Goal: Answer question/provide support: Share knowledge or assist other users

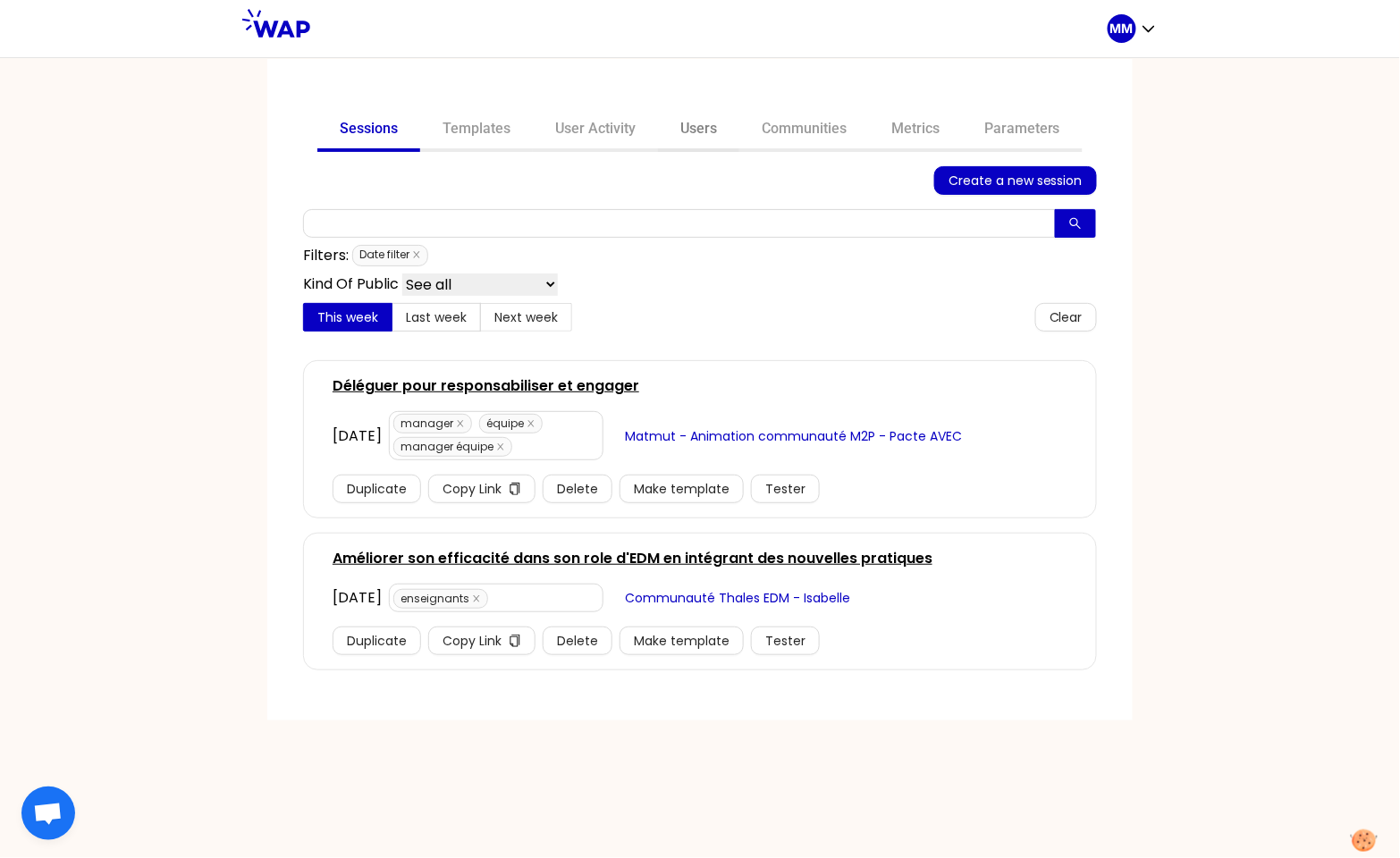
click at [700, 130] on link "Users" at bounding box center [699, 130] width 81 height 42
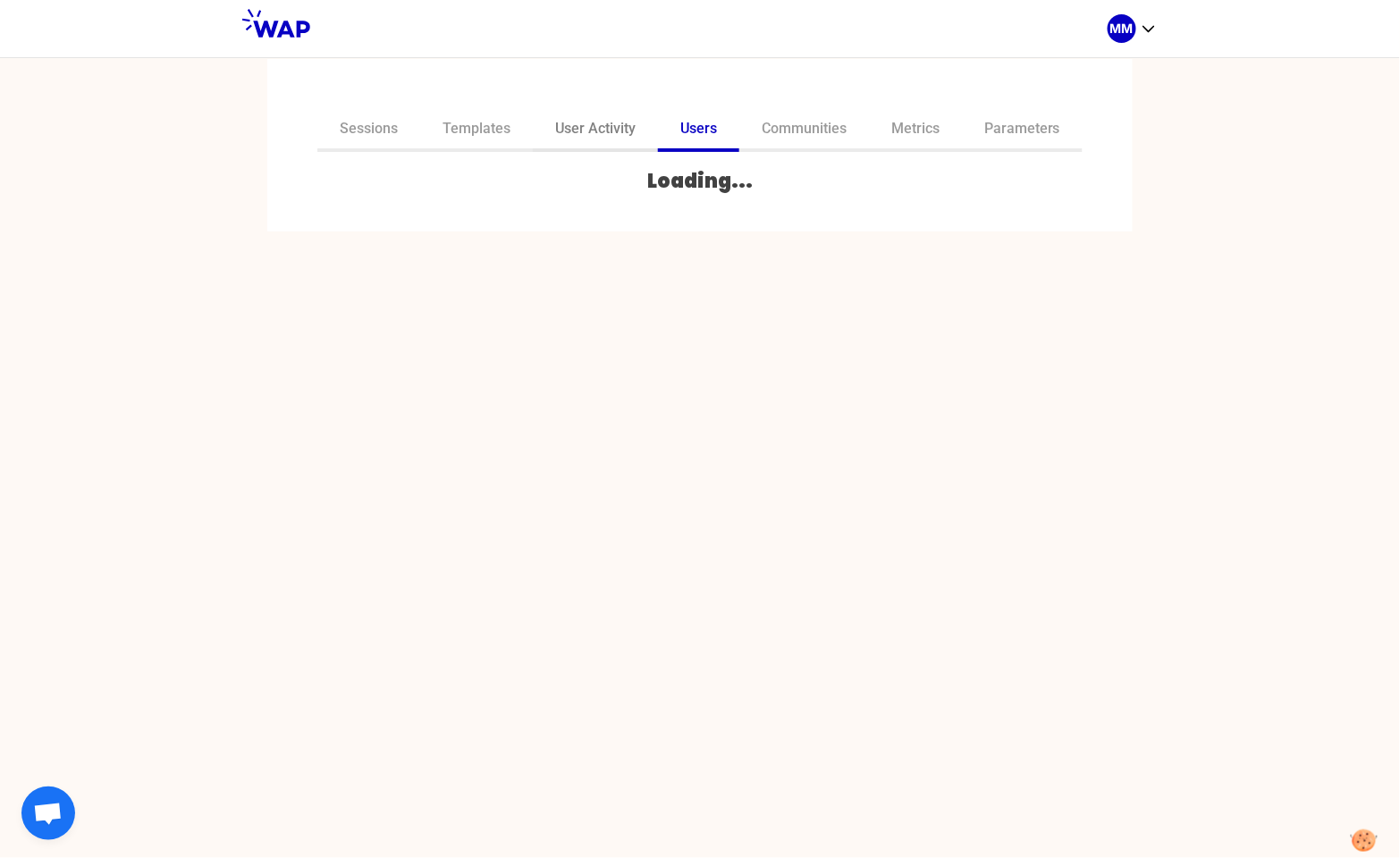
click at [599, 134] on link "User Activity" at bounding box center [594, 130] width 125 height 42
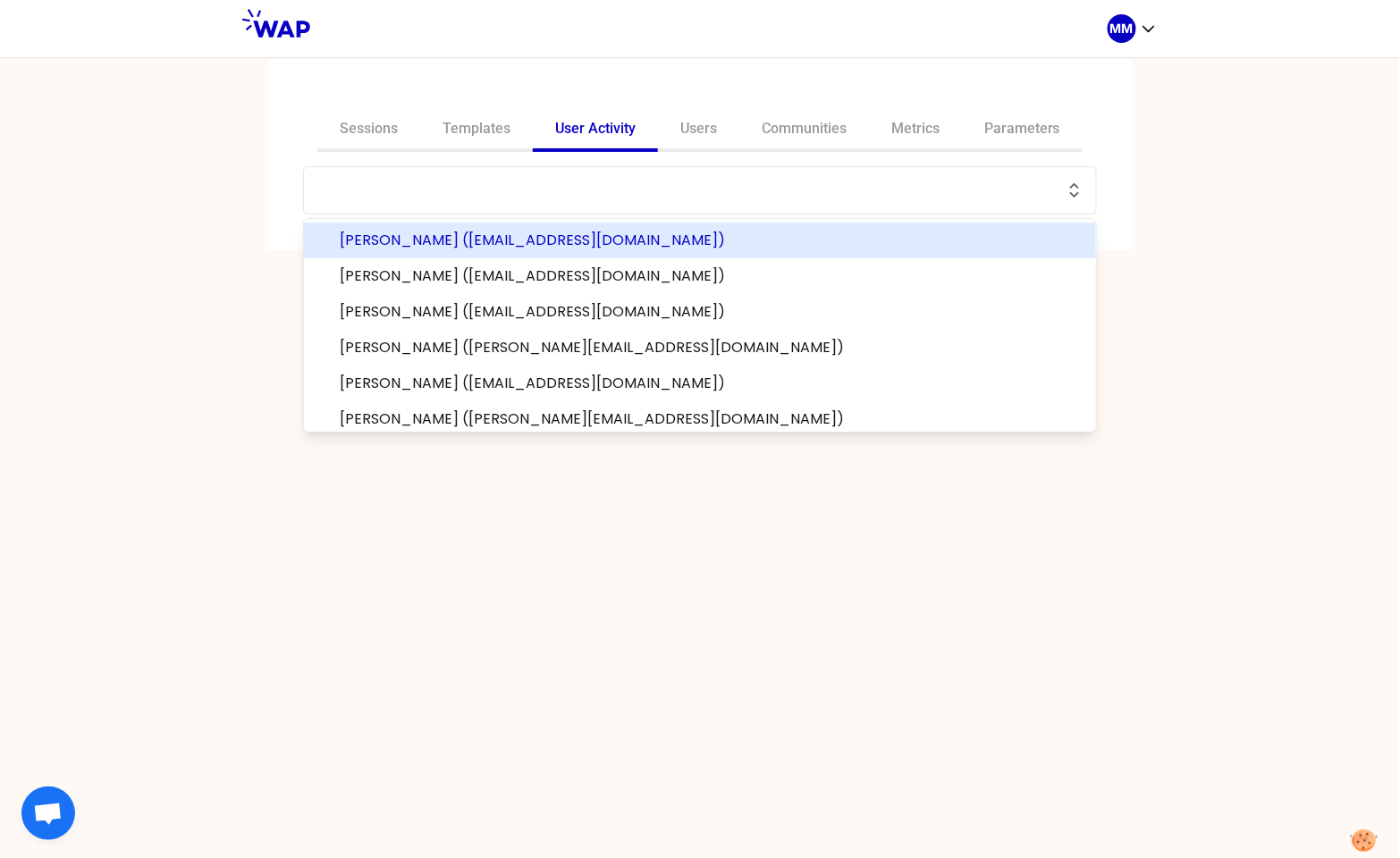
click at [520, 188] on input "text" at bounding box center [688, 189] width 749 height 25
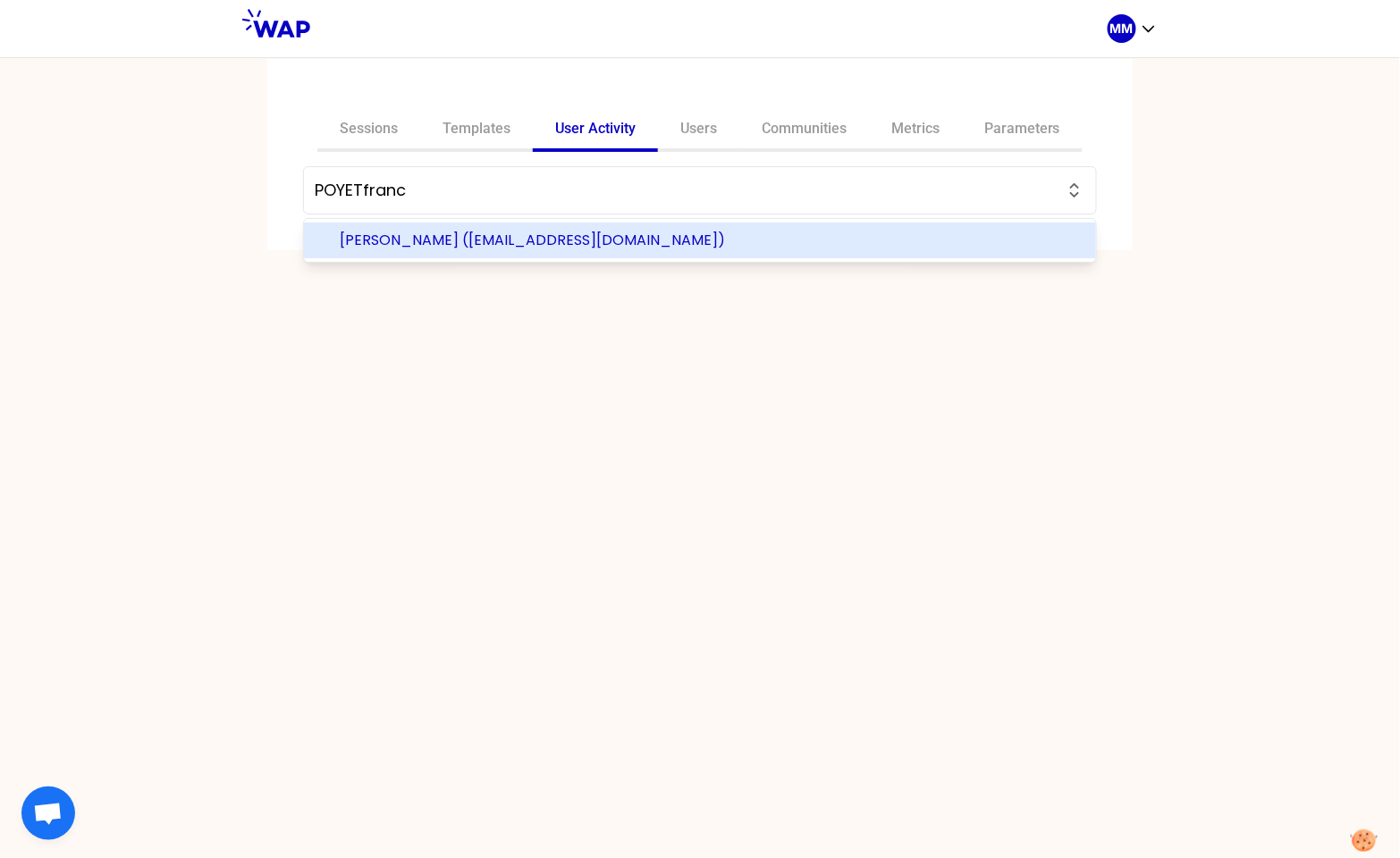
click at [493, 251] on li "[PERSON_NAME] ([EMAIL_ADDRESS][DOMAIN_NAME])" at bounding box center [700, 240] width 792 height 36
type input "[PERSON_NAME] ([EMAIL_ADDRESS][DOMAIN_NAME])"
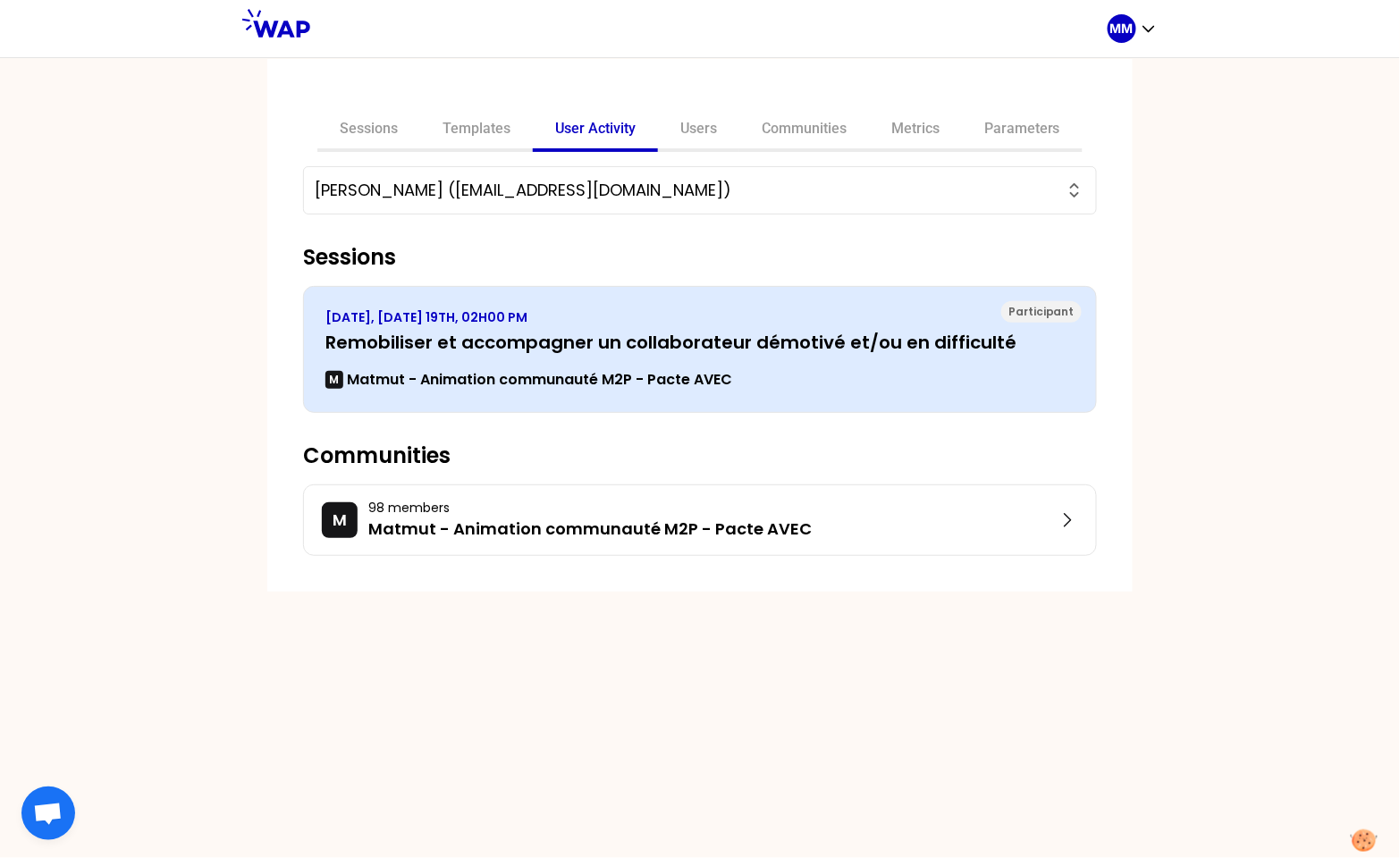
click at [508, 369] on p "Matmut - Animation communauté M2P - Pacte AVEC" at bounding box center [539, 379] width 385 height 21
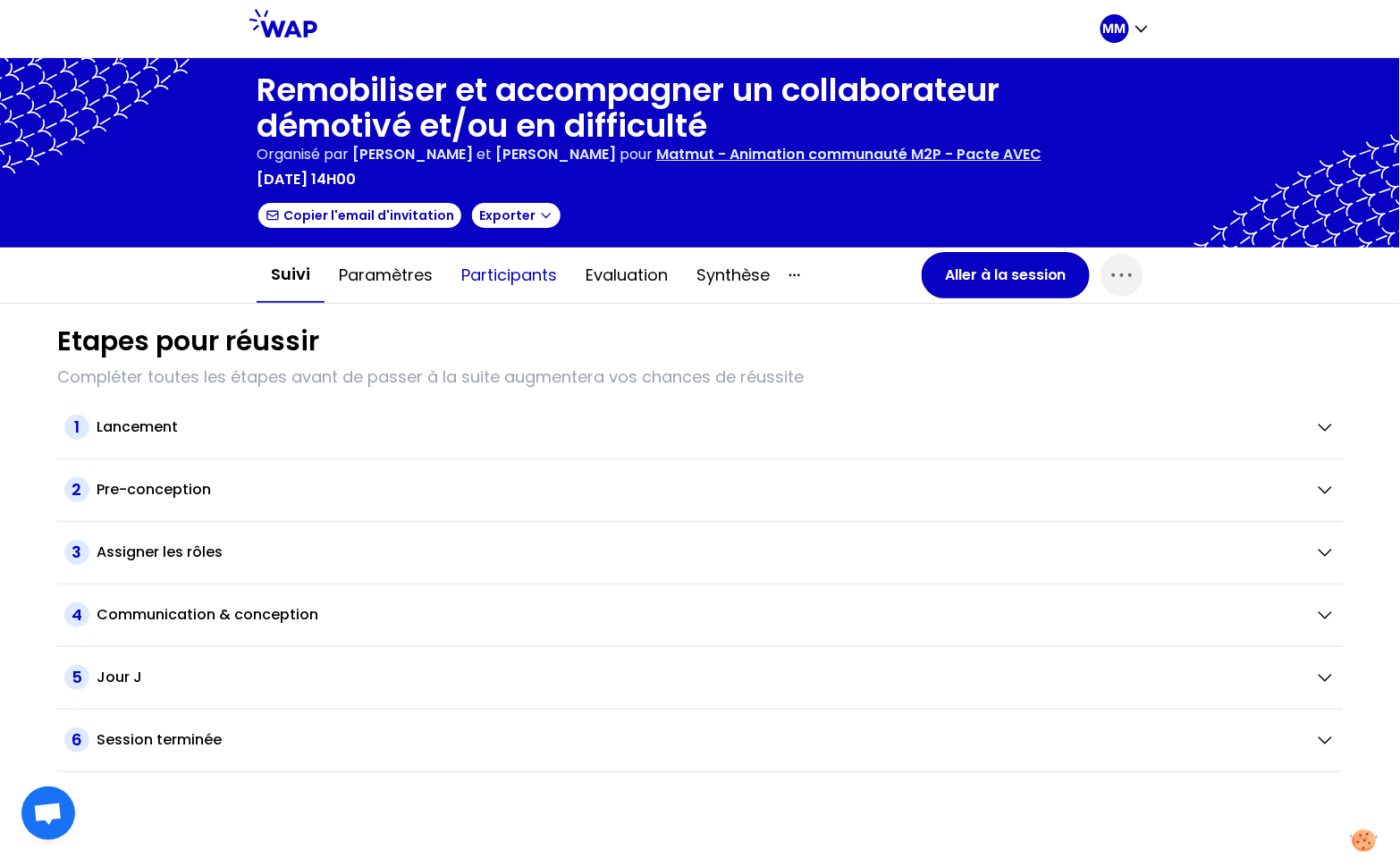
click at [503, 276] on button "Participants" at bounding box center [509, 275] width 124 height 54
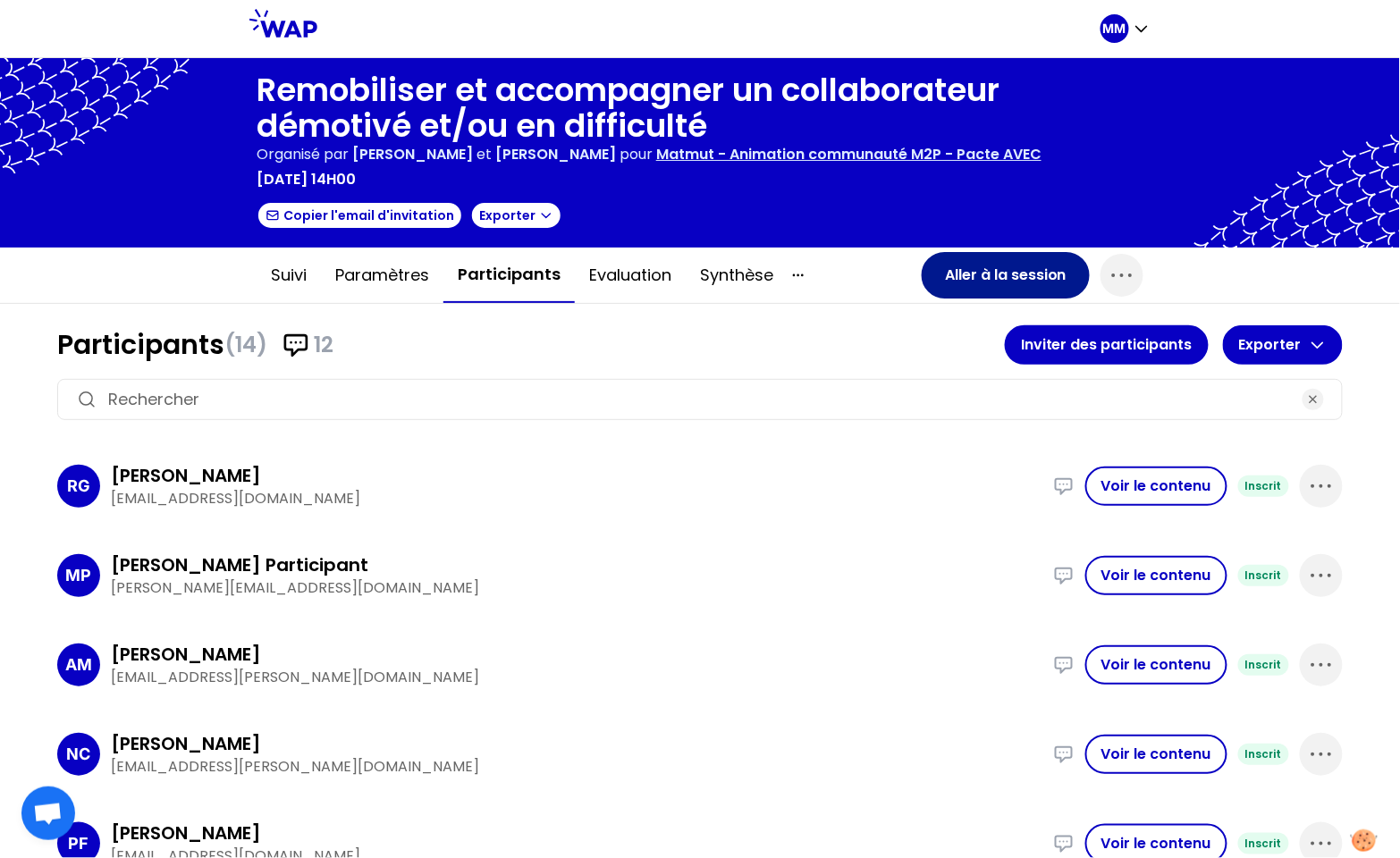
click at [944, 280] on button "Aller à la session" at bounding box center [1005, 275] width 168 height 46
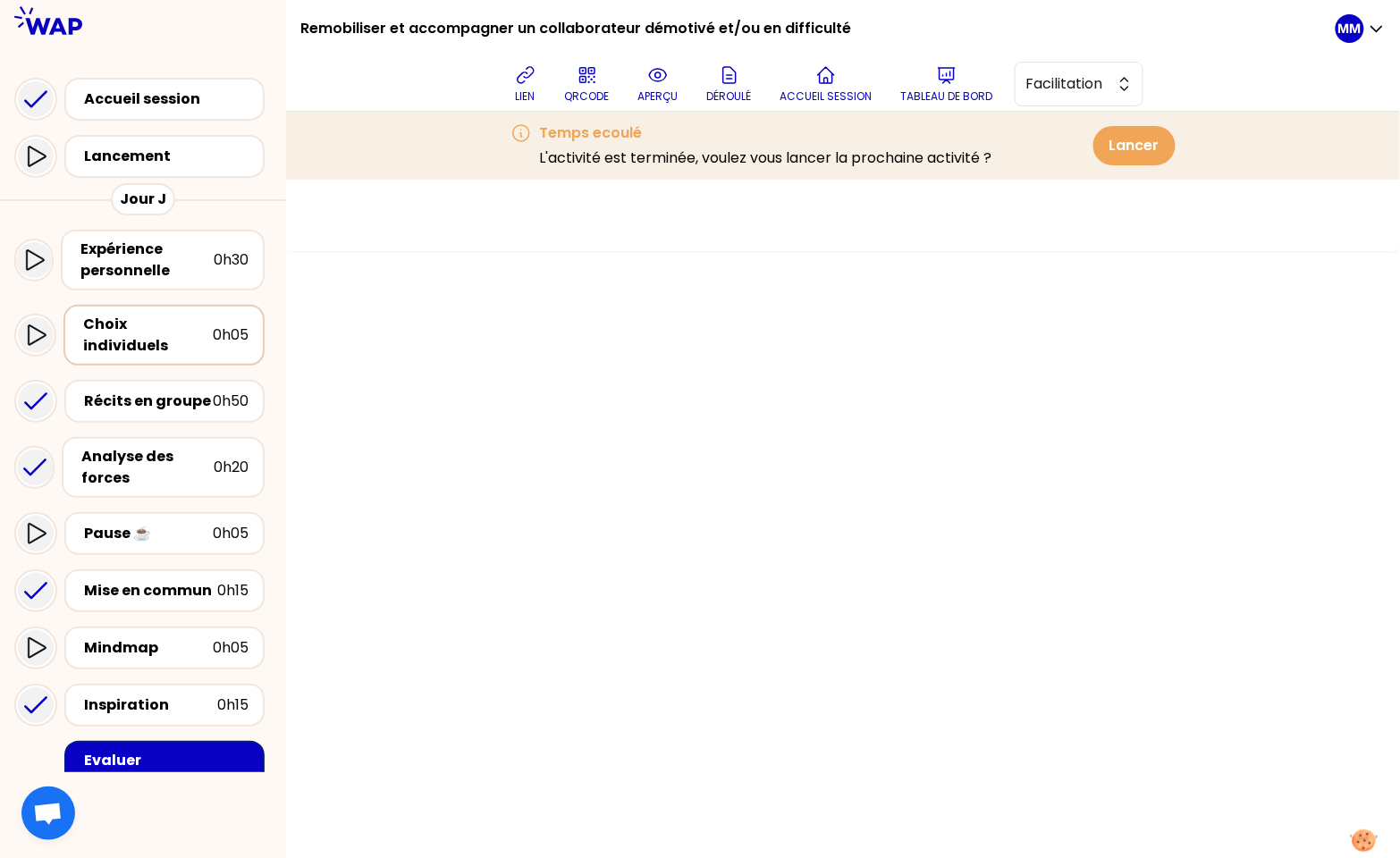
drag, startPoint x: 171, startPoint y: 381, endPoint x: 237, endPoint y: 329, distance: 84.0
click at [171, 391] on div "Récits en groupe" at bounding box center [148, 401] width 128 height 21
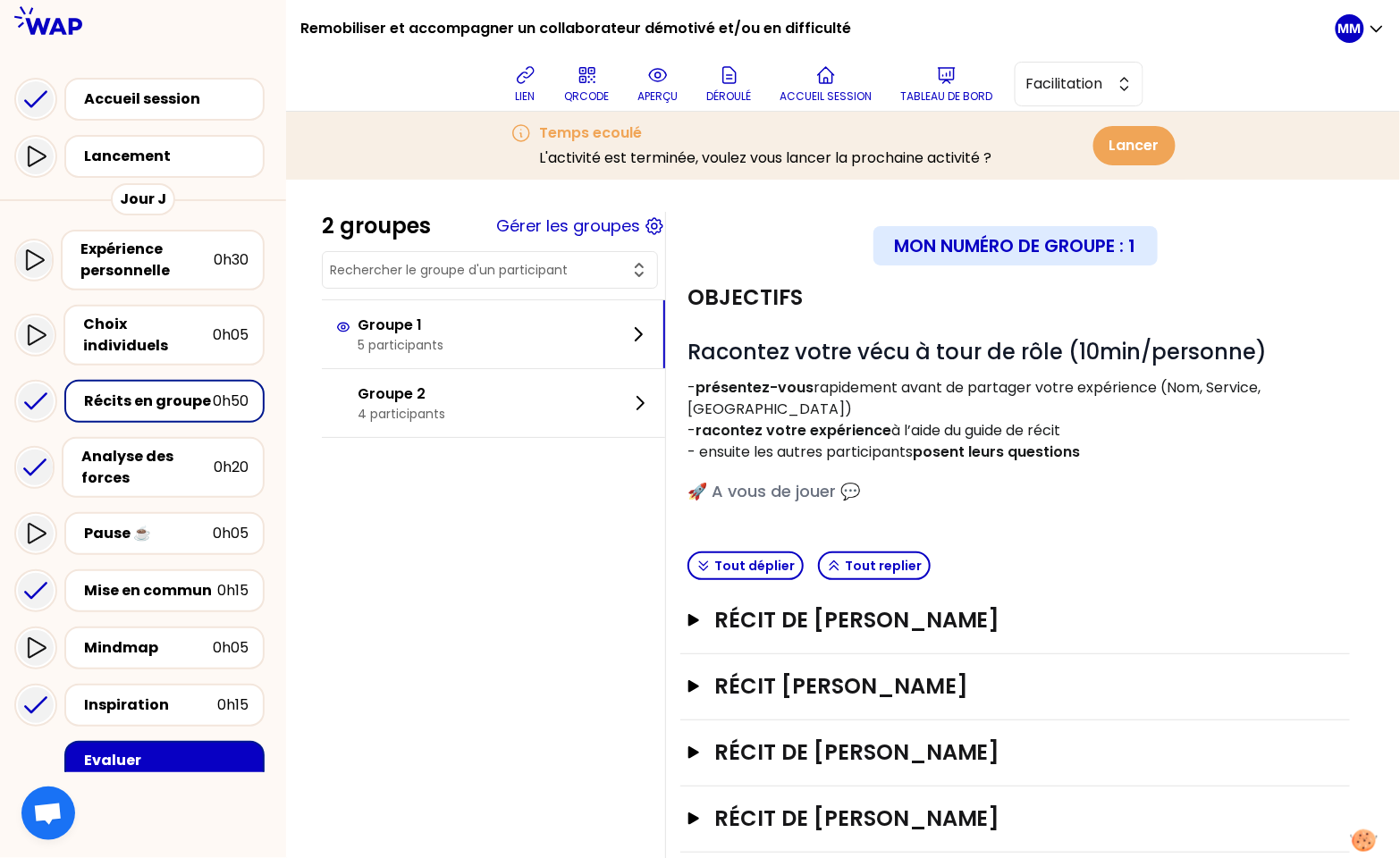
click at [433, 258] on div at bounding box center [490, 270] width 336 height 38
click at [438, 266] on input "text" at bounding box center [479, 269] width 298 height 18
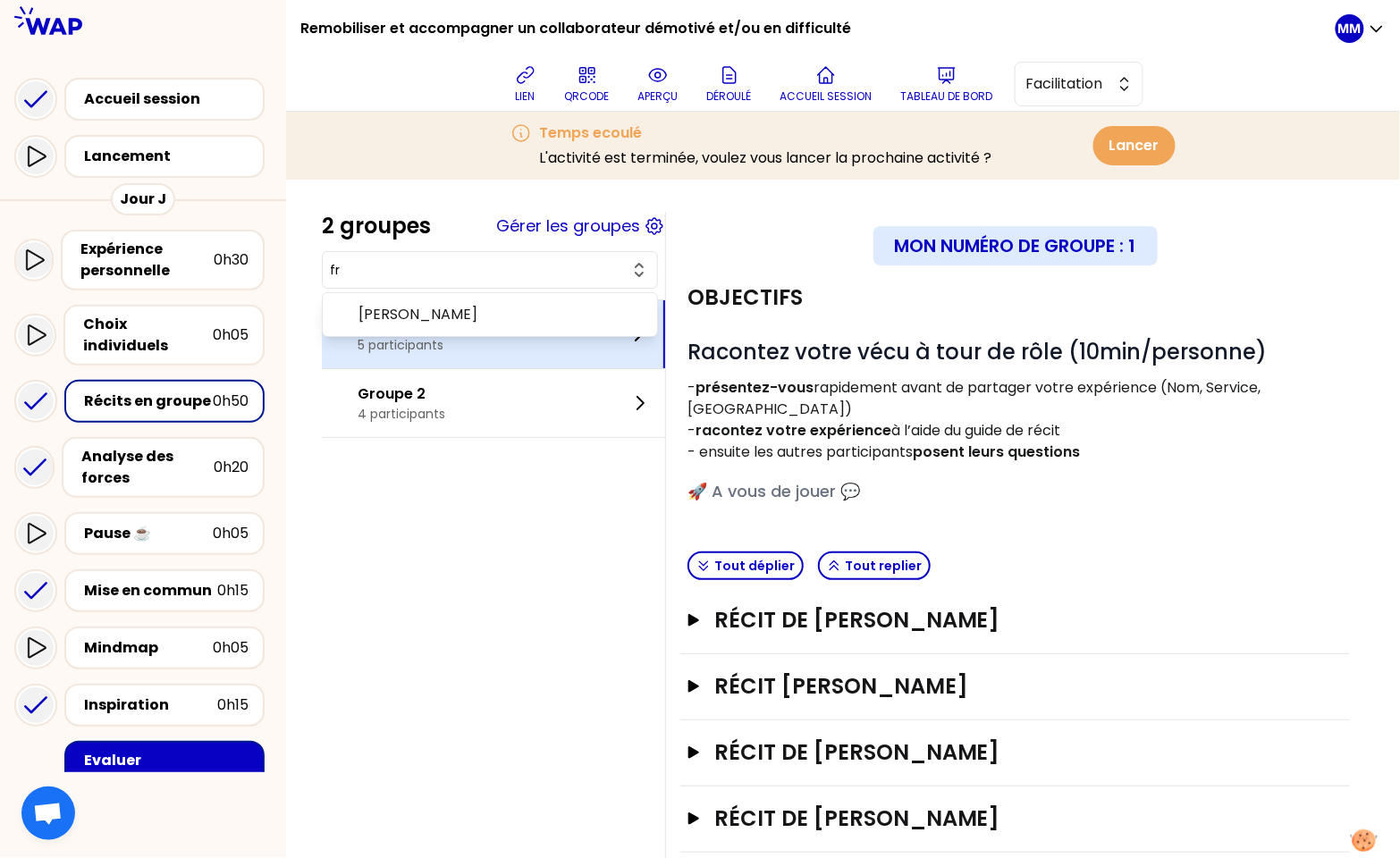
click at [465, 329] on li "[PERSON_NAME]" at bounding box center [490, 314] width 335 height 36
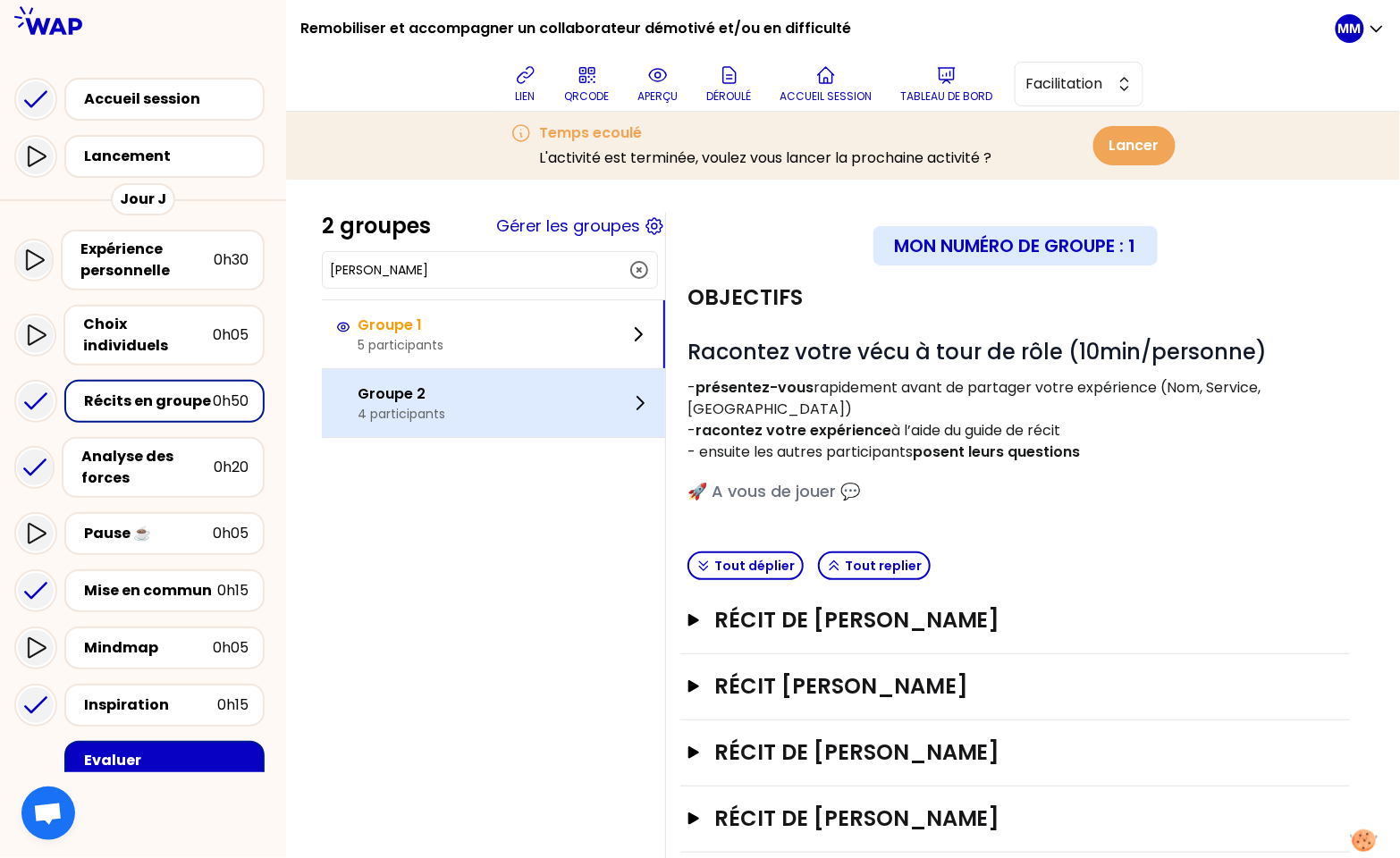
drag, startPoint x: 457, startPoint y: 350, endPoint x: 606, endPoint y: 429, distance: 168.6
click at [444, 349] on p "5 participants" at bounding box center [400, 344] width 86 height 18
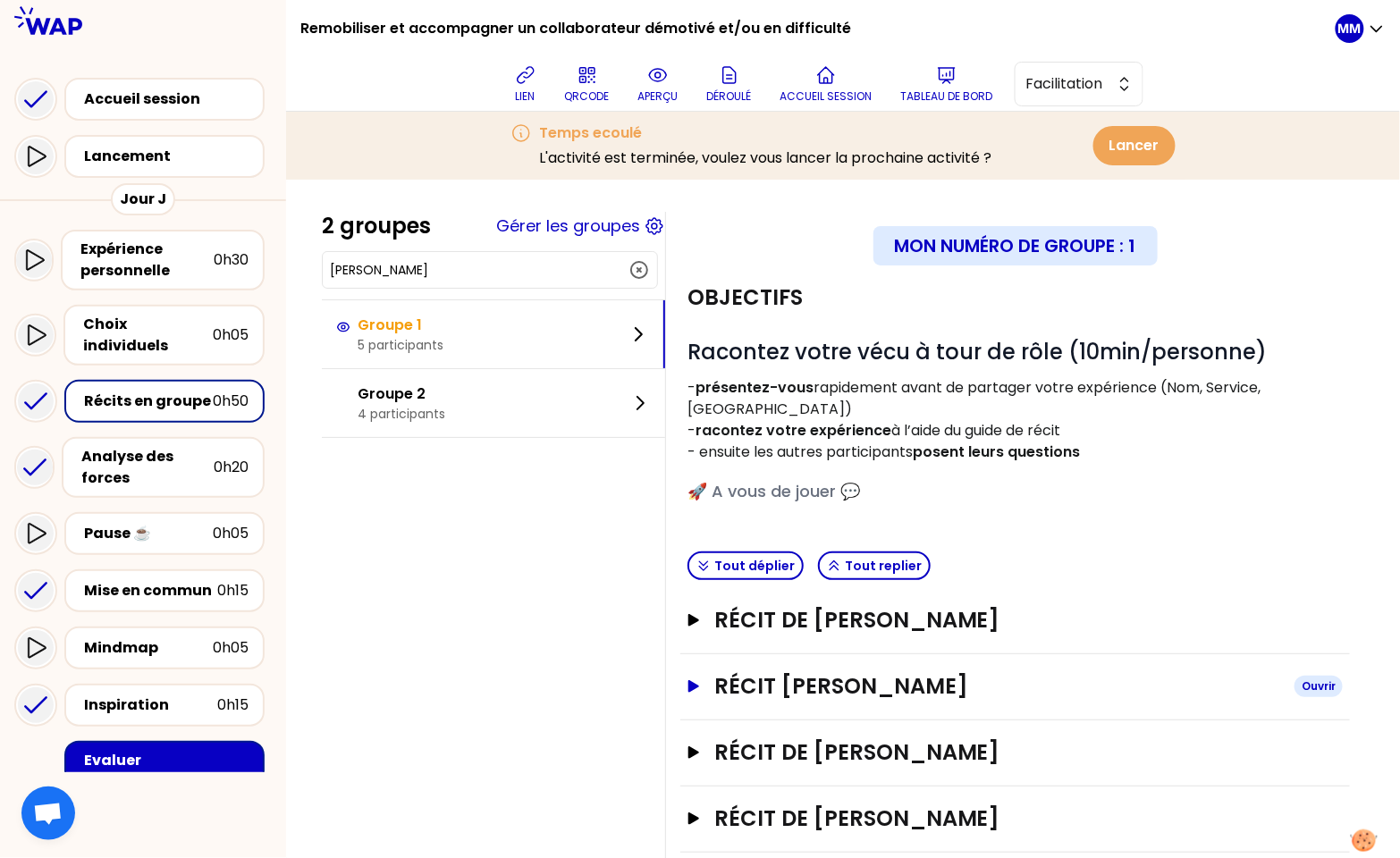
click at [958, 671] on h3 "Récit [PERSON_NAME]" at bounding box center [997, 685] width 566 height 29
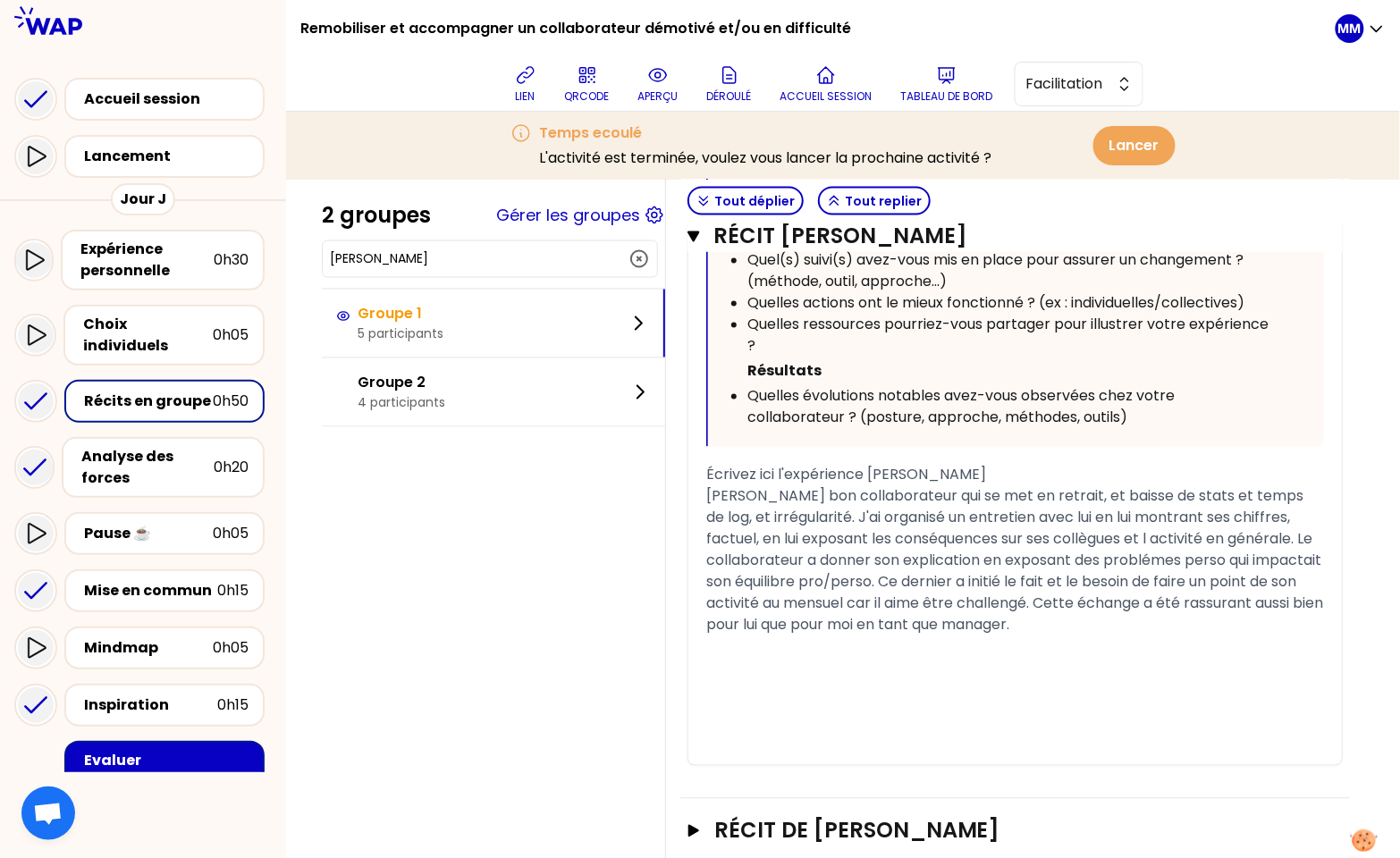
scroll to position [1065, 0]
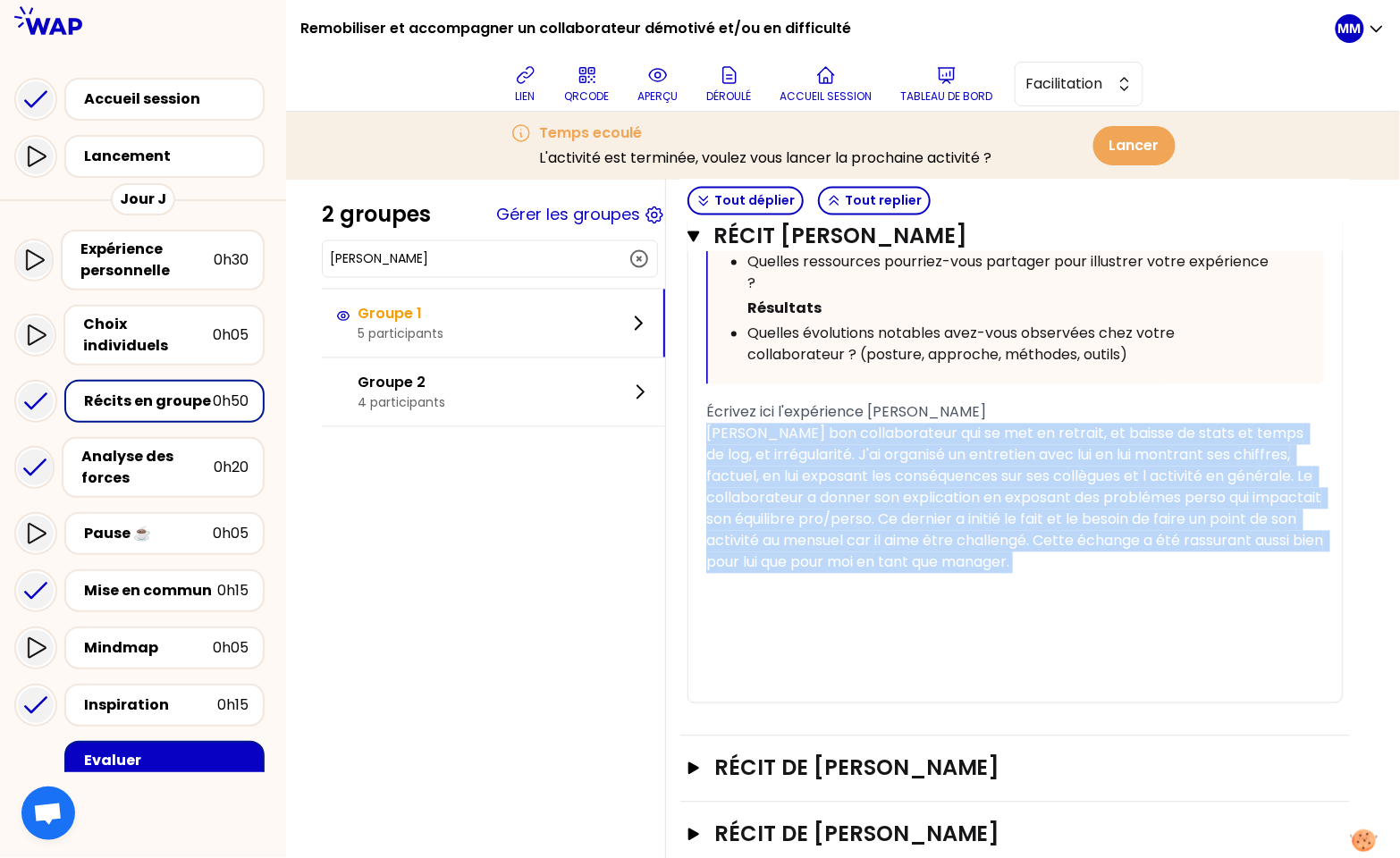
drag, startPoint x: 1206, startPoint y: 607, endPoint x: 656, endPoint y: 470, distance: 566.8
click at [655, 470] on div "2 groupes Gérer les groupes [PERSON_NAME] Groupe 1 5 participants Groupe 2 4 pa…" at bounding box center [843, 47] width 1042 height 1802
copy div "[PERSON_NAME] bon collaborateur qui se met en retrait, et baisse de stats et te…"
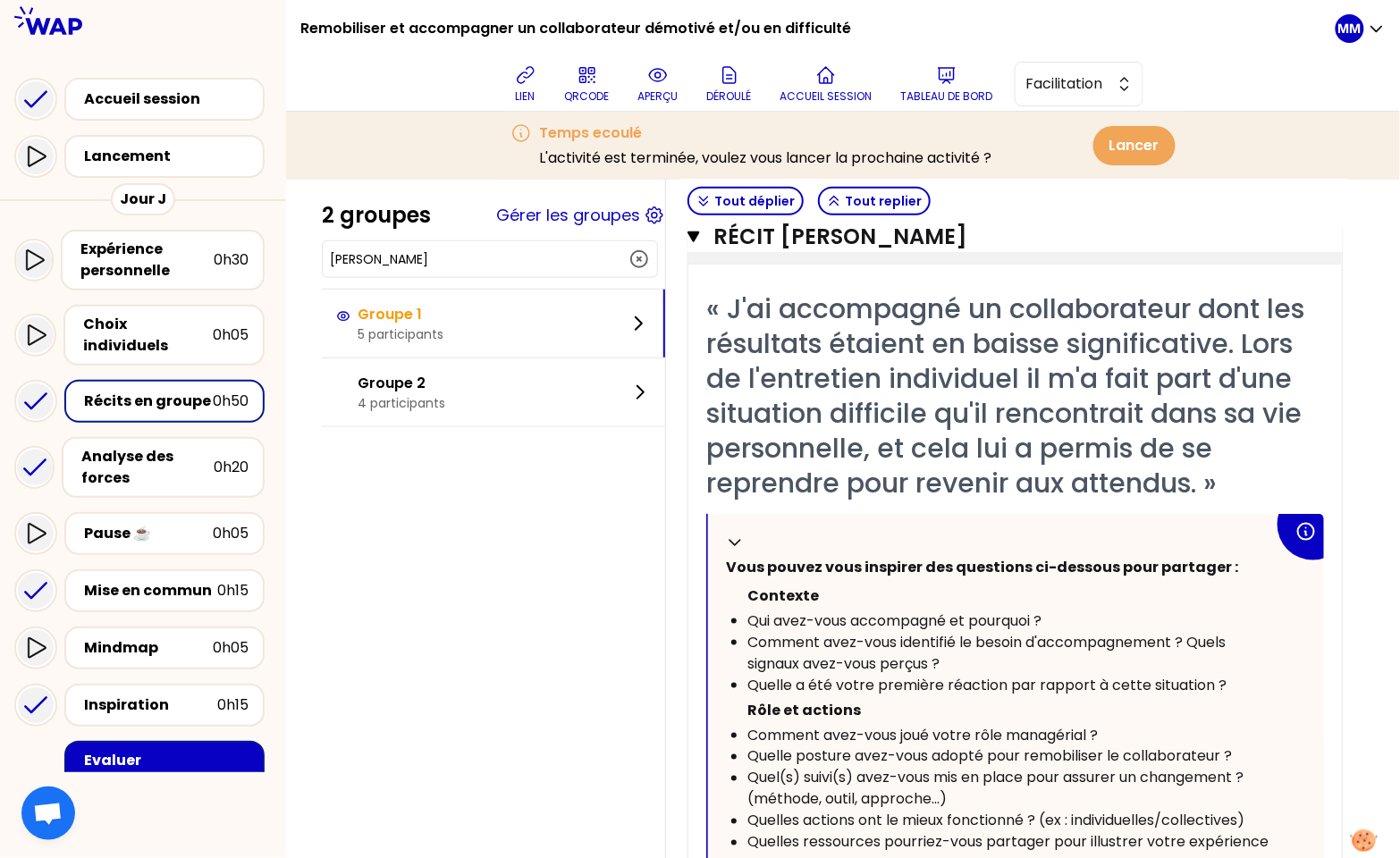
scroll to position [483, 0]
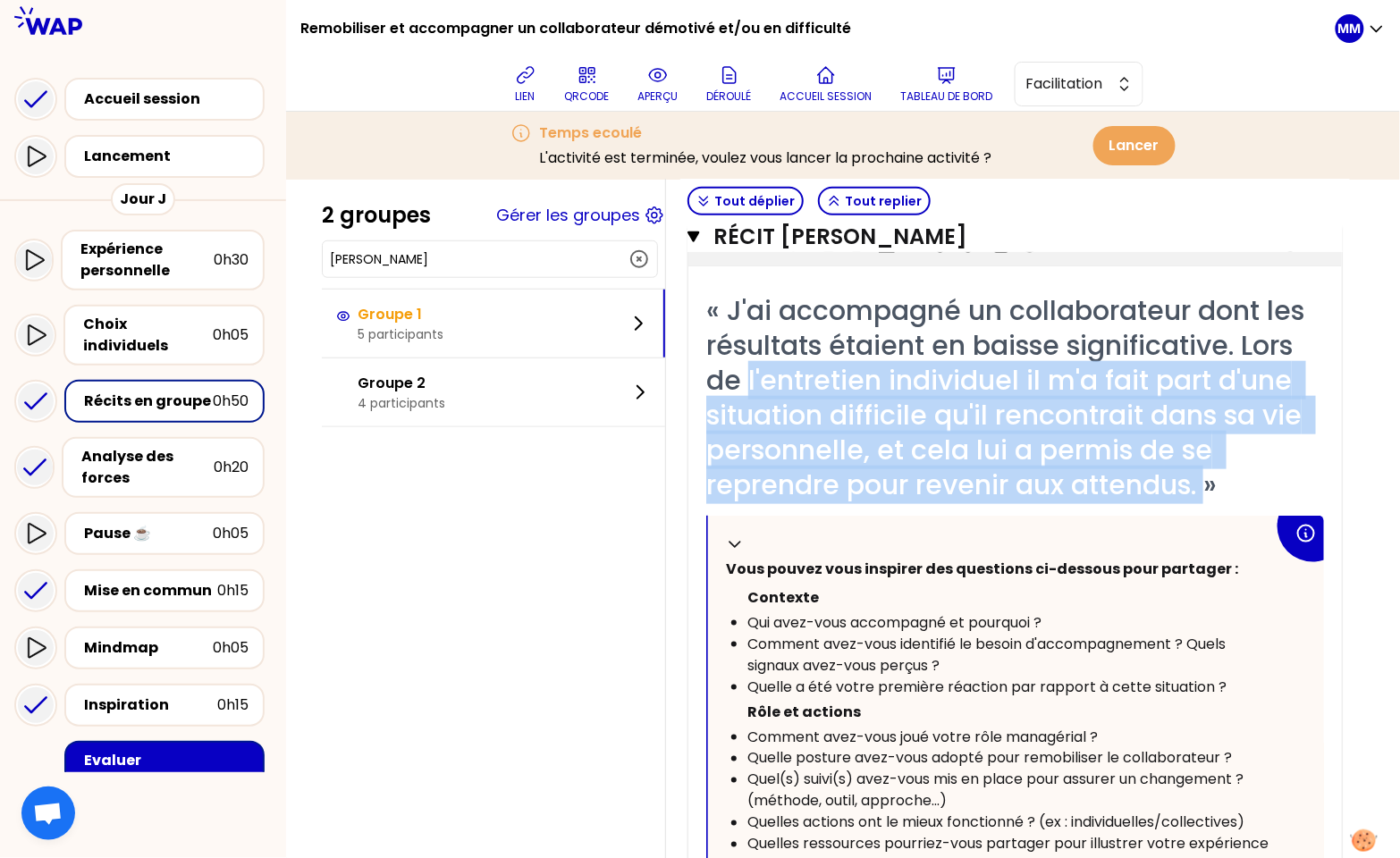
drag, startPoint x: 823, startPoint y: 354, endPoint x: 859, endPoint y: 497, distance: 147.5
click at [859, 498] on span "« J'ai accompagné un collaborateur dont les résultats étaient en baisse signifi…" at bounding box center [1008, 397] width 605 height 212
copy span "l'entretien individuel il m'a fait part d'une situation difficile qu'il rencont…"
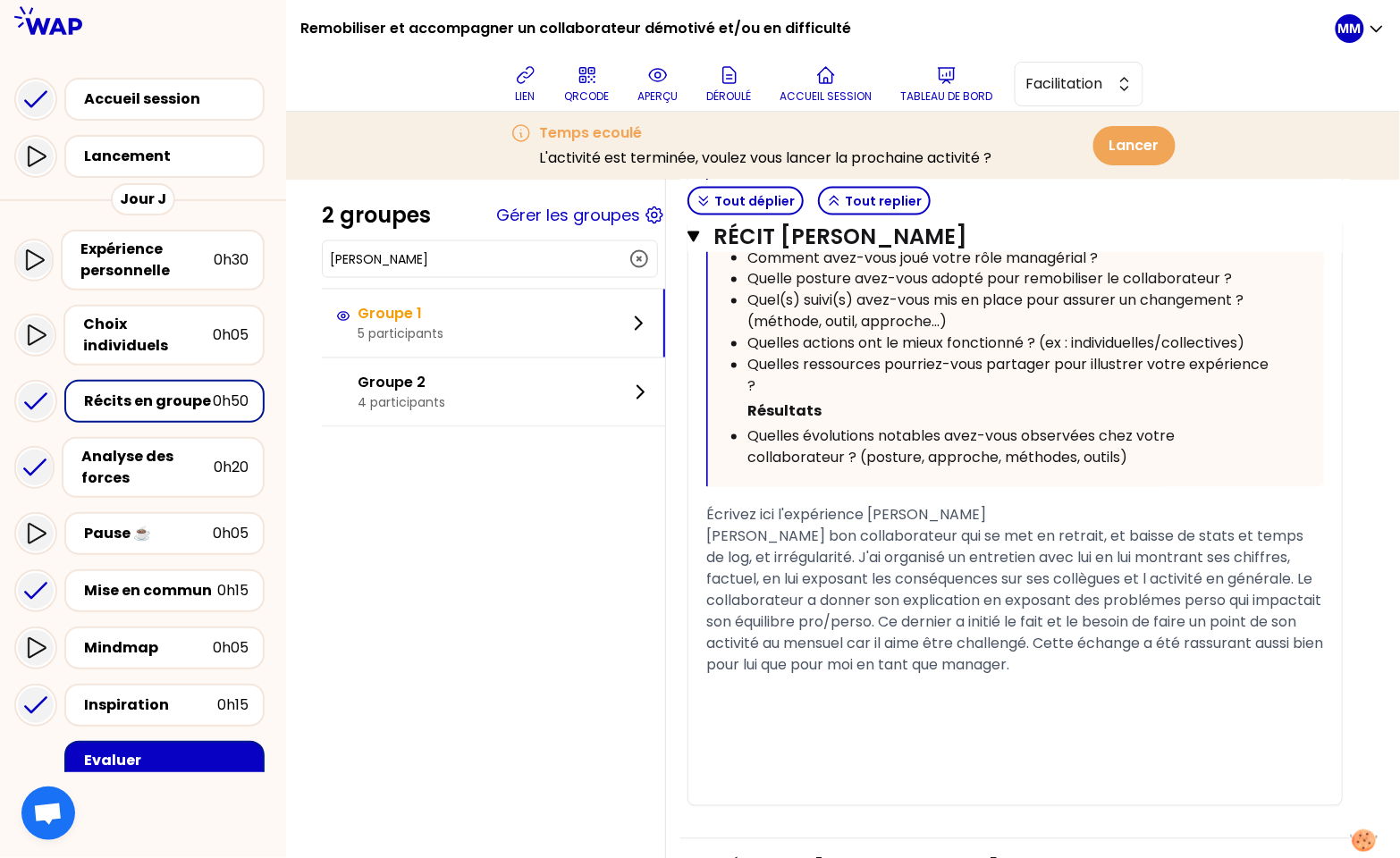
scroll to position [966, 0]
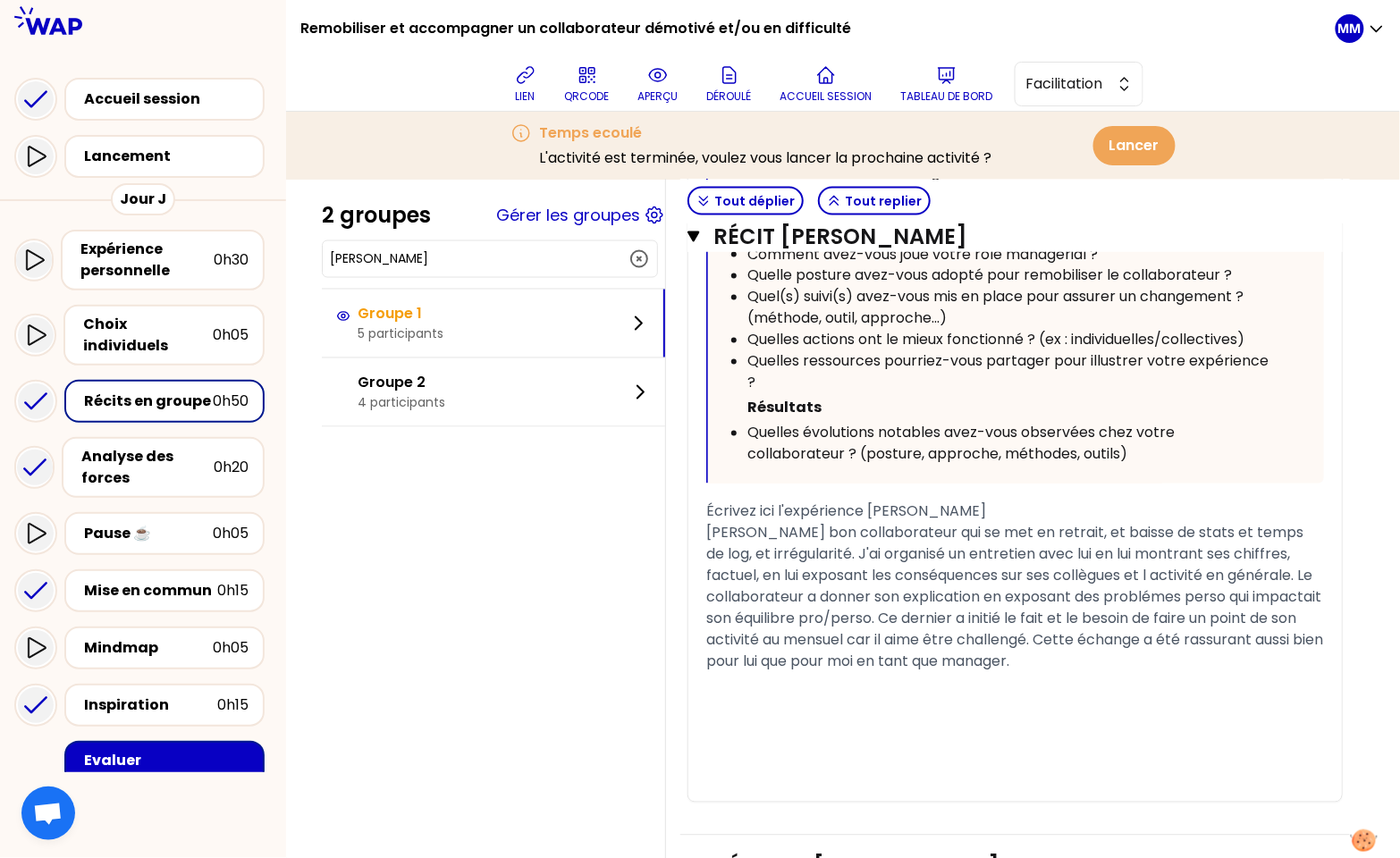
click at [444, 261] on input "[PERSON_NAME]" at bounding box center [479, 259] width 298 height 18
click at [444, 261] on input "[PERSON_NAME]" at bounding box center [479, 259] width 298 height 18
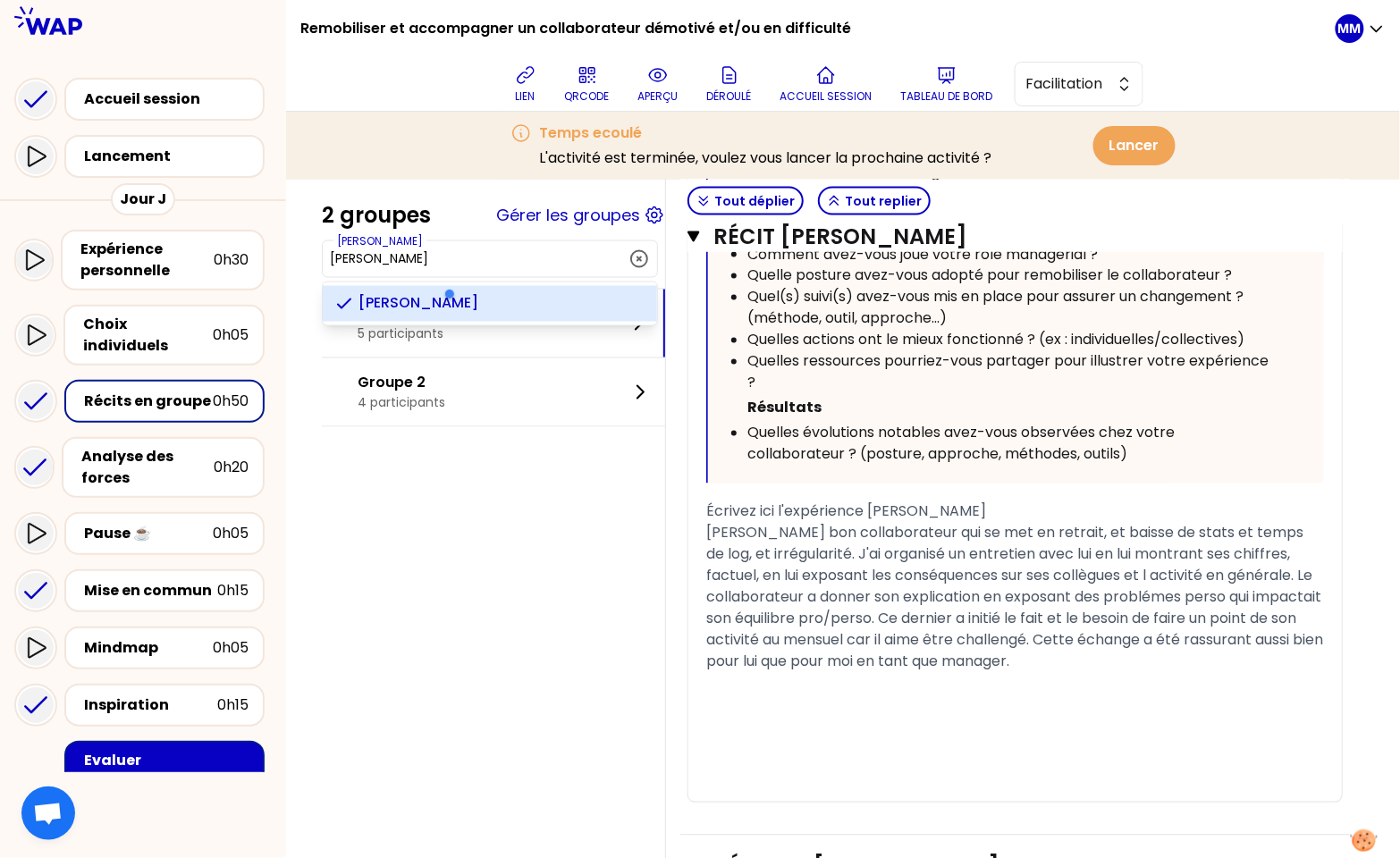
paste input "Letellier"
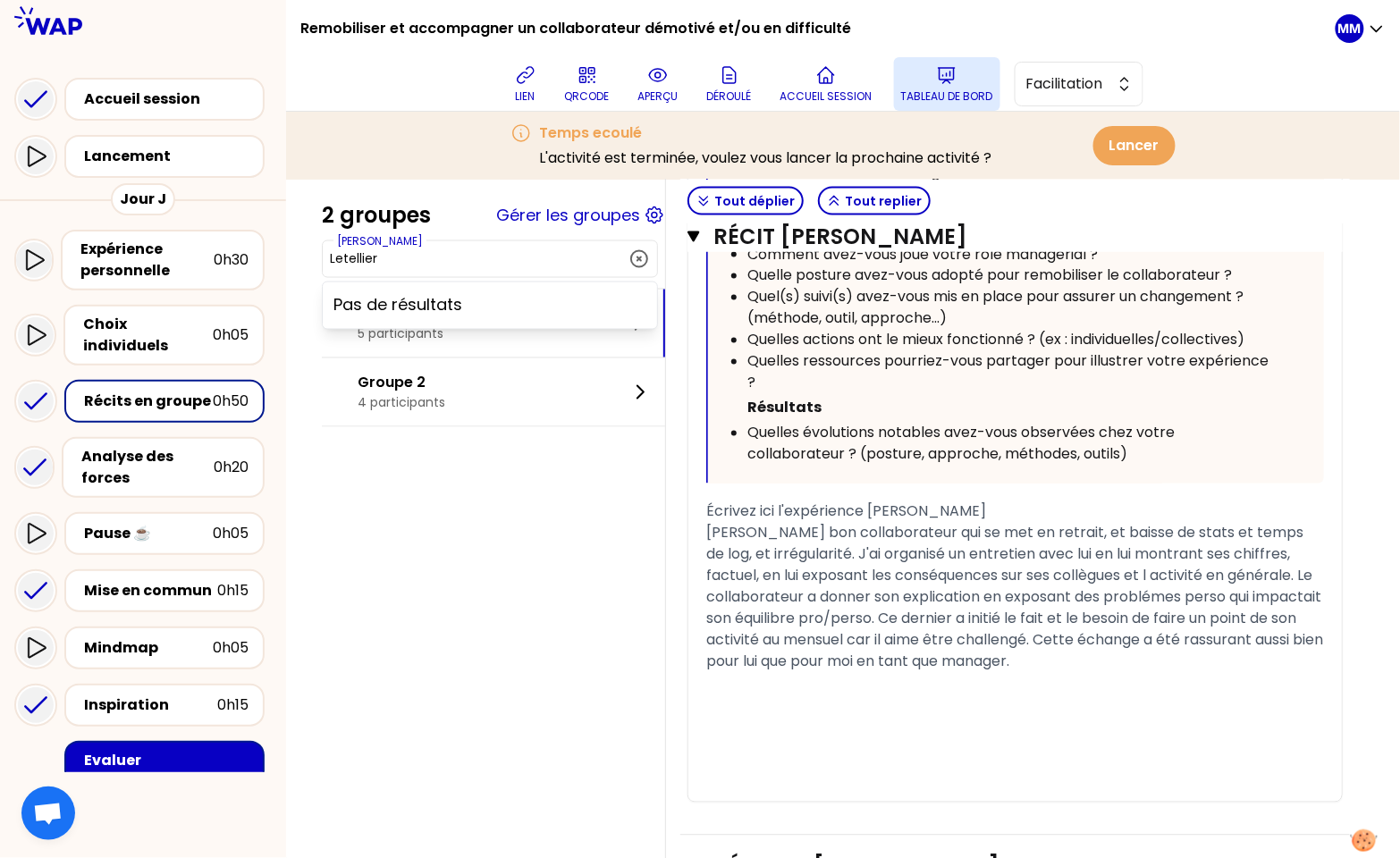
type input "Letellier"
click at [965, 90] on p "Tableau de bord" at bounding box center [947, 96] width 92 height 14
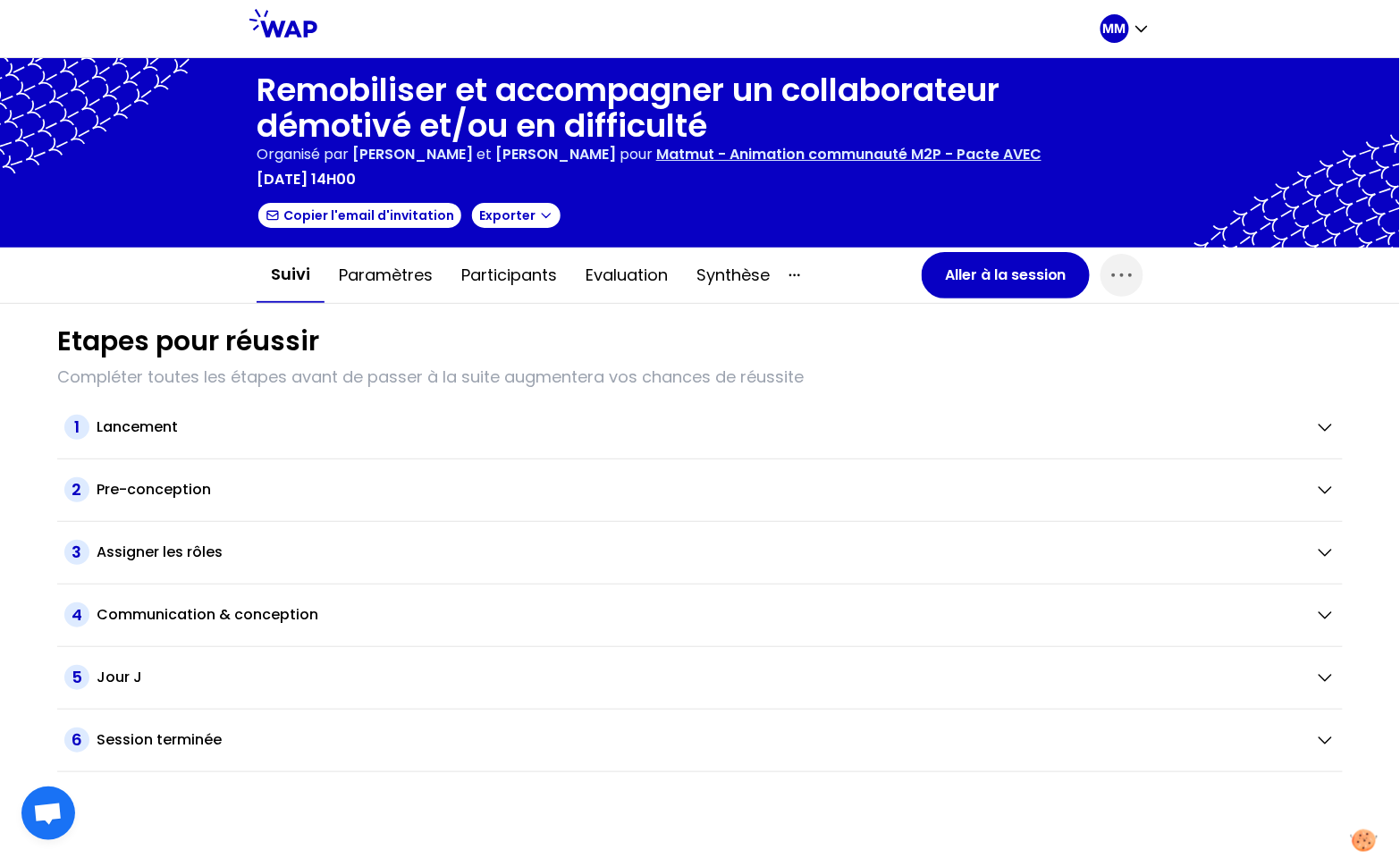
click at [480, 89] on h1 "Remobiliser et accompagner un collaborateur démotivé et/ou en difficulté" at bounding box center [700, 107] width 887 height 71
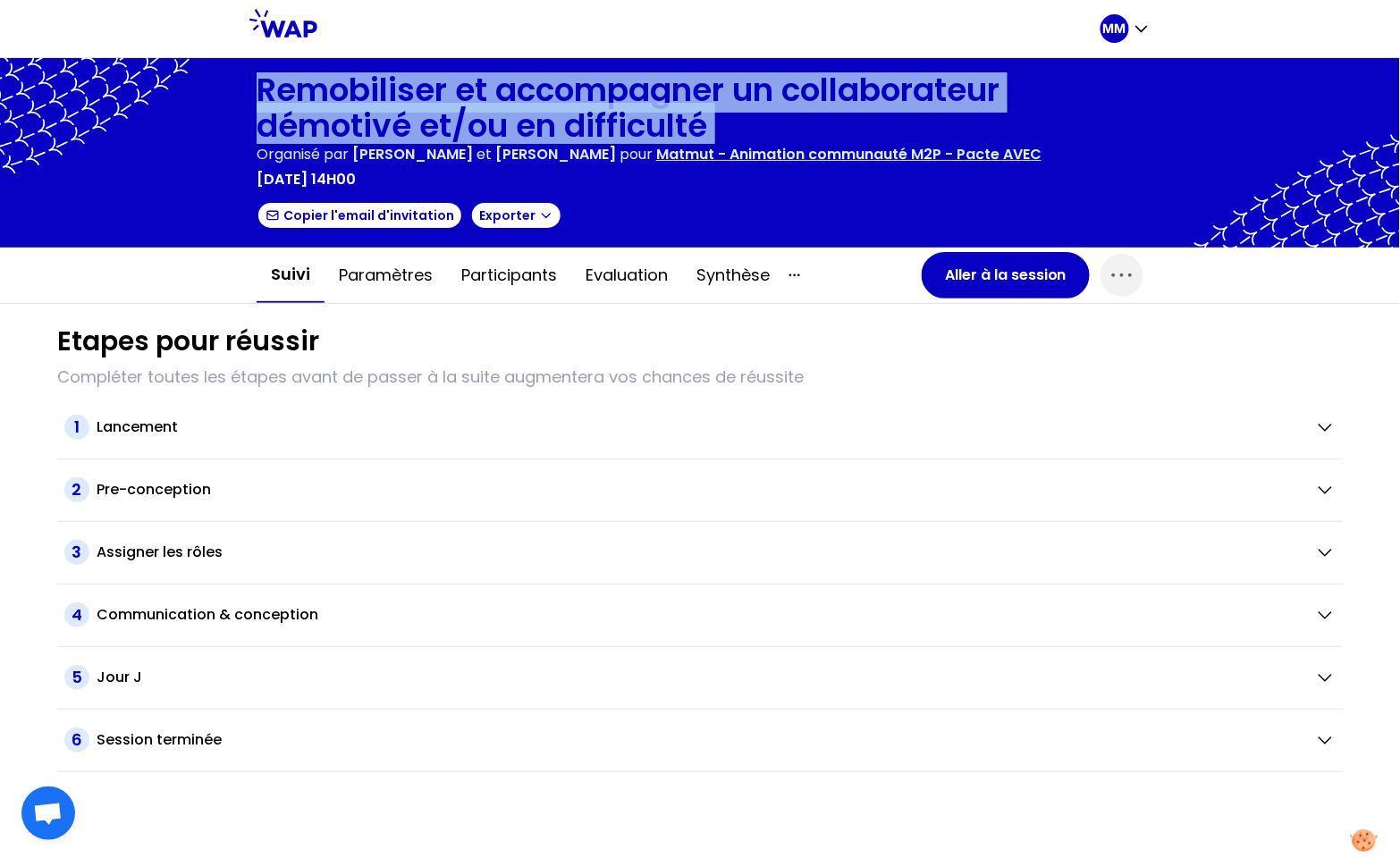
click at [480, 89] on h1 "Remobiliser et accompagner un collaborateur démotivé et/ou en difficulté" at bounding box center [700, 107] width 887 height 71
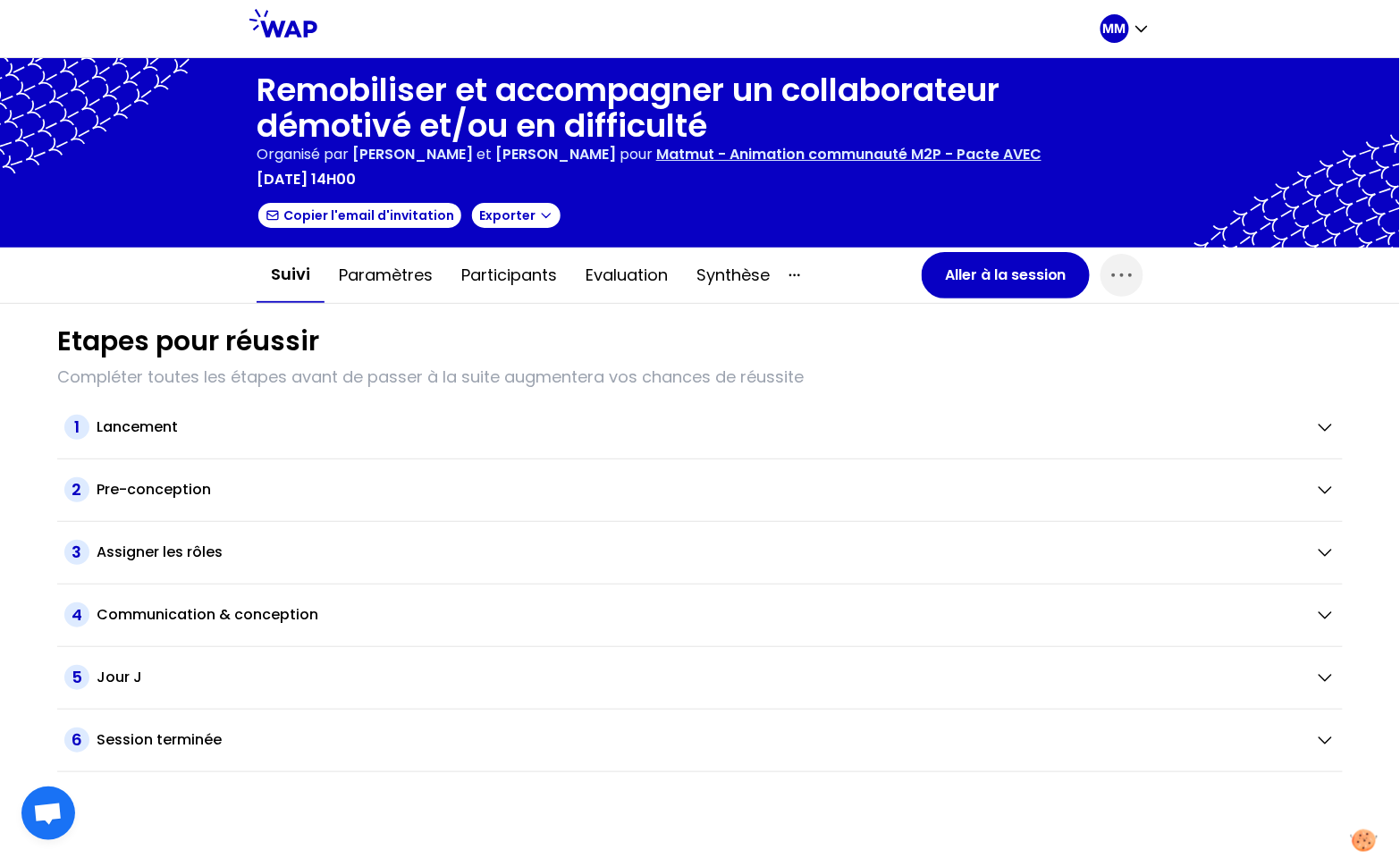
click at [808, 151] on p "Matmut - Animation communauté M2P - Pacte AVEC" at bounding box center [848, 154] width 385 height 21
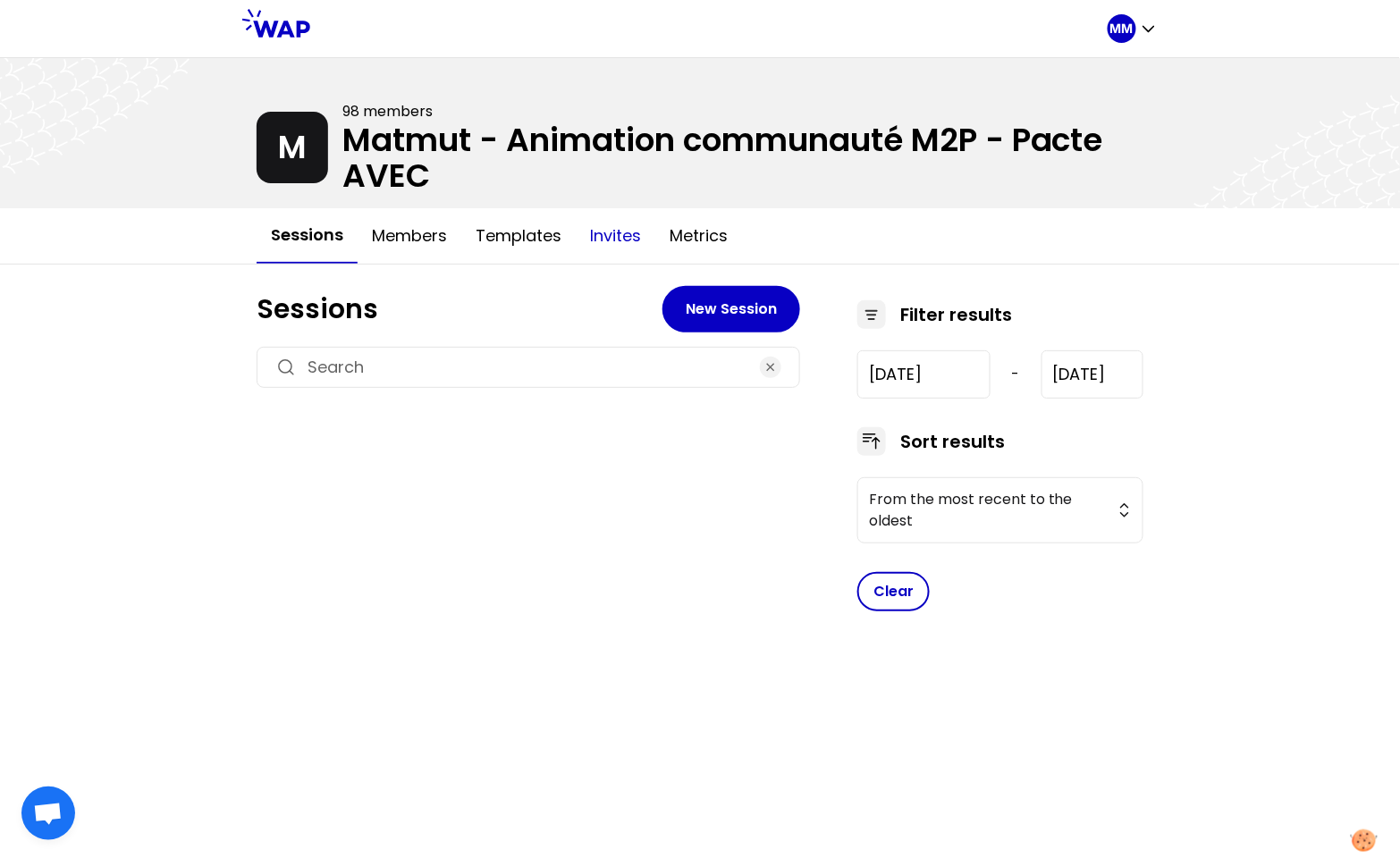
type input "[DATE]"
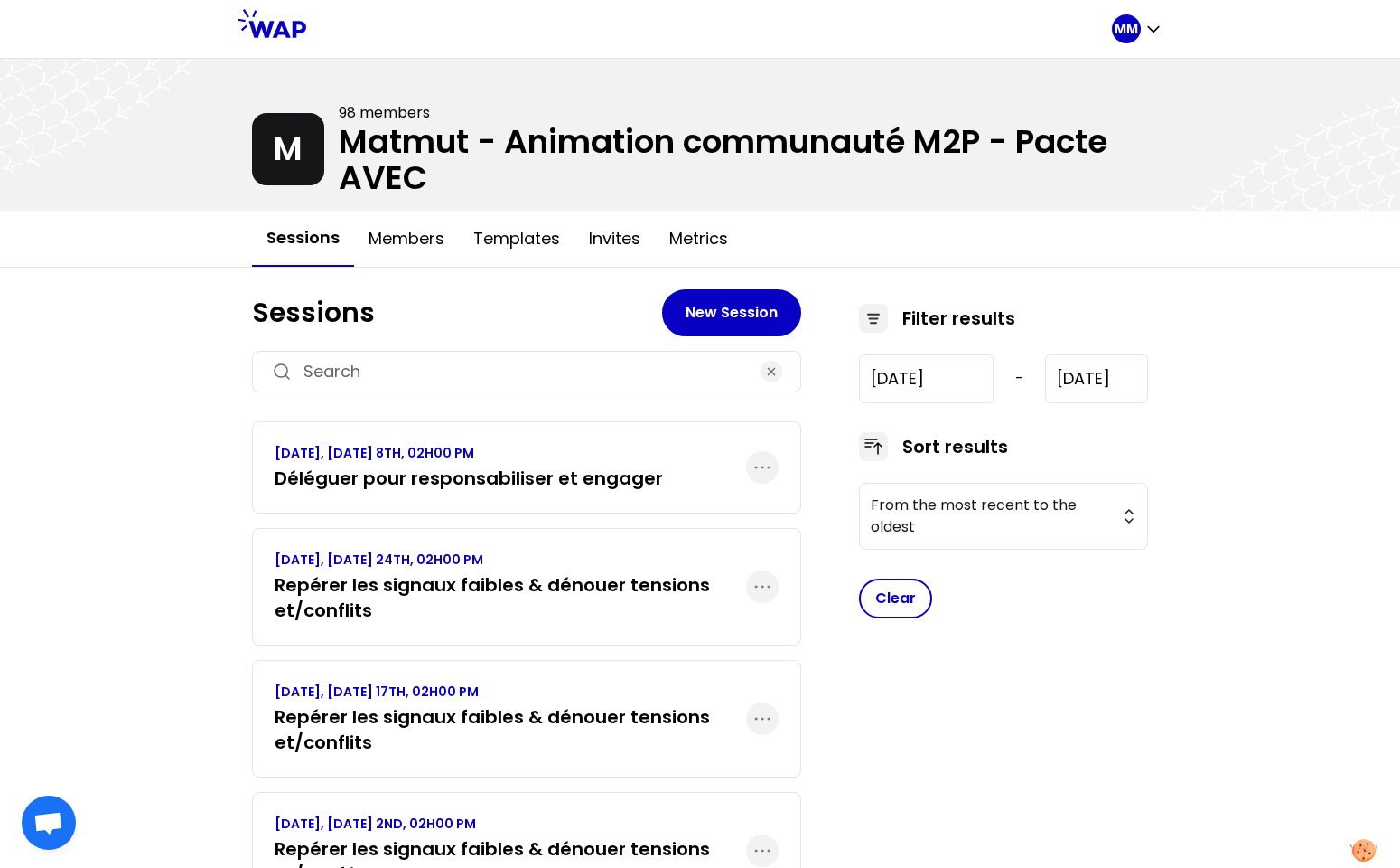
drag, startPoint x: 416, startPoint y: 239, endPoint x: 435, endPoint y: 281, distance: 46.1
click at [416, 239] on button "Members" at bounding box center [406, 238] width 105 height 54
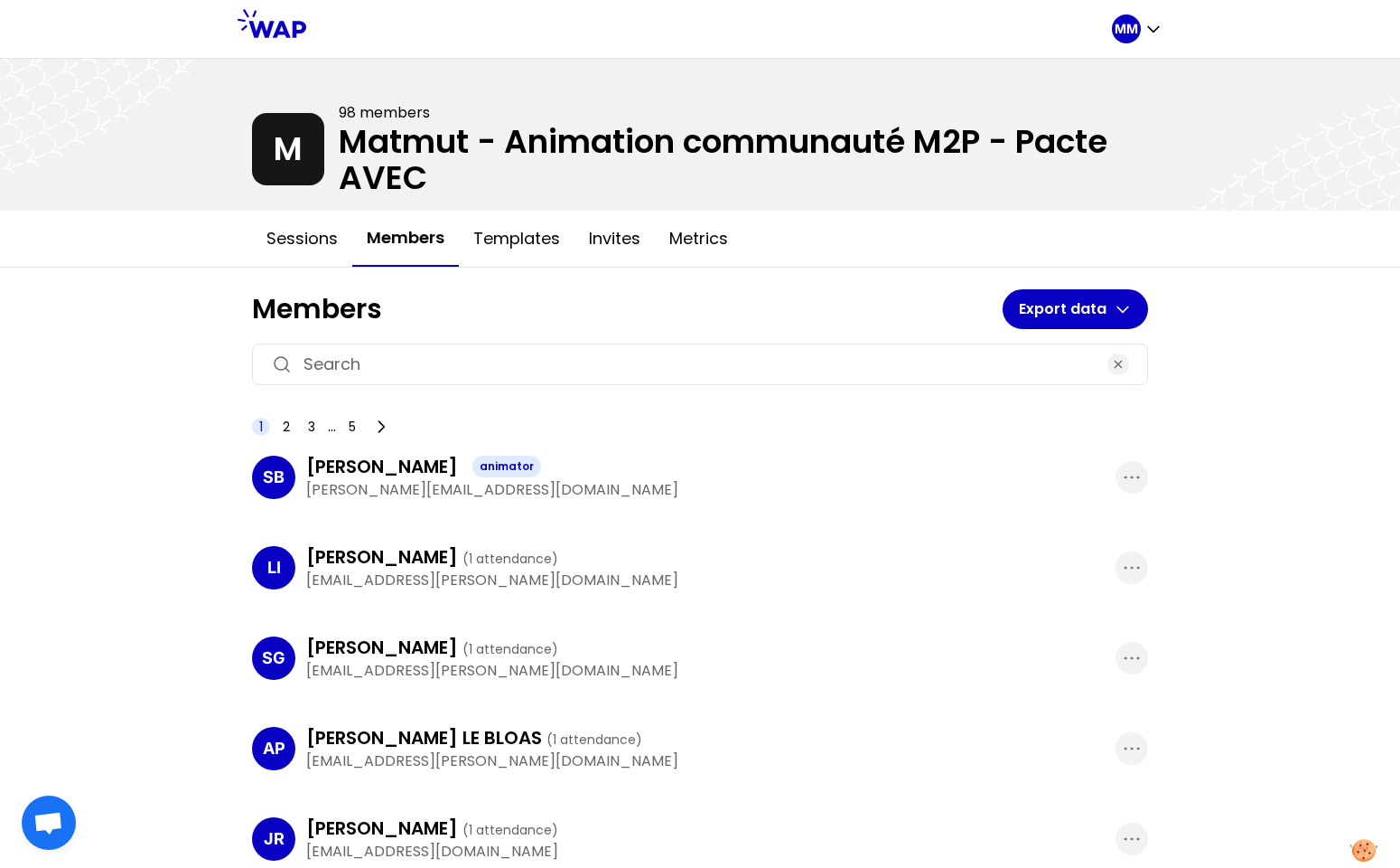
click at [453, 351] on input at bounding box center [700, 363] width 793 height 25
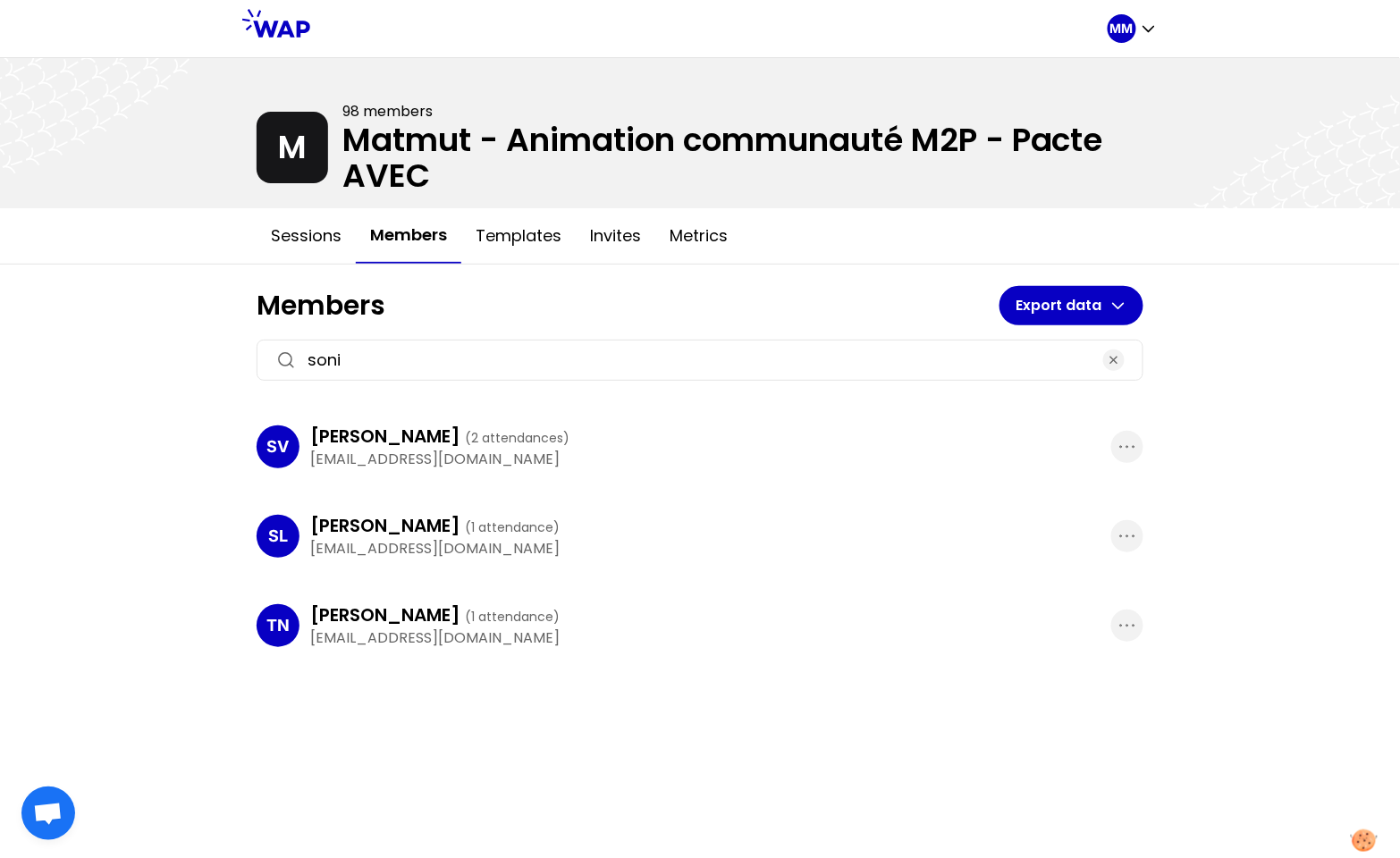
type input "soni"
drag, startPoint x: 479, startPoint y: 531, endPoint x: 454, endPoint y: 528, distance: 25.2
click at [479, 531] on span "( 1 attendance )" at bounding box center [512, 526] width 95 height 18
drag, startPoint x: 378, startPoint y: 524, endPoint x: 745, endPoint y: 542, distance: 367.4
click at [382, 524] on h3 "[PERSON_NAME] ( 1 attendance )" at bounding box center [435, 525] width 250 height 25
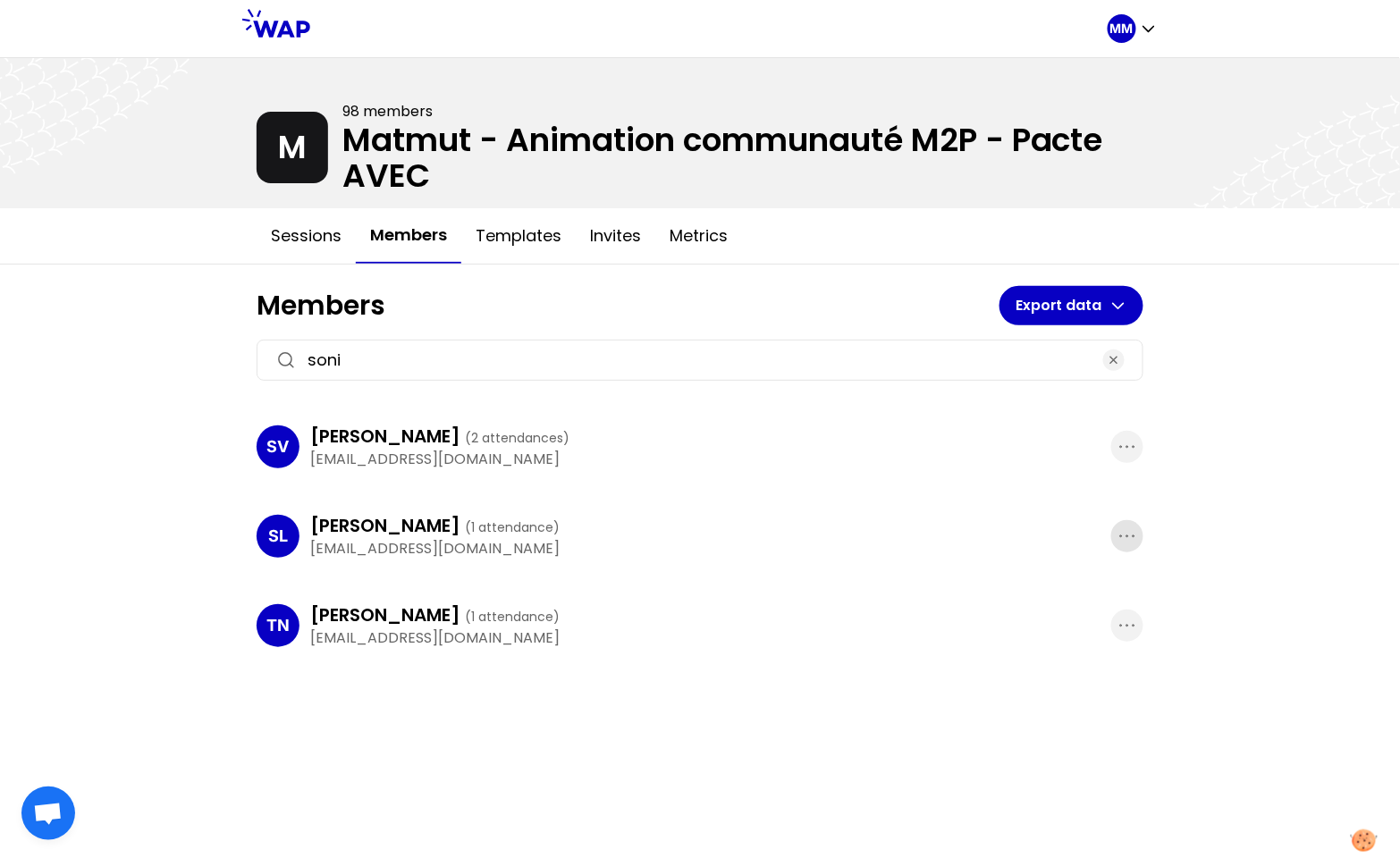
click at [1128, 534] on icon "button" at bounding box center [1126, 536] width 21 height 21
click at [703, 539] on p "[EMAIL_ADDRESS][DOMAIN_NAME]" at bounding box center [711, 548] width 801 height 21
drag, startPoint x: 74, startPoint y: 42, endPoint x: 41, endPoint y: 14, distance: 43.3
click at [73, 41] on div "MM" at bounding box center [700, 29] width 1400 height 58
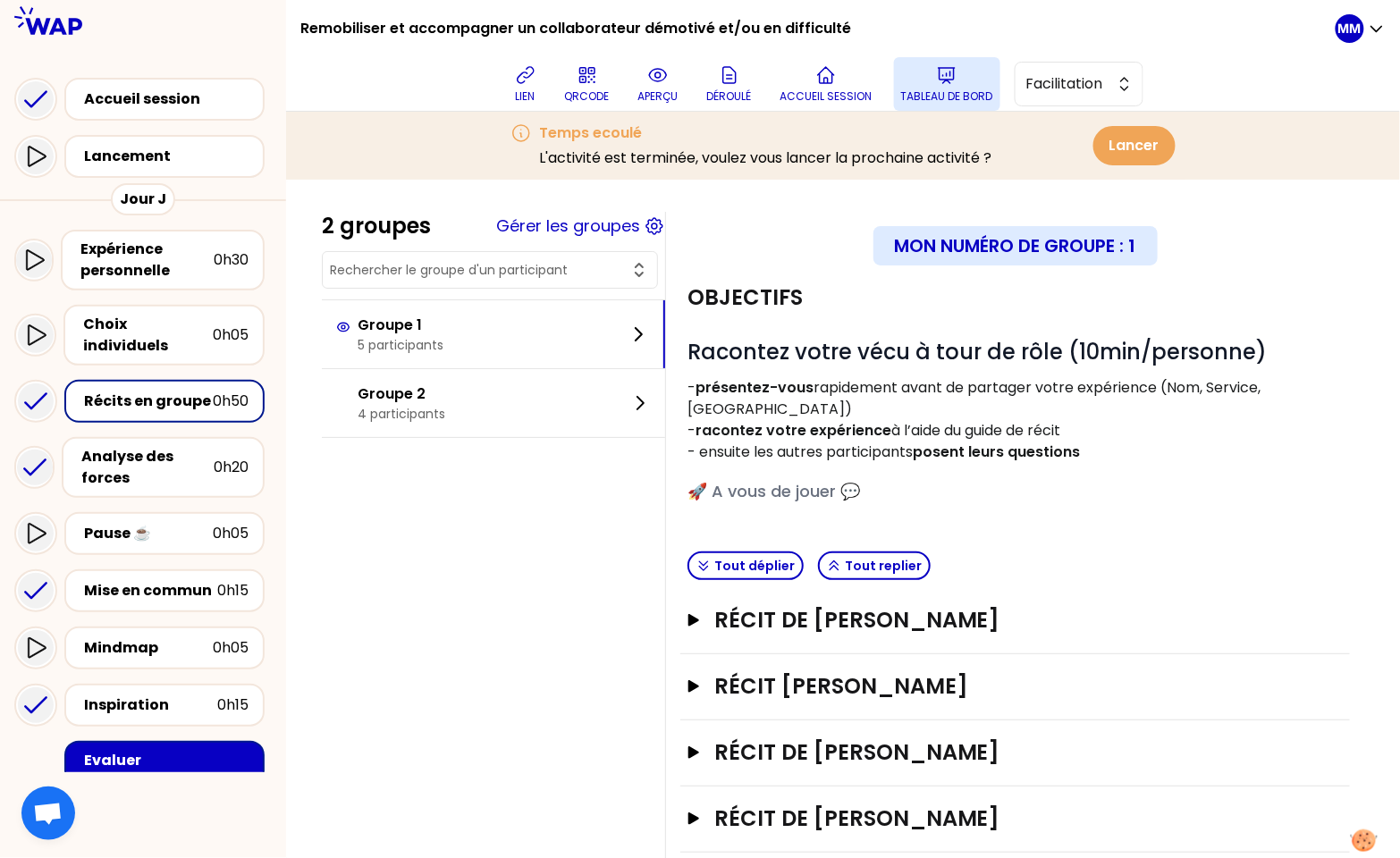
click at [975, 90] on p "Tableau de bord" at bounding box center [947, 96] width 92 height 14
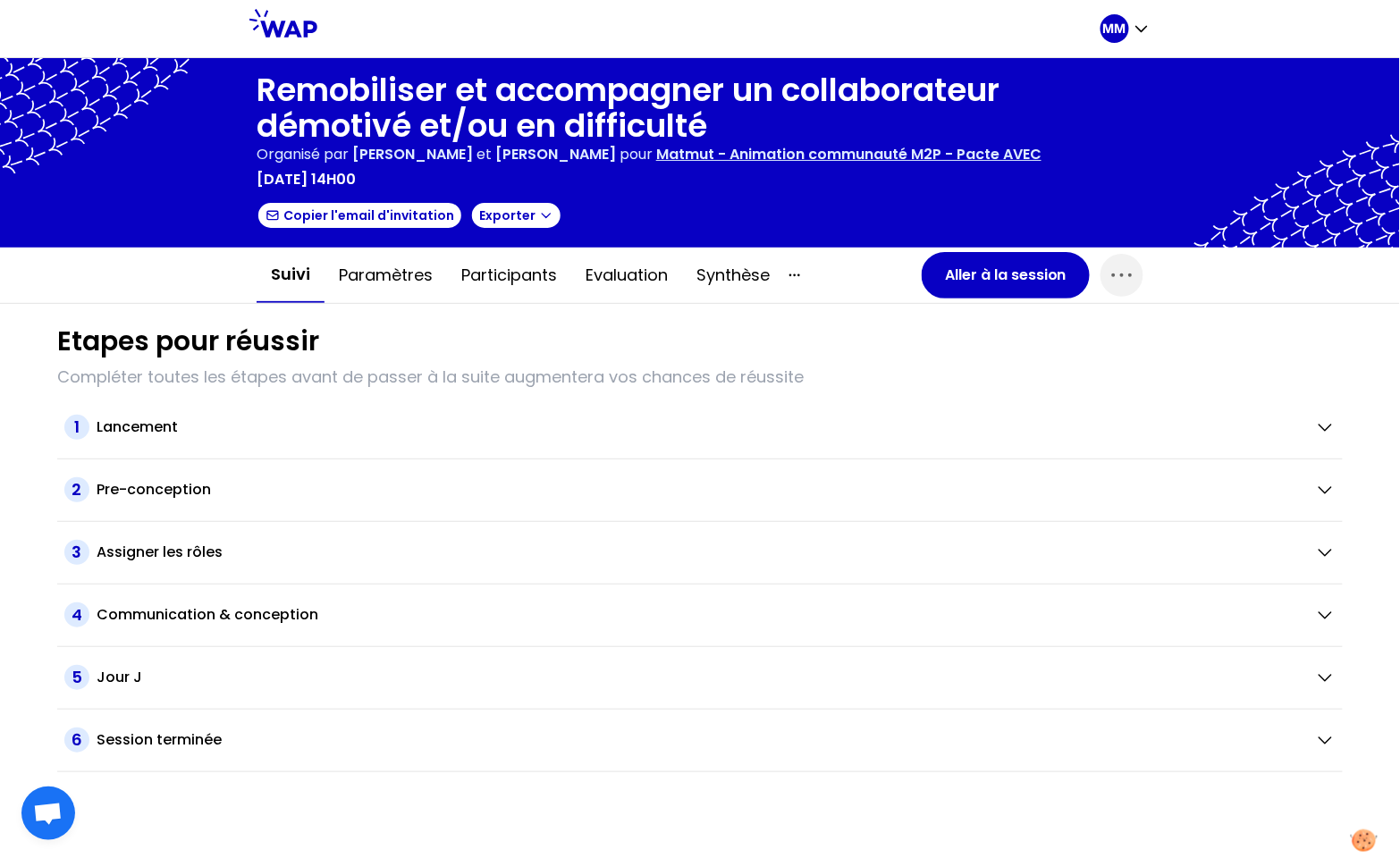
click at [1086, 23] on div at bounding box center [708, 29] width 783 height 57
click at [1122, 33] on p "MM" at bounding box center [1114, 28] width 23 height 18
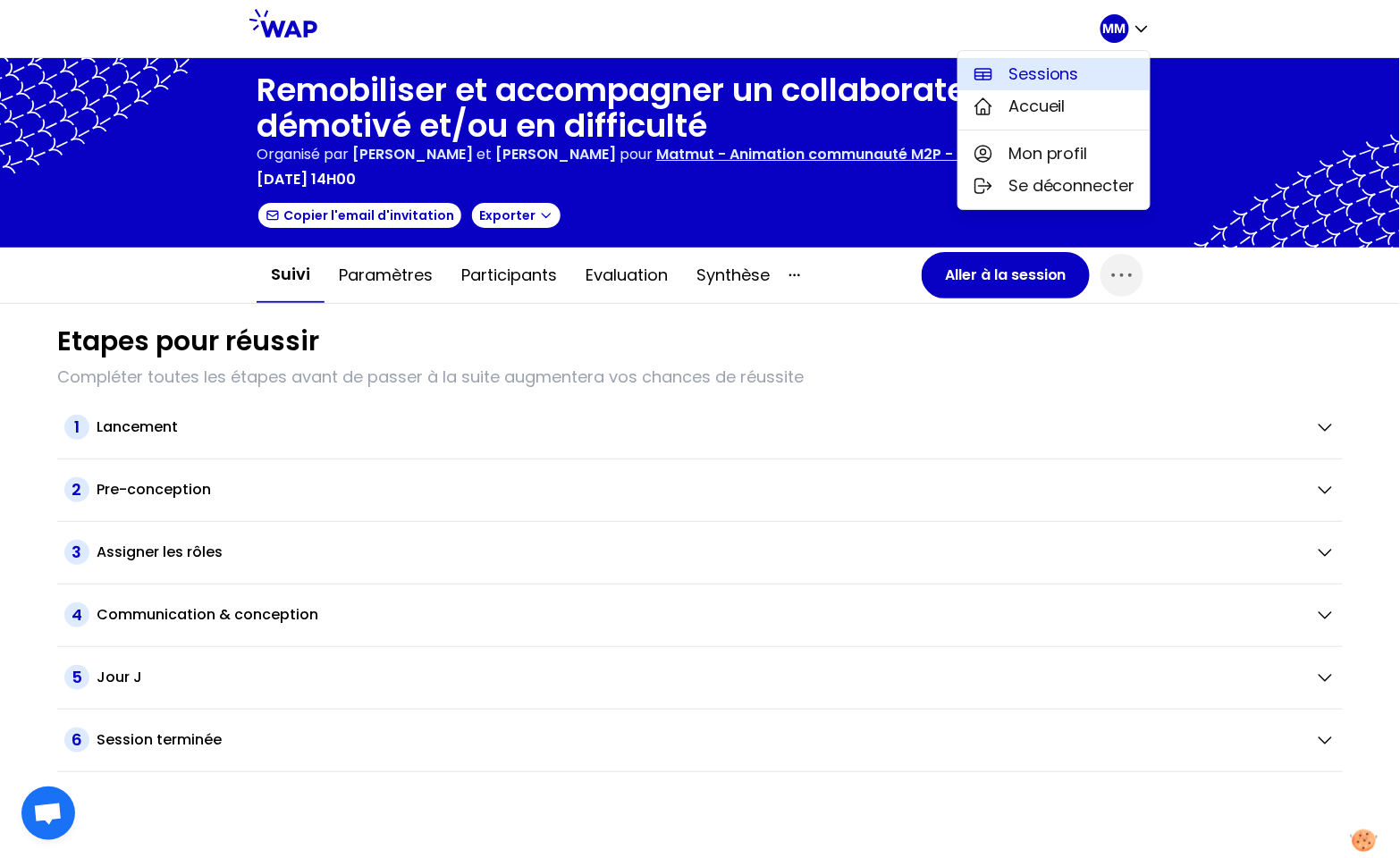
click at [1064, 76] on span "Sessions" at bounding box center [1043, 74] width 70 height 25
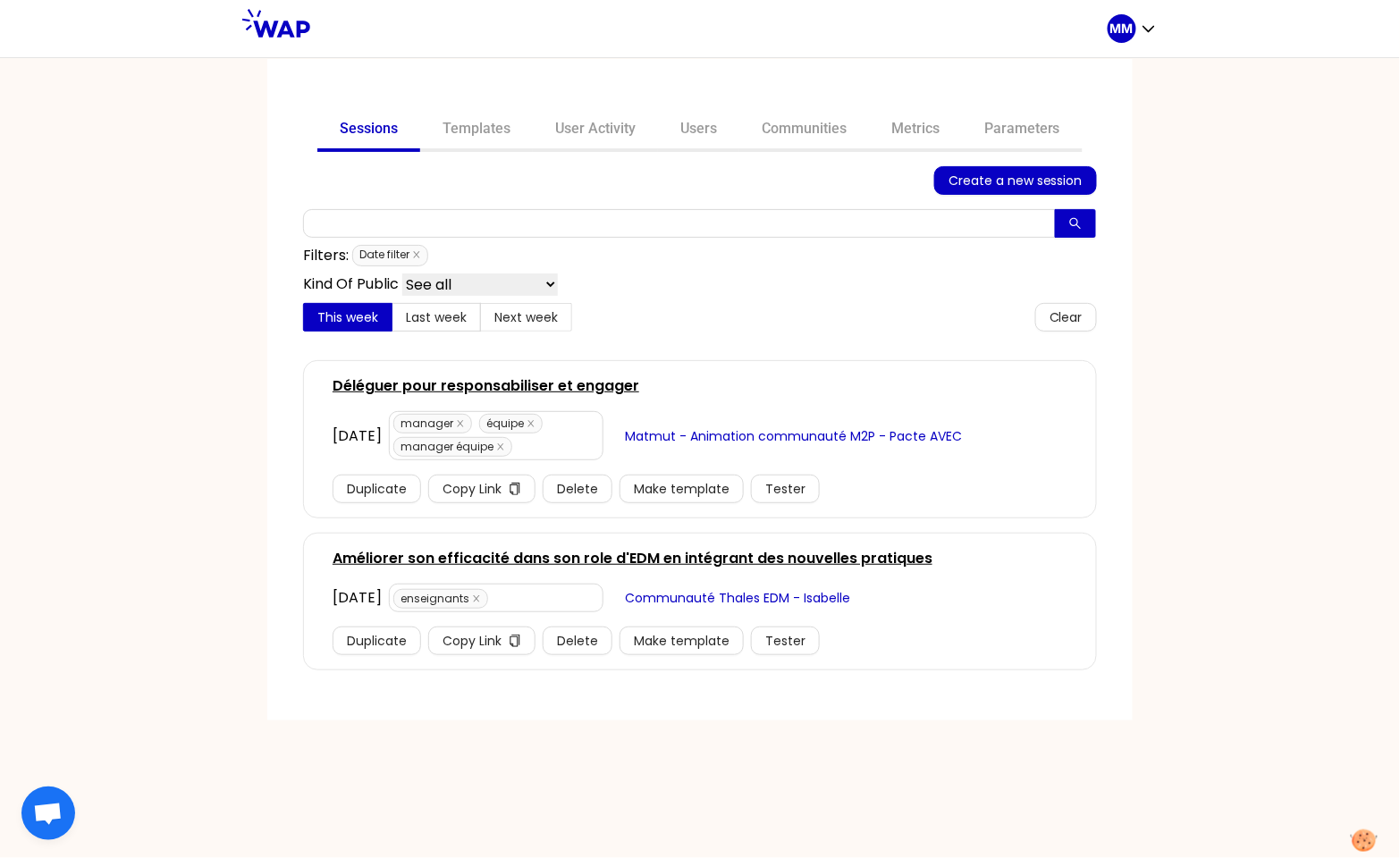
drag, startPoint x: 617, startPoint y: 139, endPoint x: 609, endPoint y: 221, distance: 82.4
click at [616, 139] on link "User Activity" at bounding box center [594, 130] width 125 height 42
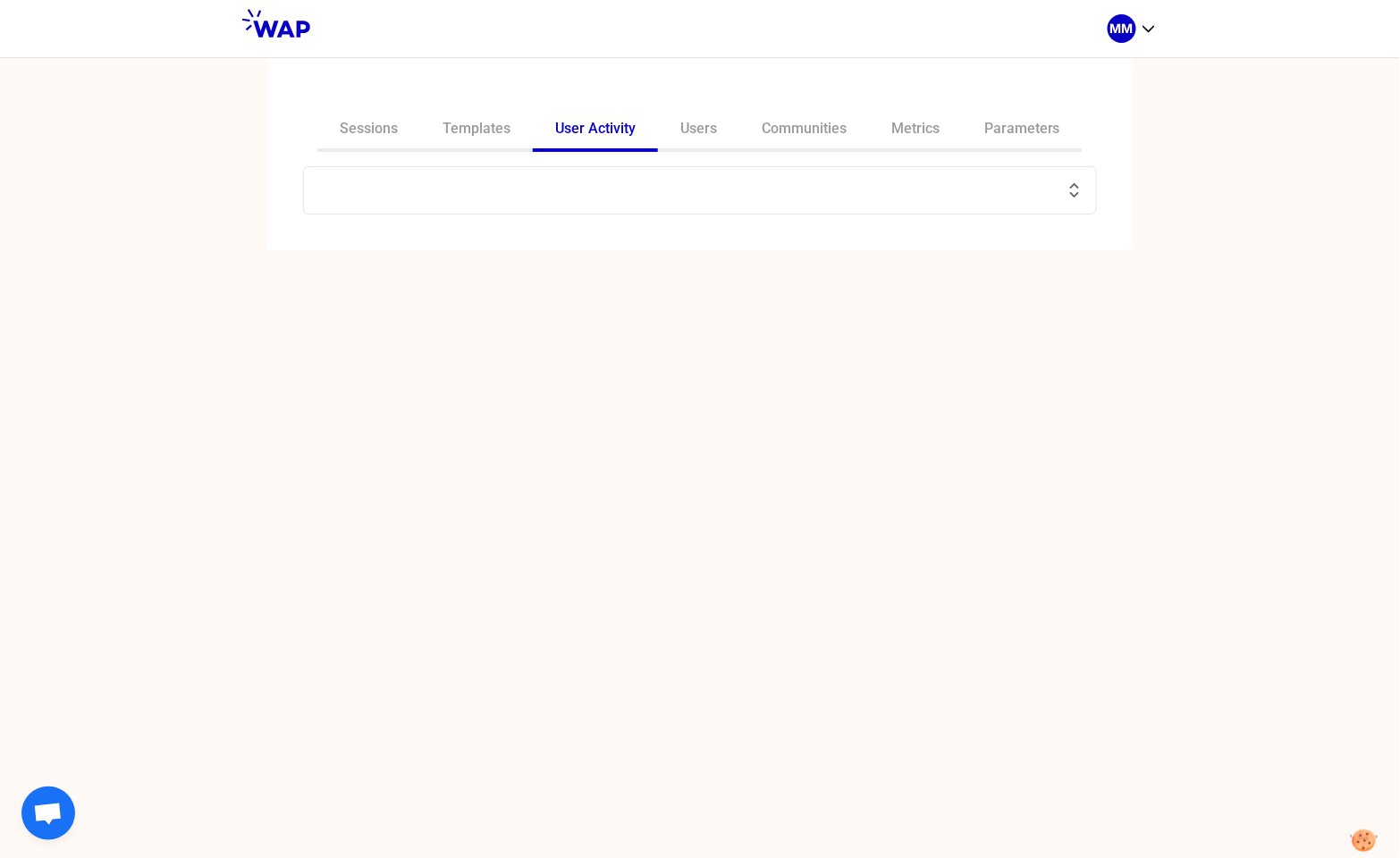
click at [593, 189] on input "text" at bounding box center [688, 189] width 749 height 25
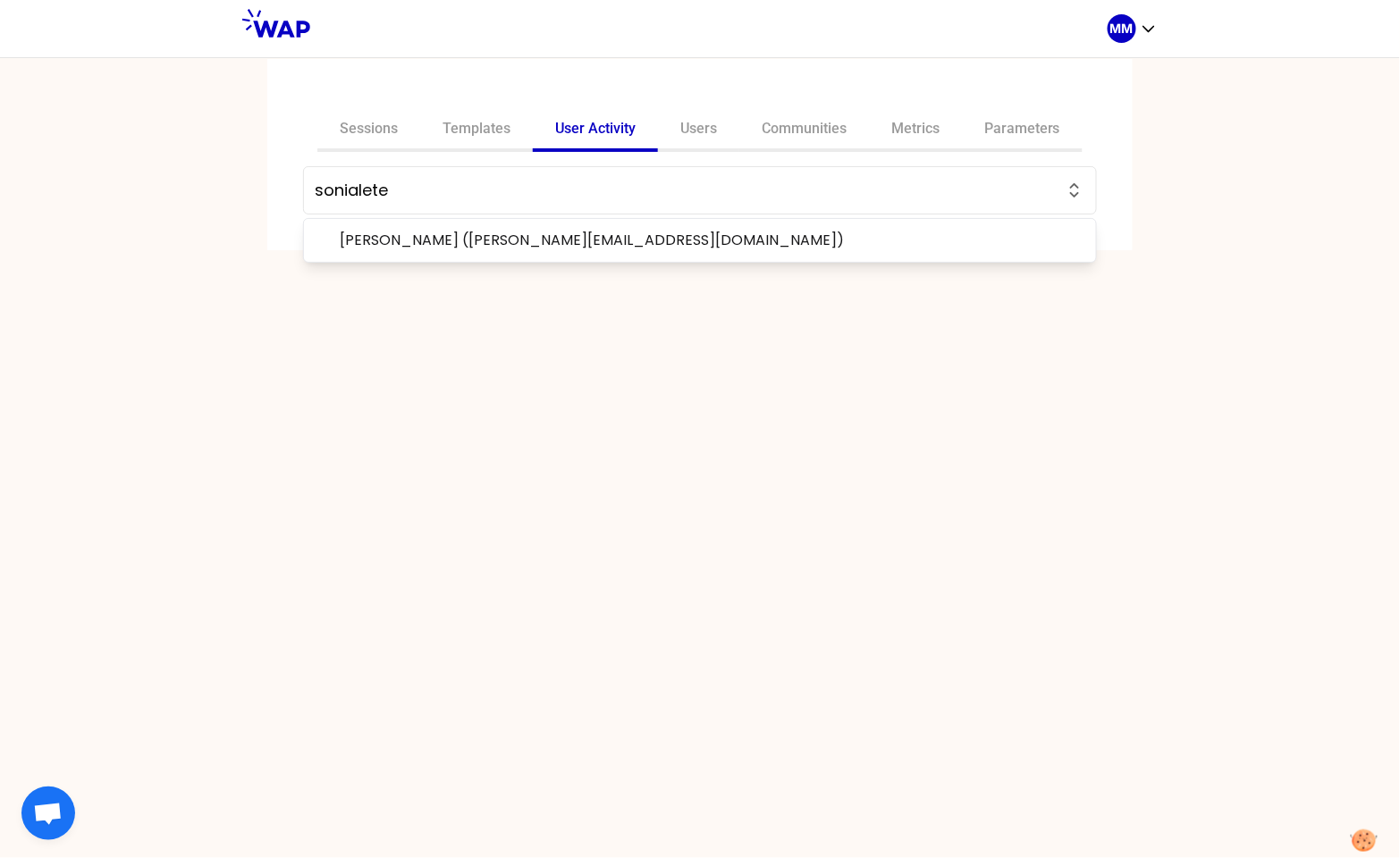
click at [578, 248] on span "[PERSON_NAME] ([PERSON_NAME][EMAIL_ADDRESS][DOMAIN_NAME])" at bounding box center [711, 240] width 742 height 21
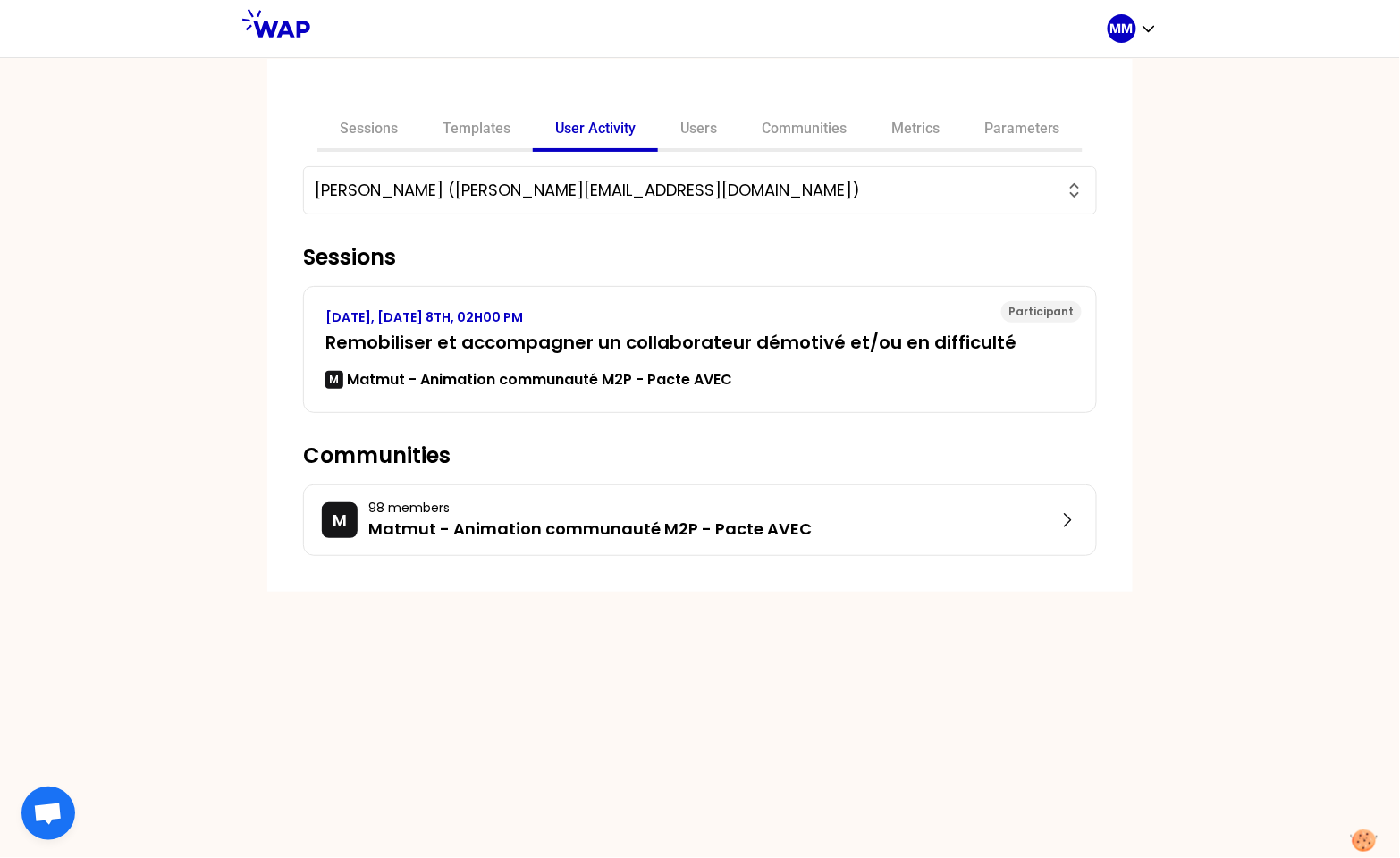
click at [491, 199] on input "[PERSON_NAME] ([PERSON_NAME][EMAIL_ADDRESS][DOMAIN_NAME])" at bounding box center [688, 189] width 749 height 25
click at [492, 200] on input "[PERSON_NAME] ([PERSON_NAME][EMAIL_ADDRESS][DOMAIN_NAME])" at bounding box center [688, 189] width 749 height 25
paste input "MATTEUS"
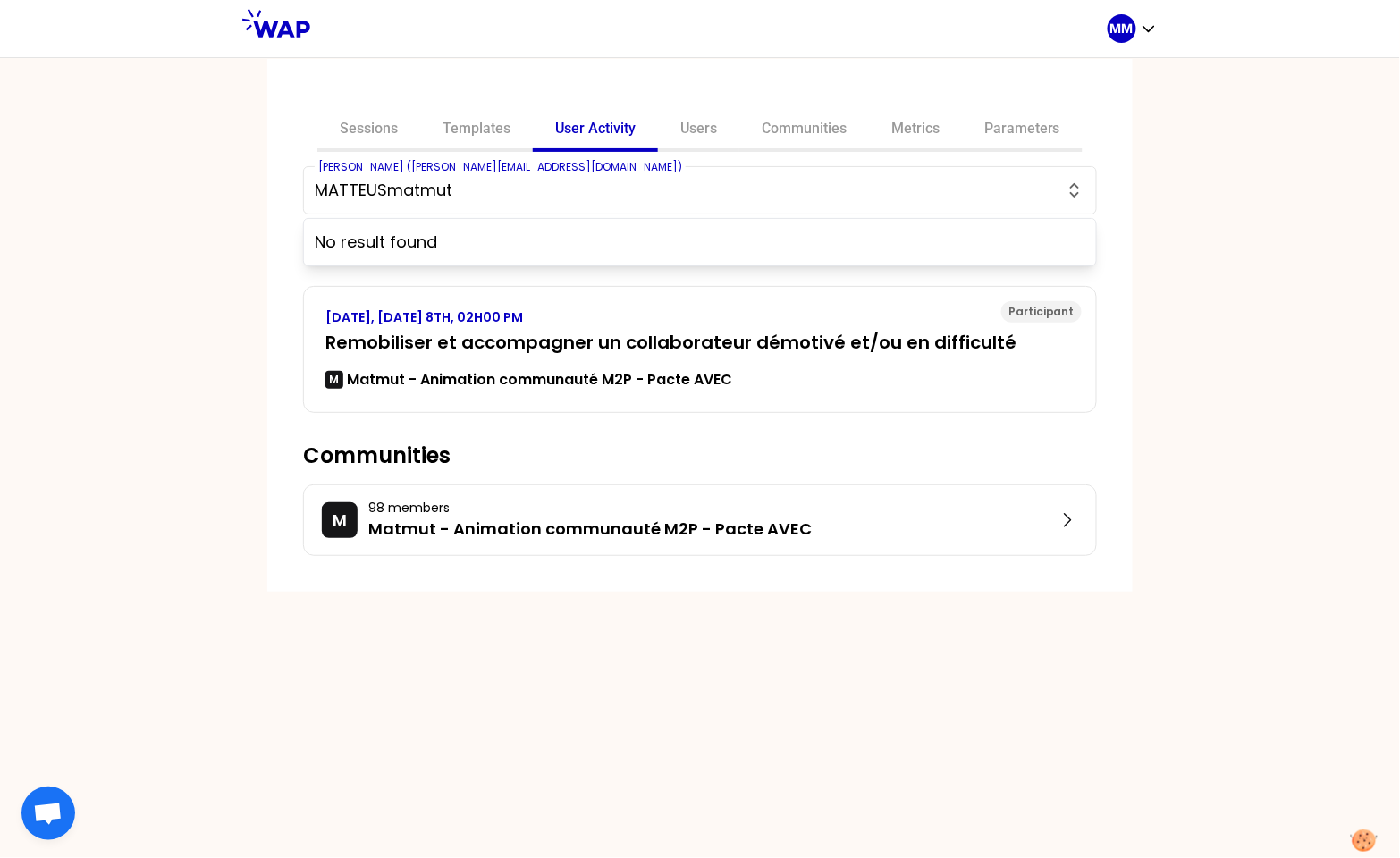
drag, startPoint x: 388, startPoint y: 192, endPoint x: 554, endPoint y: 189, distance: 166.0
click at [554, 189] on input "MATTEUSmatmut" at bounding box center [688, 189] width 749 height 25
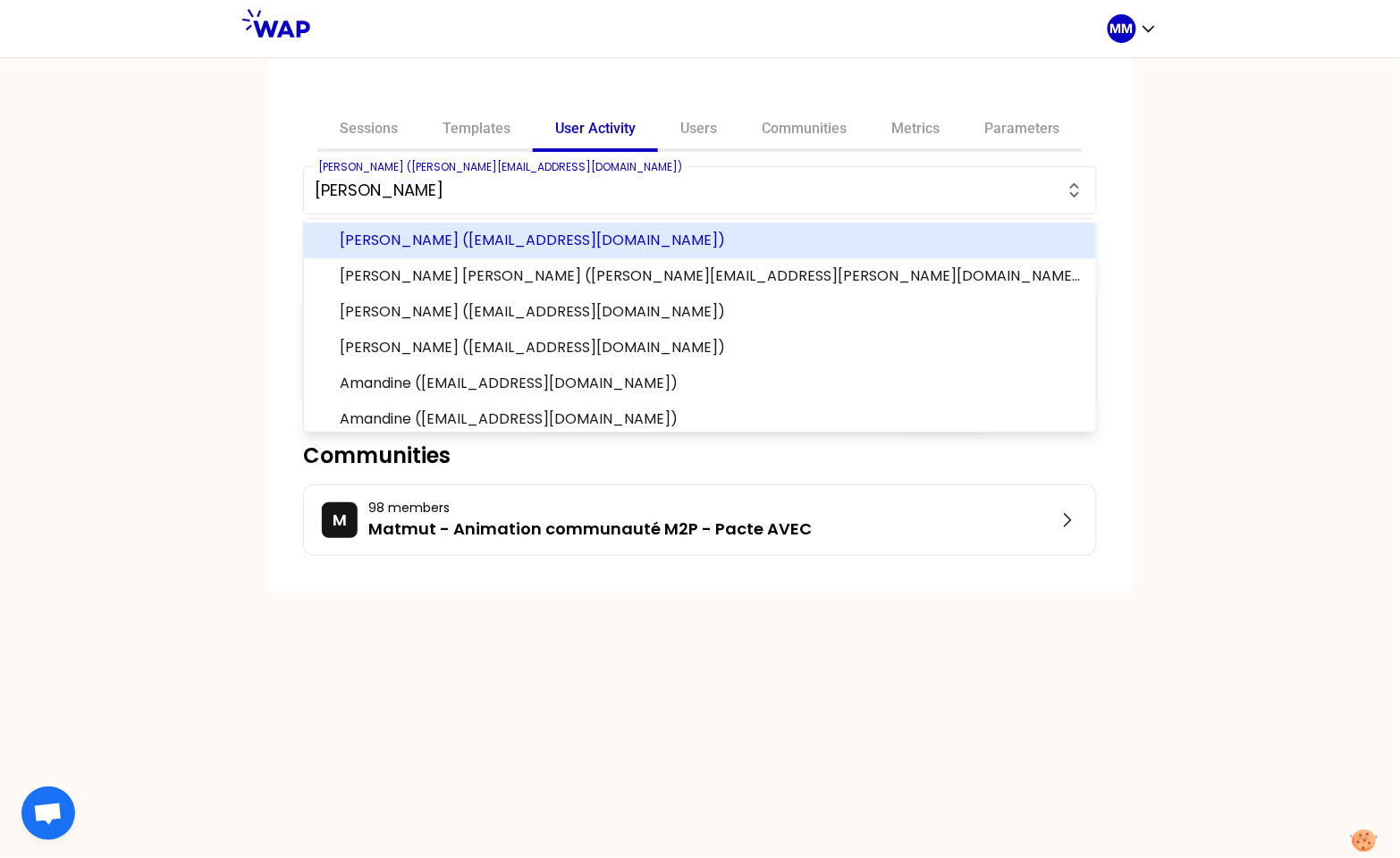
paste input "MATTEUS"
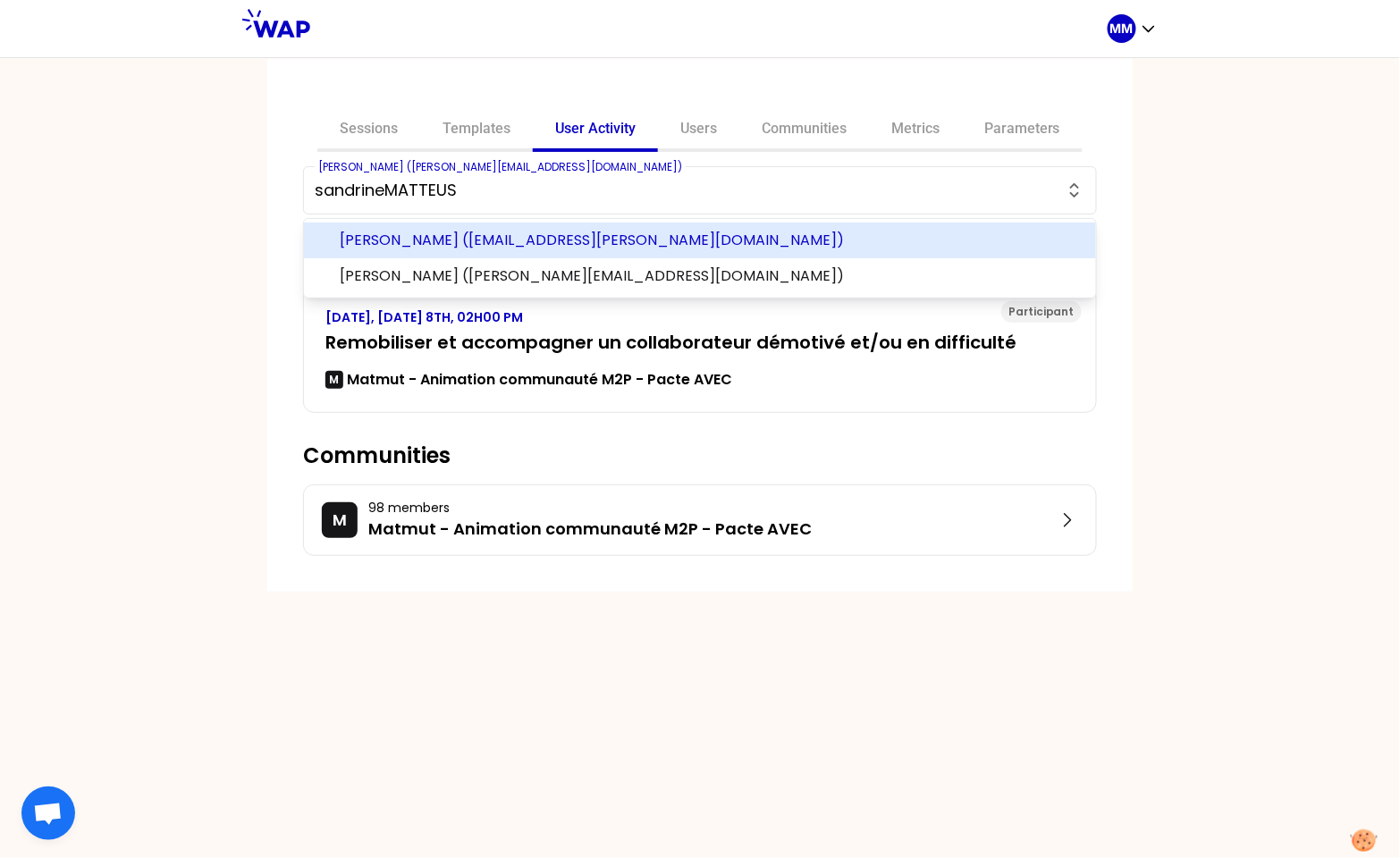
click at [587, 232] on span "[PERSON_NAME] ([EMAIL_ADDRESS][PERSON_NAME][DOMAIN_NAME])" at bounding box center [711, 240] width 742 height 21
type input "[PERSON_NAME] ([EMAIL_ADDRESS][PERSON_NAME][DOMAIN_NAME])"
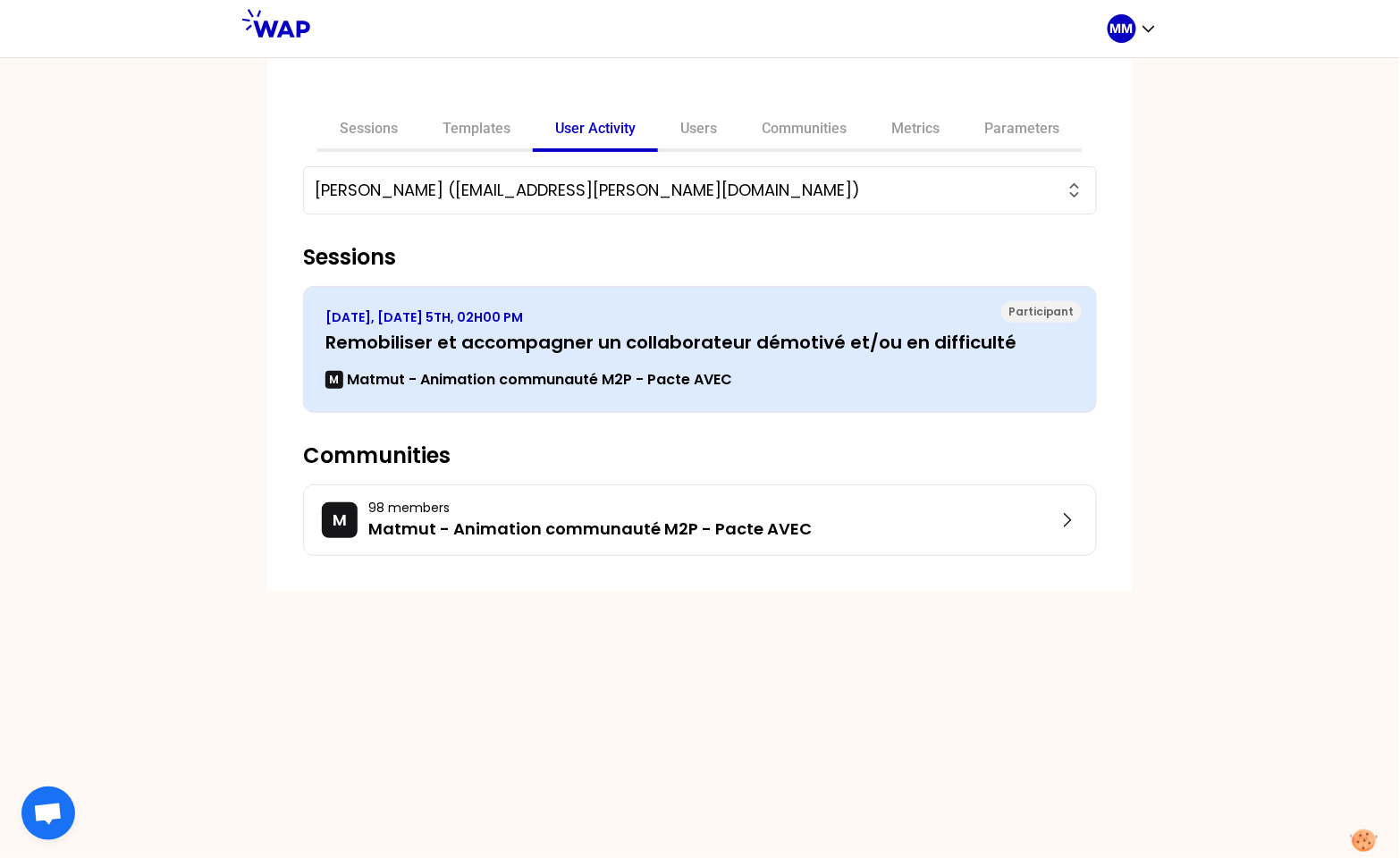
click at [588, 351] on h3 "Remobiliser et accompagner un collaborateur démotivé et/ou en difficulté" at bounding box center [700, 342] width 749 height 25
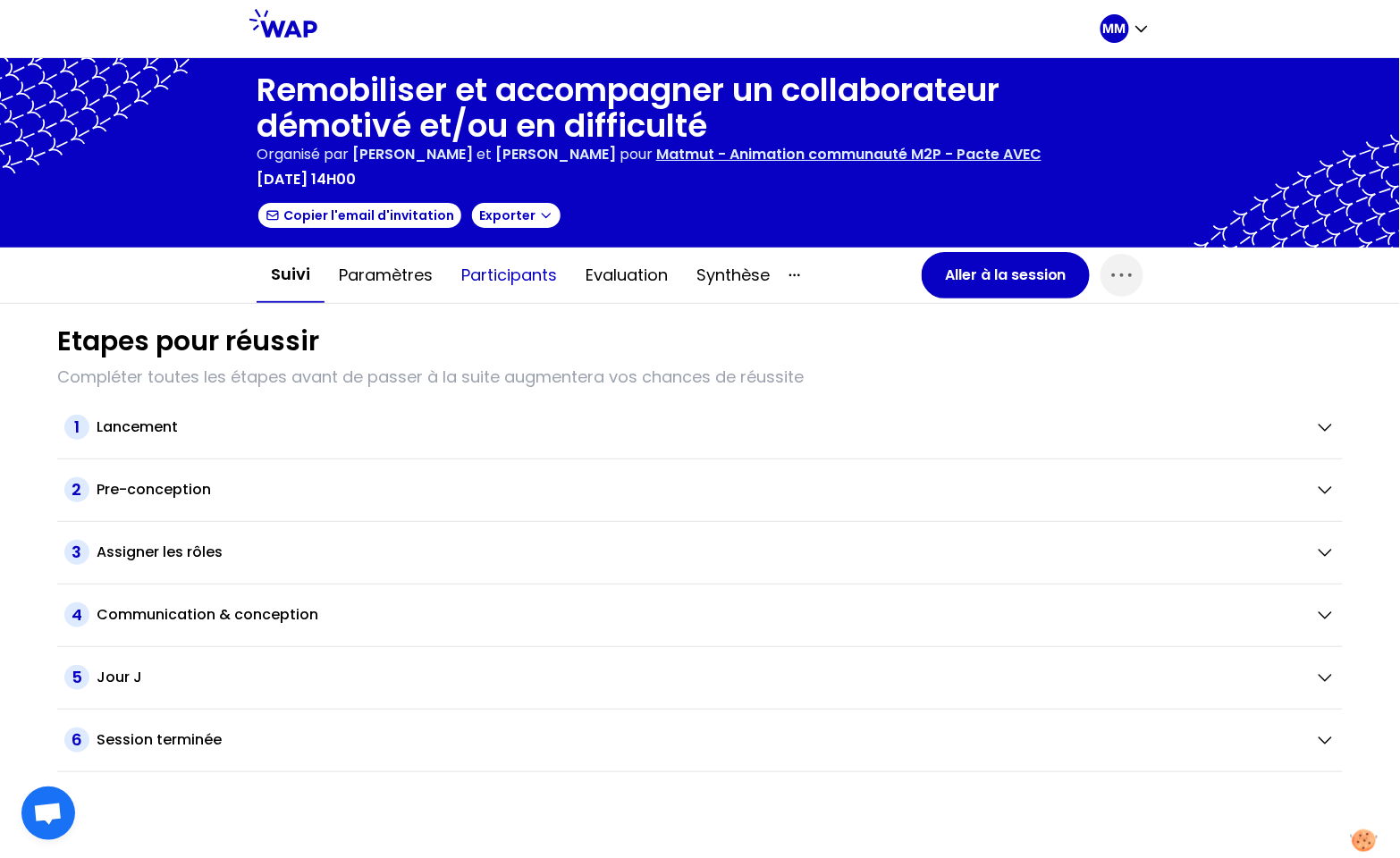
click at [510, 282] on button "Participants" at bounding box center [509, 275] width 124 height 54
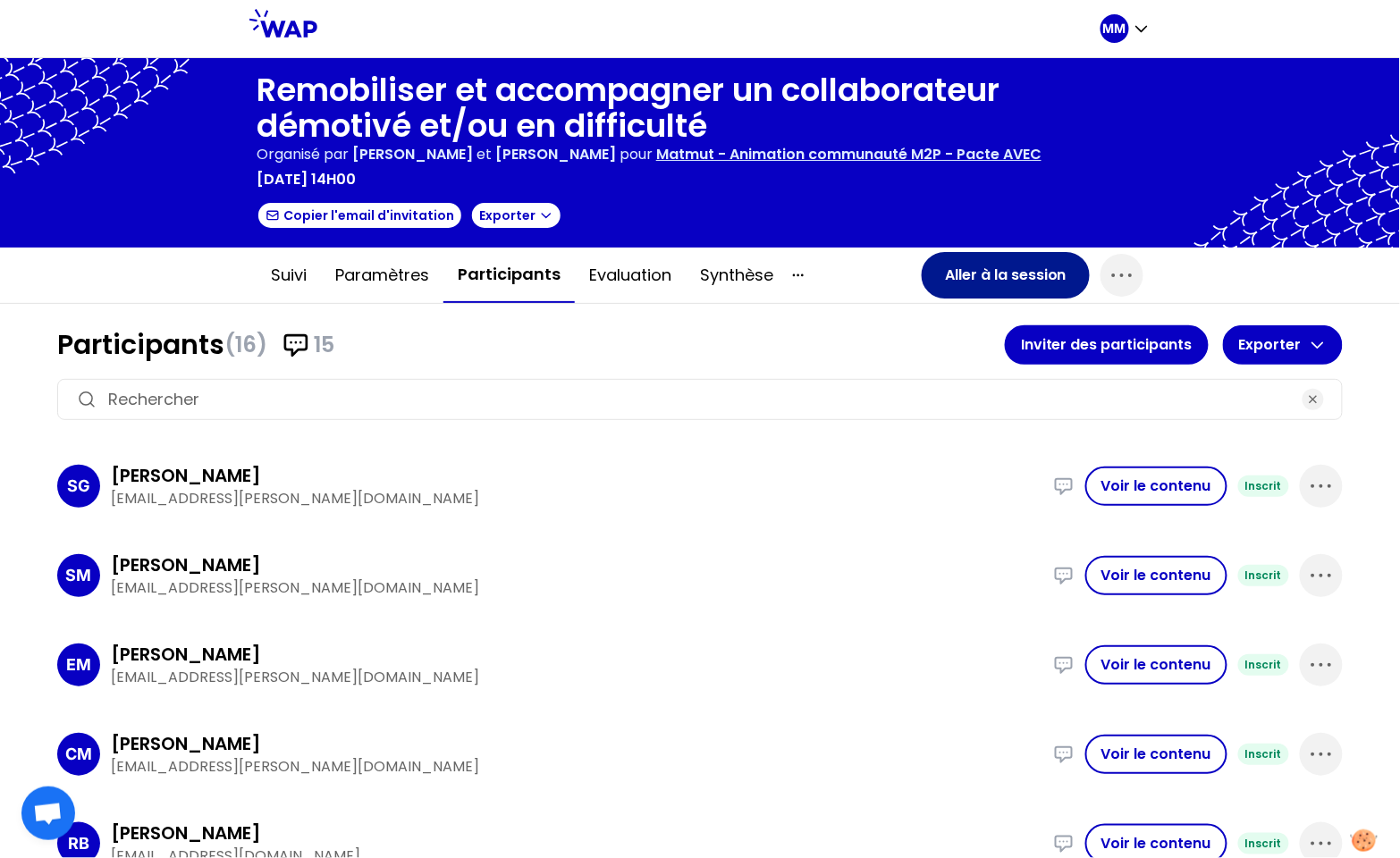
click at [947, 292] on button "Aller à la session" at bounding box center [1005, 275] width 168 height 46
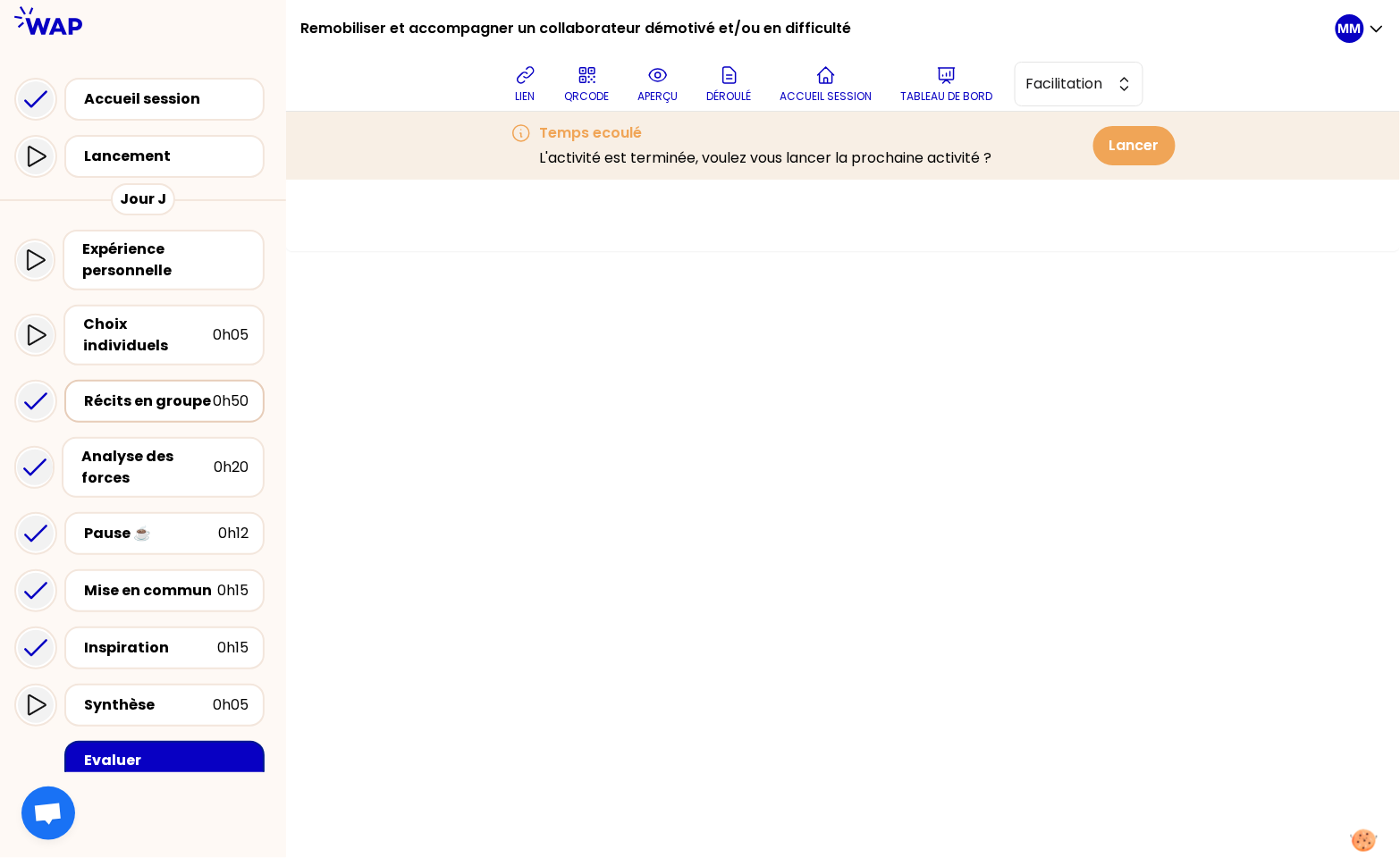
click at [149, 391] on div "Récits en groupe" at bounding box center [148, 401] width 128 height 21
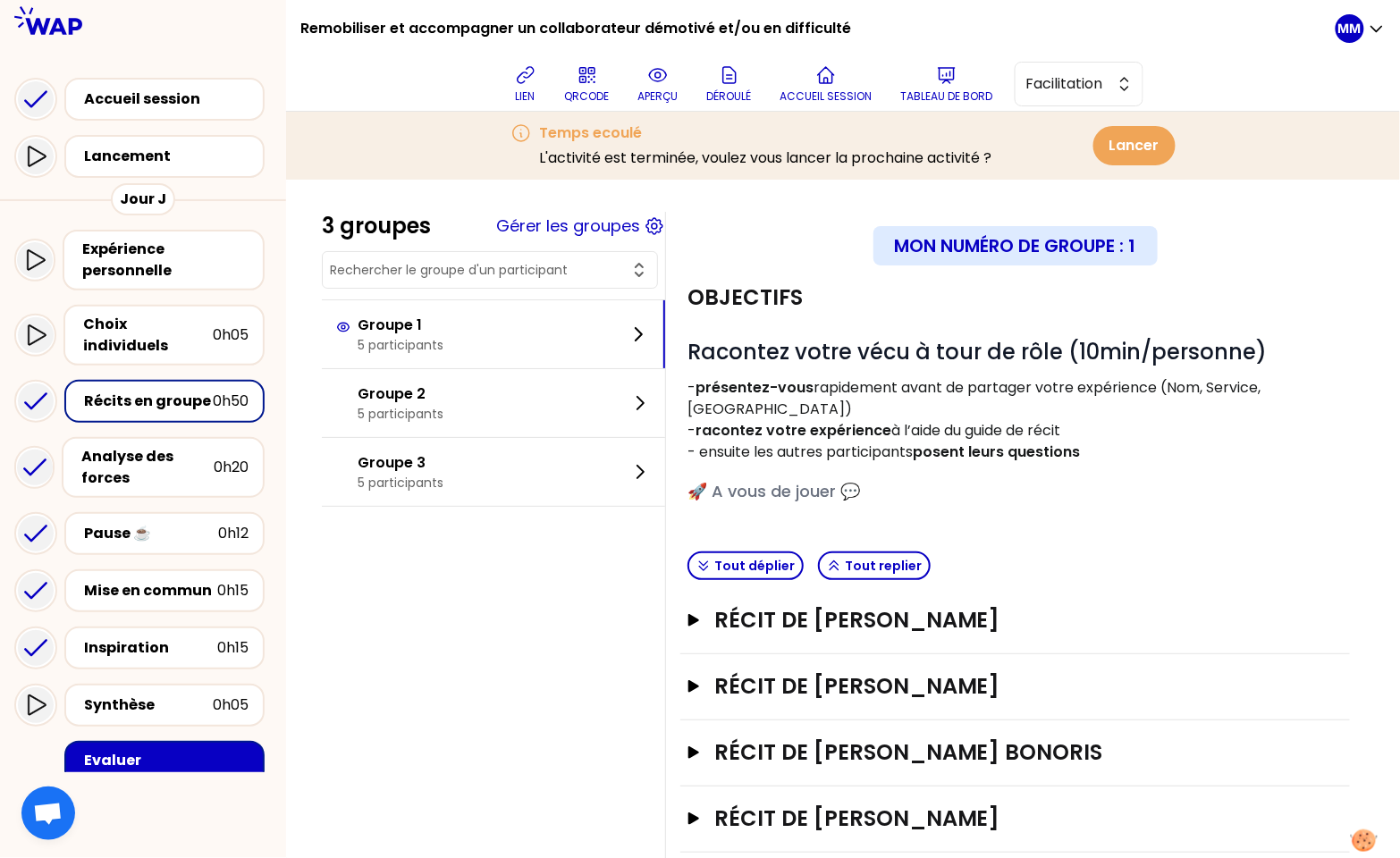
click at [505, 272] on input "text" at bounding box center [479, 269] width 298 height 18
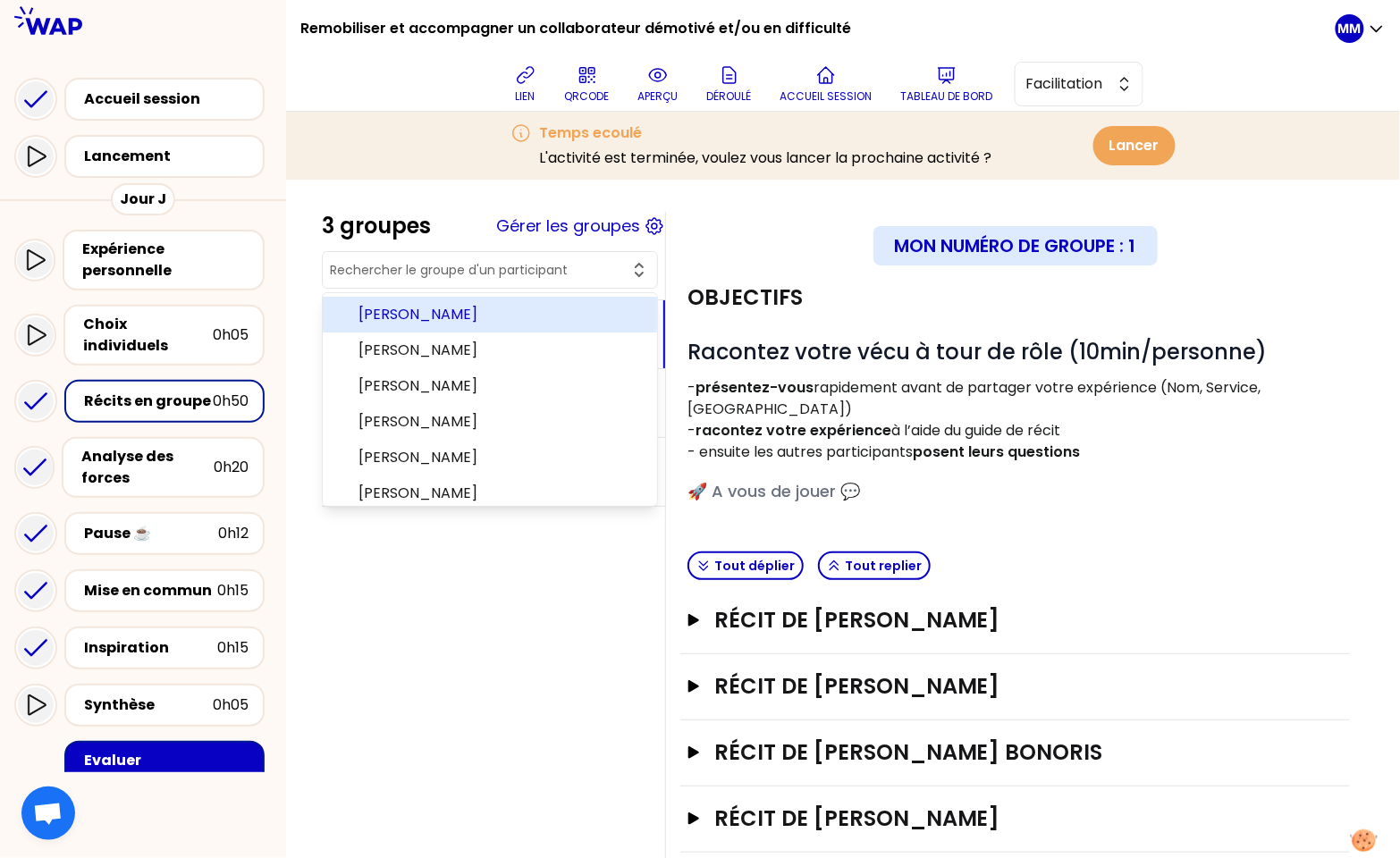
paste input "MATTEUS"
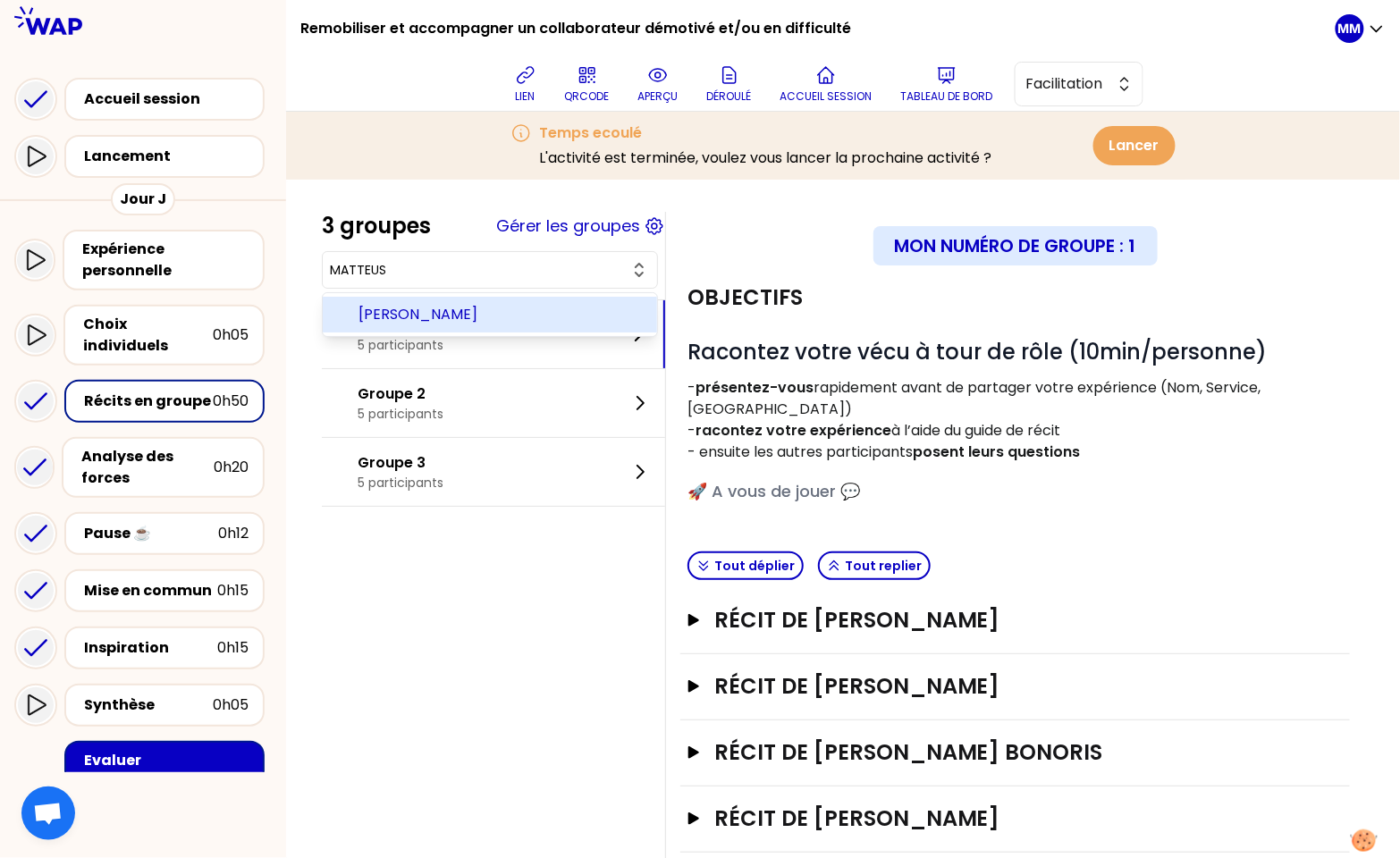
click at [475, 314] on span "[PERSON_NAME]" at bounding box center [501, 314] width 285 height 21
type input "[PERSON_NAME]"
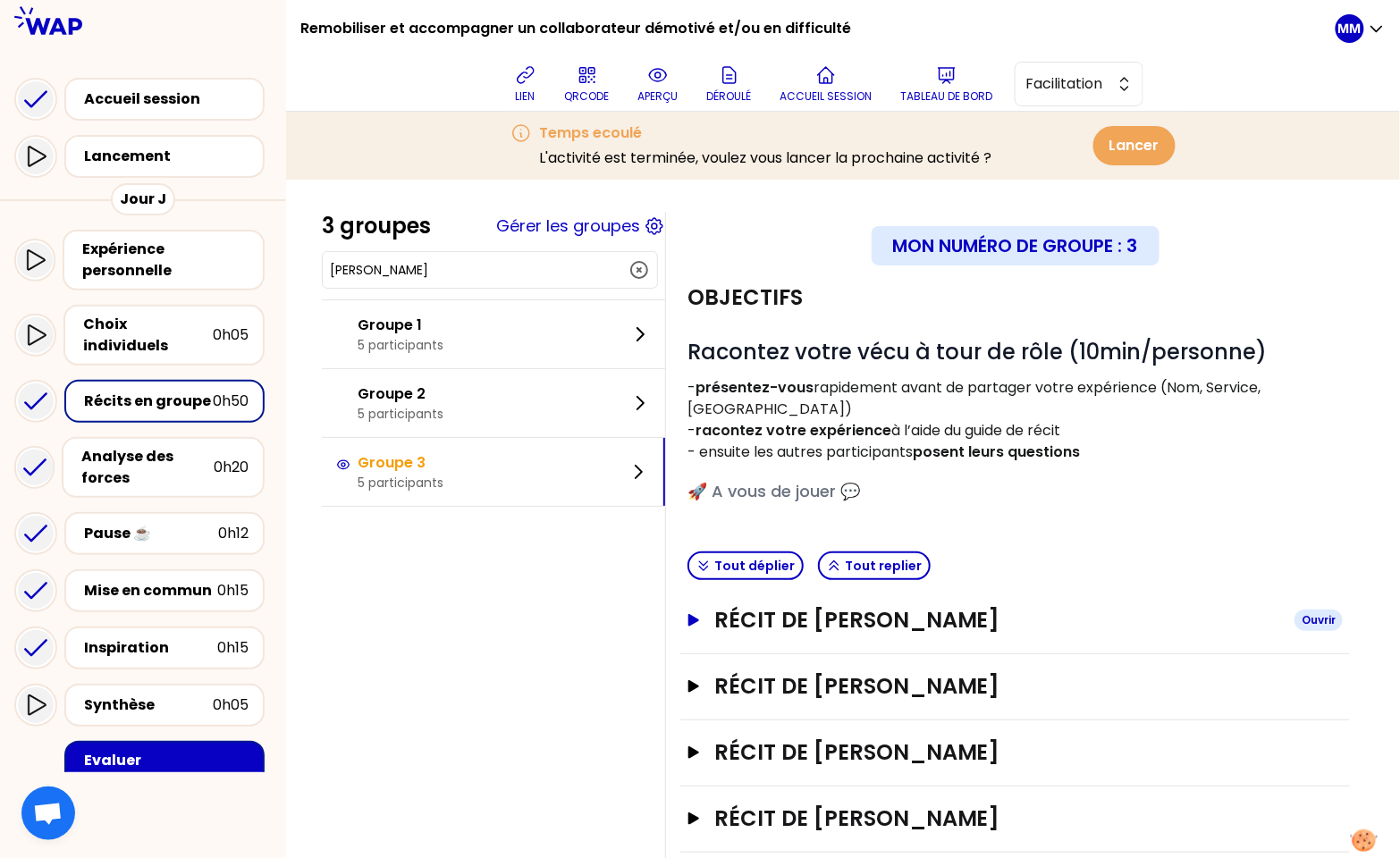
click at [956, 608] on h3 "Récit de [PERSON_NAME]" at bounding box center [997, 620] width 566 height 29
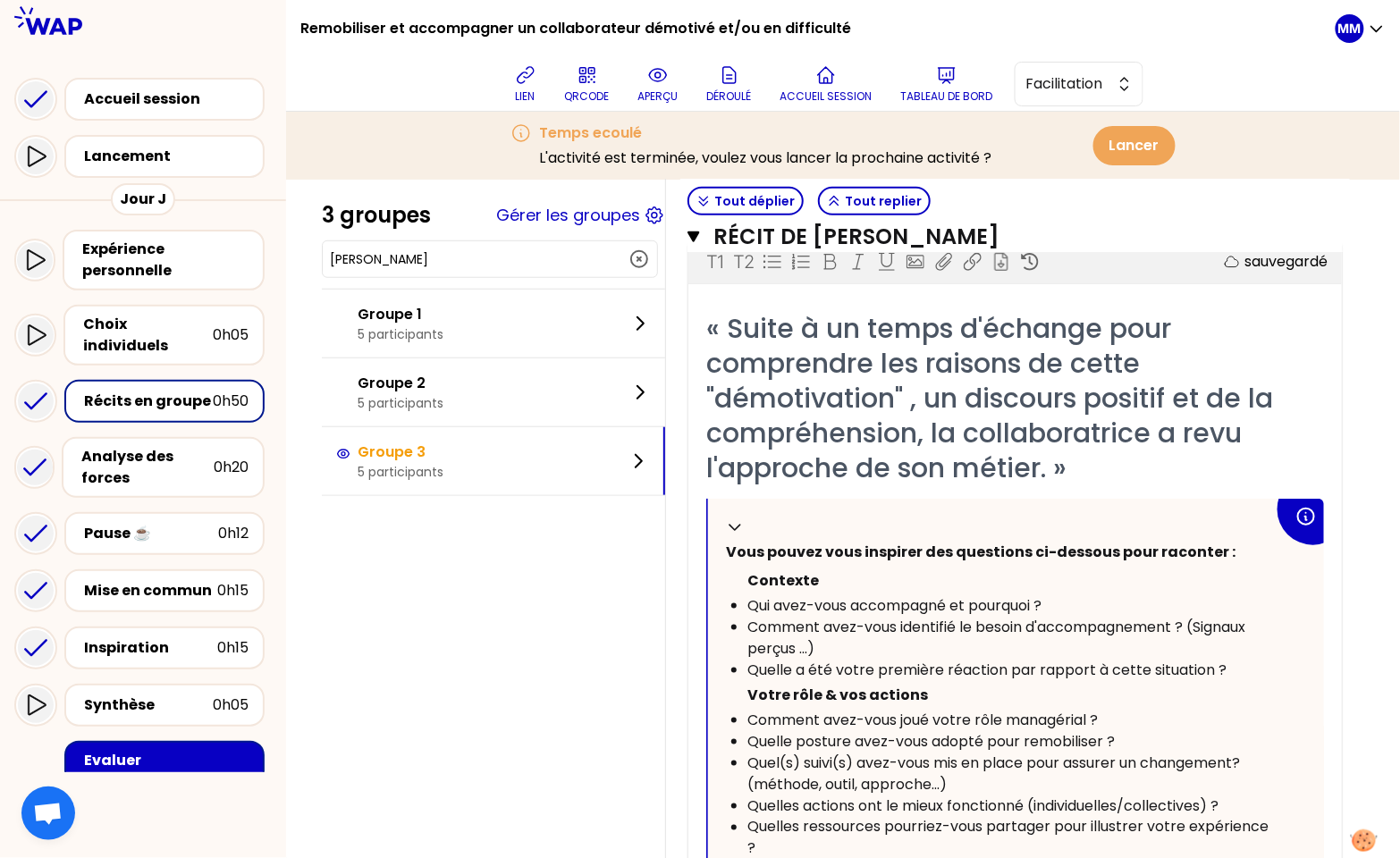
scroll to position [395, 0]
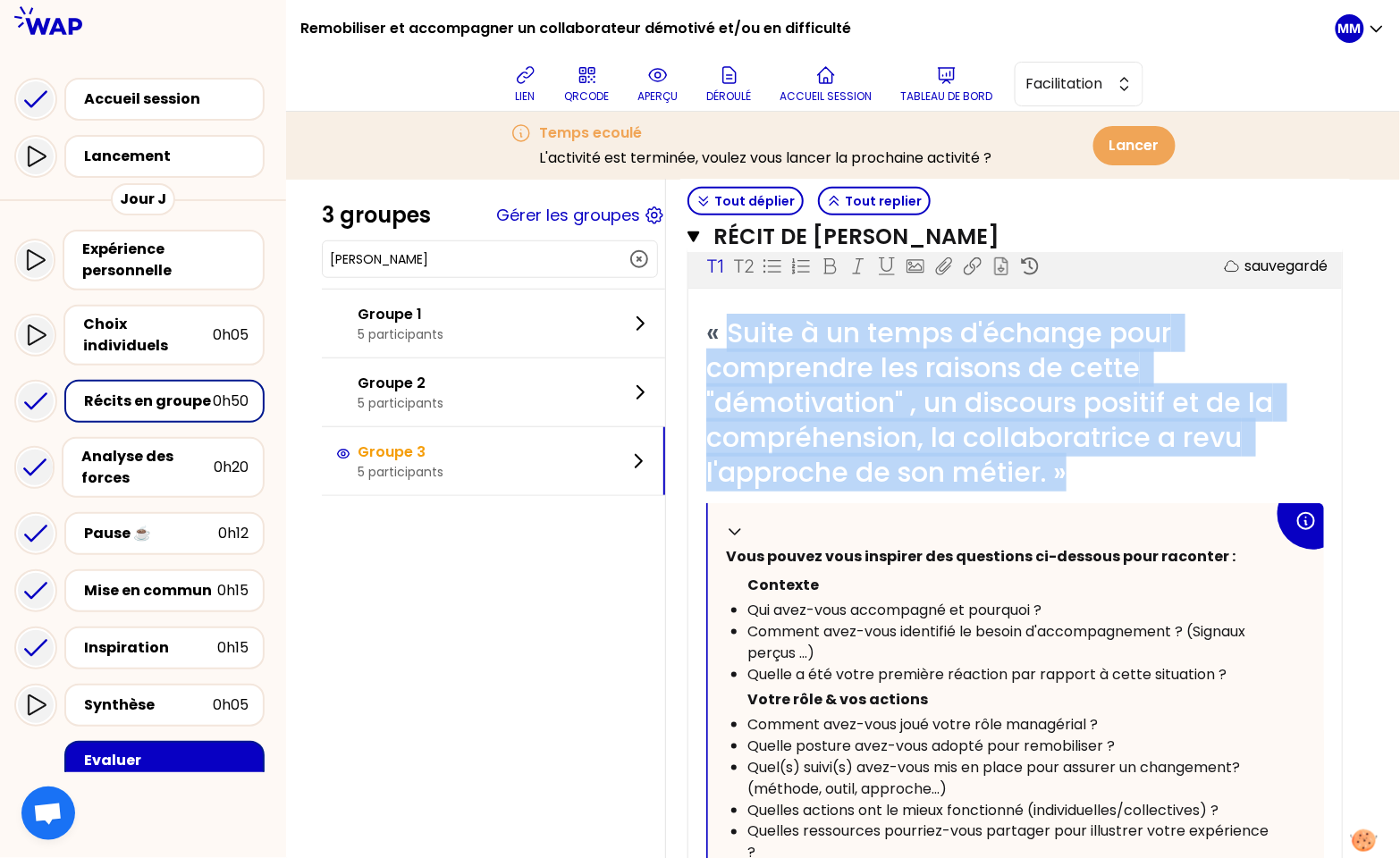
drag, startPoint x: 780, startPoint y: 314, endPoint x: 1187, endPoint y: 405, distance: 417.0
click at [1097, 465] on div "« Suite à un temps d'échange pour comprendre les raisons de cette "démotivation…" at bounding box center [1015, 402] width 617 height 175
copy span "Suite à un temps d'échange pour comprendre les raisons de cette "démotivation" …"
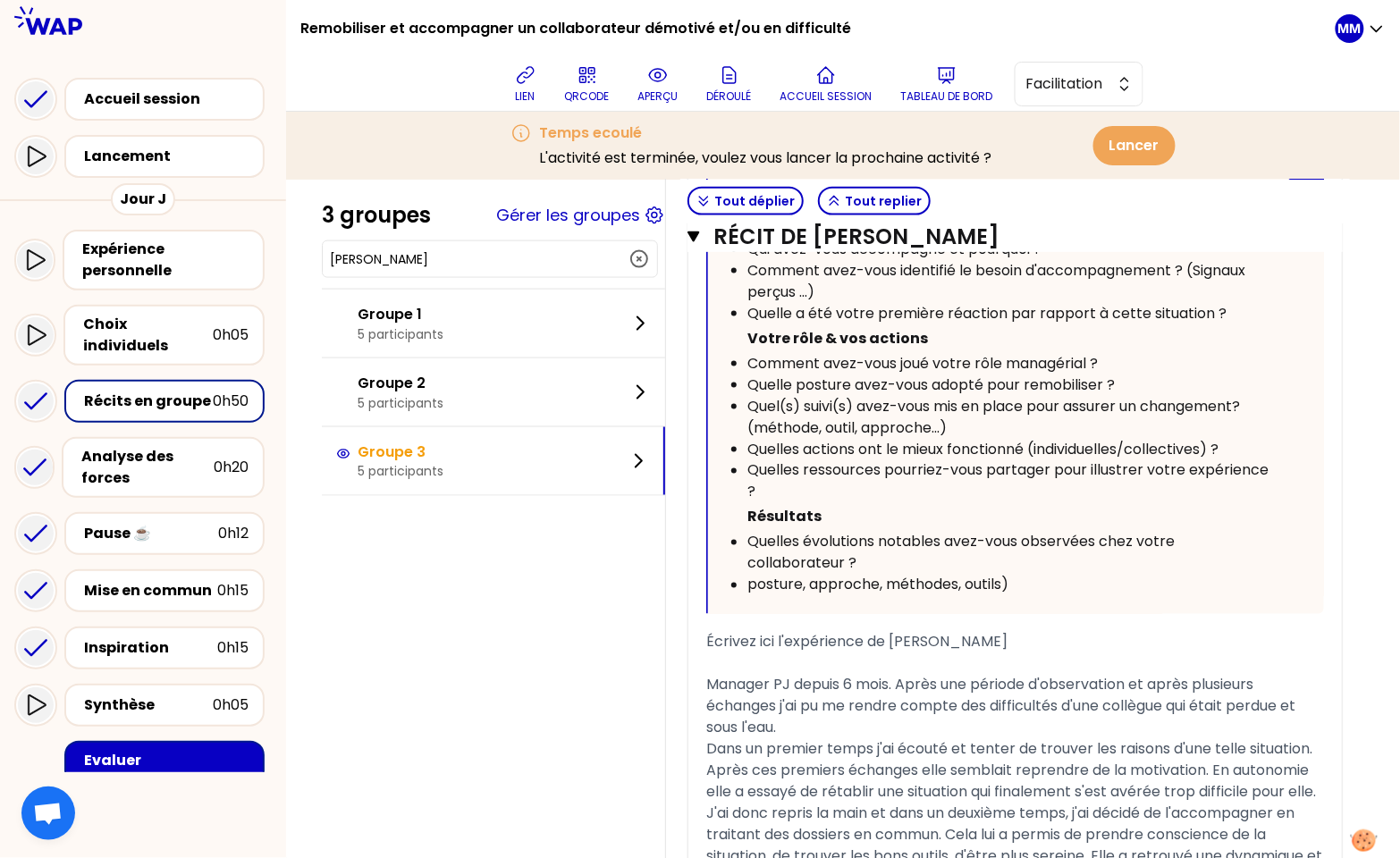
scroll to position [883, 0]
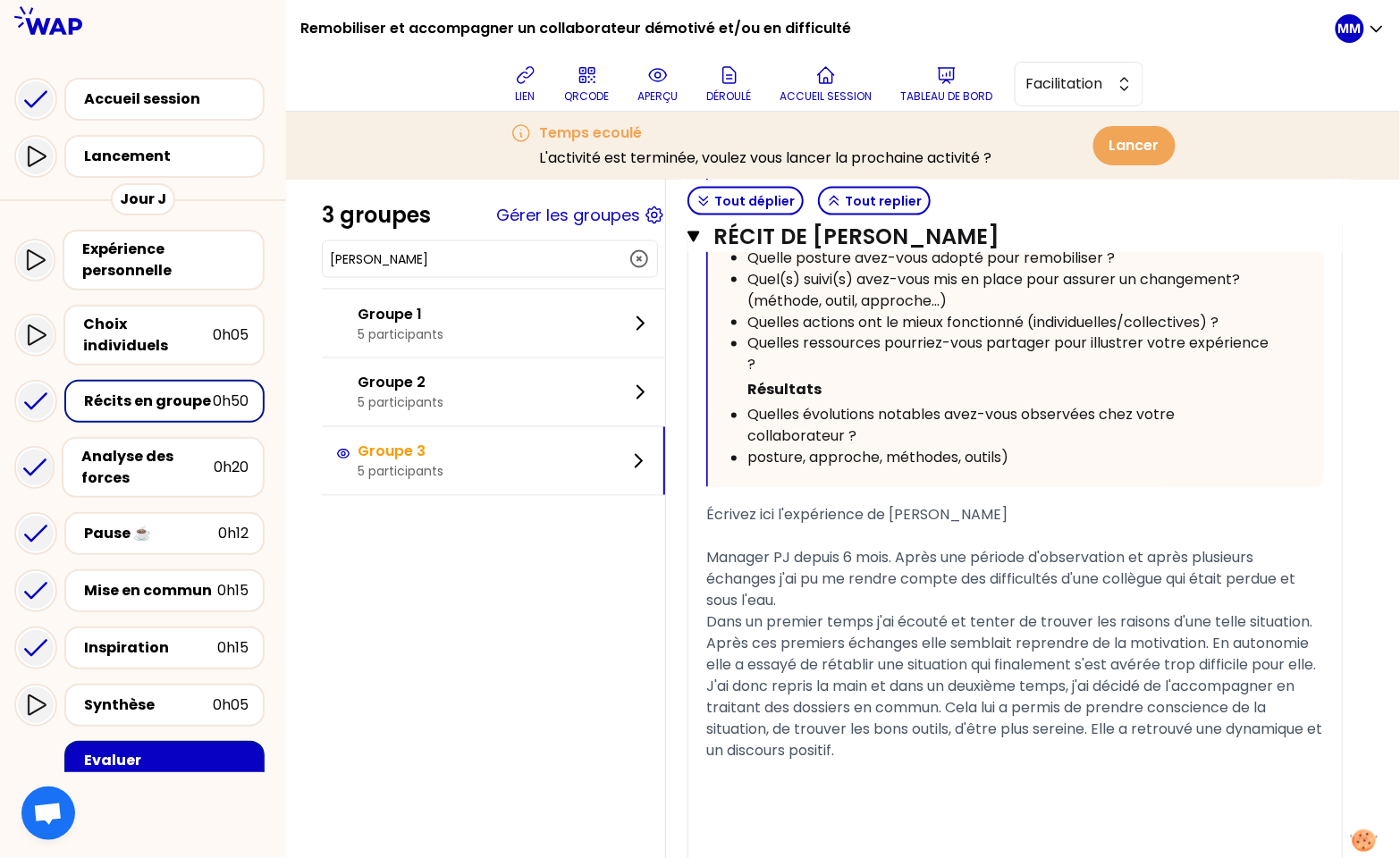
drag, startPoint x: 724, startPoint y: 534, endPoint x: 1351, endPoint y: 520, distance: 627.2
click at [998, 753] on div "« Suite à un temps d'échange pour comprendre les raisons de cette "démotivation…" at bounding box center [1015, 348] width 617 height 1042
copy div "Manager PJ depuis 6 mois. Après une période d'observation et après plusieurs éc…"
click at [958, 91] on p "Tableau de bord" at bounding box center [947, 96] width 92 height 14
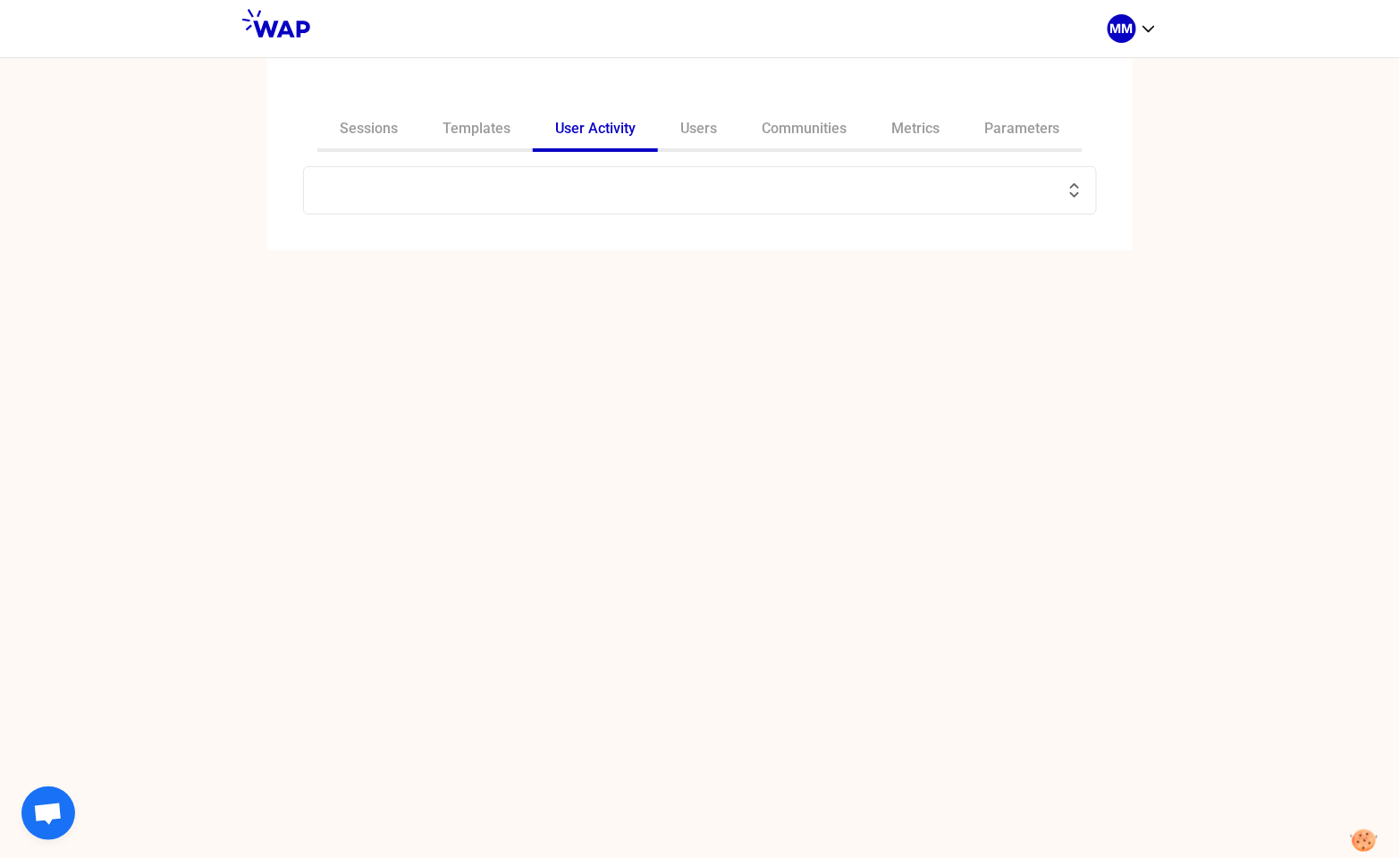
click at [483, 194] on input "text" at bounding box center [688, 189] width 749 height 25
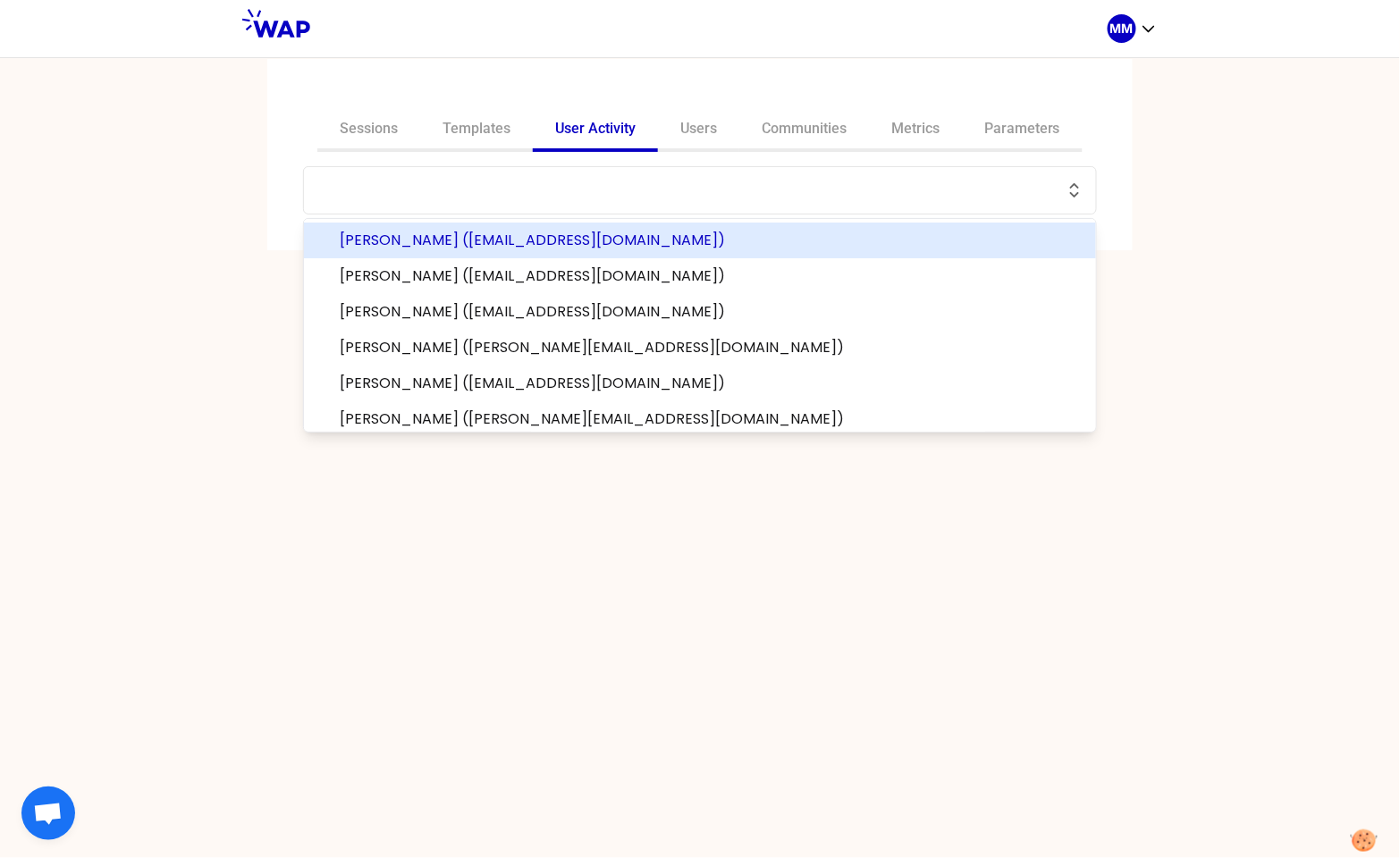
paste input "[PERSON_NAME]"
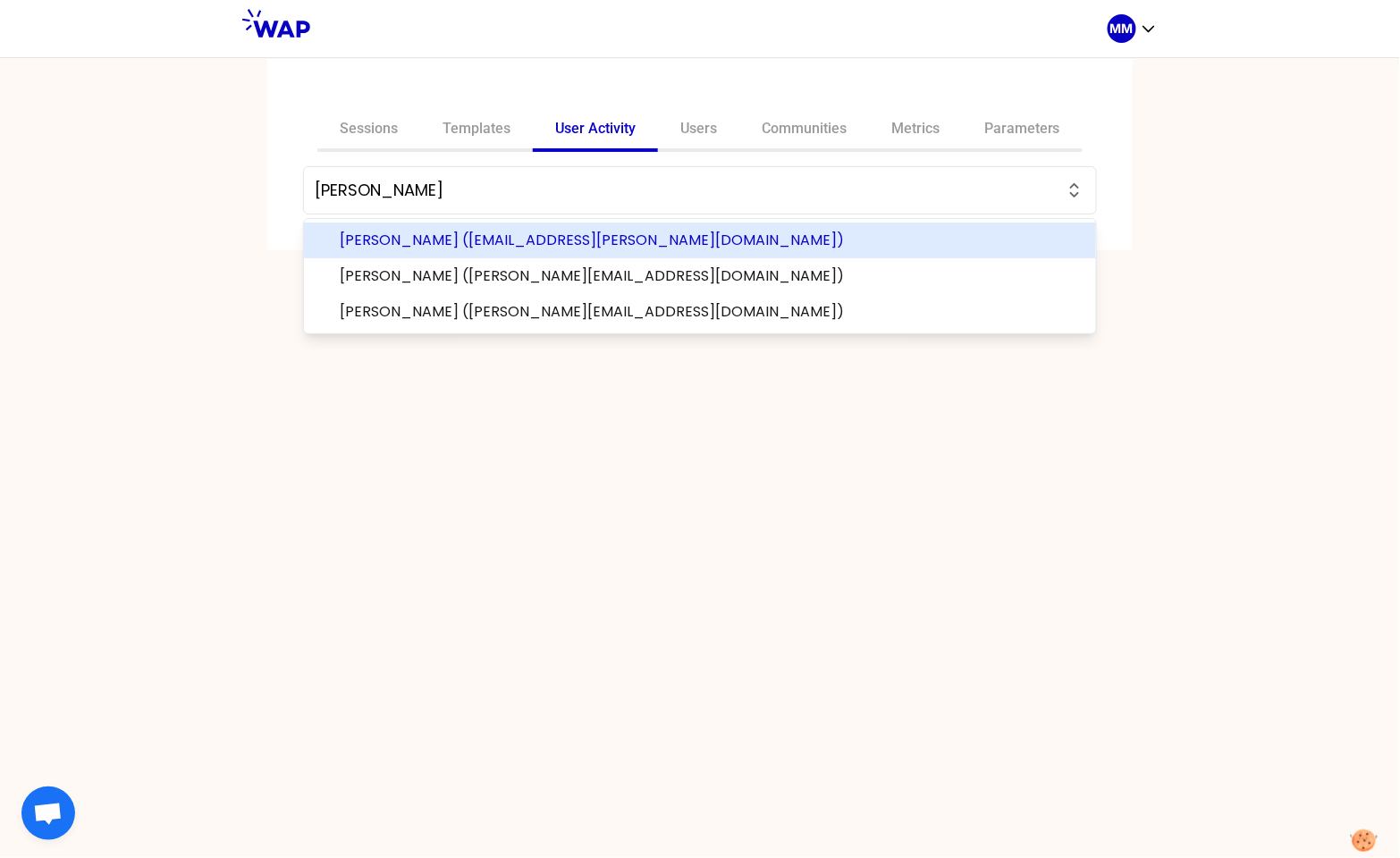
click at [665, 243] on span "[PERSON_NAME] ([EMAIL_ADDRESS][PERSON_NAME][DOMAIN_NAME])" at bounding box center [711, 240] width 742 height 21
type input "[PERSON_NAME] ([EMAIL_ADDRESS][PERSON_NAME][DOMAIN_NAME])"
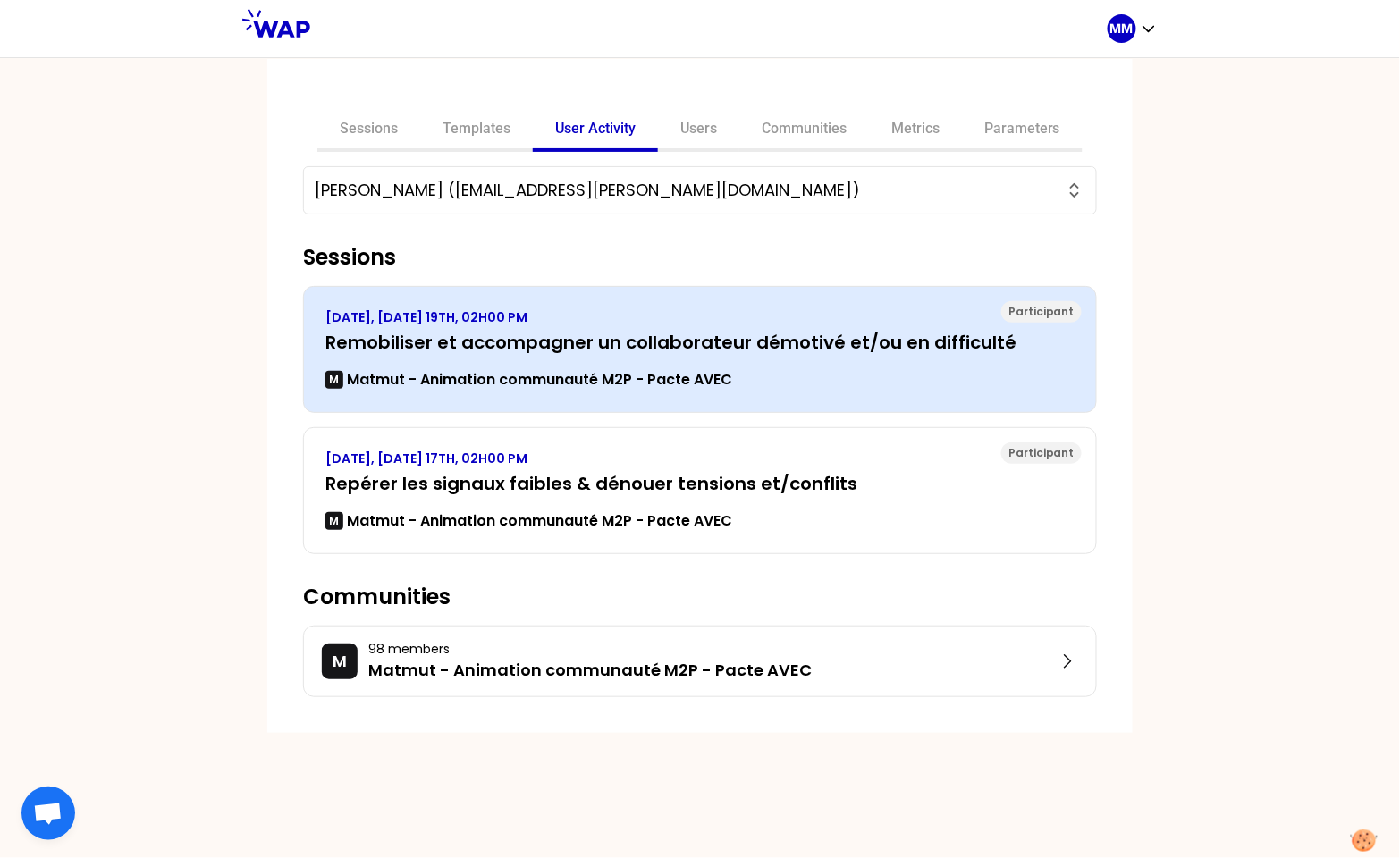
click at [535, 366] on div "[DATE], [DATE] 19TH, 02H00 PM Remobiliser et accompagner un collaborateur démot…" at bounding box center [700, 349] width 749 height 82
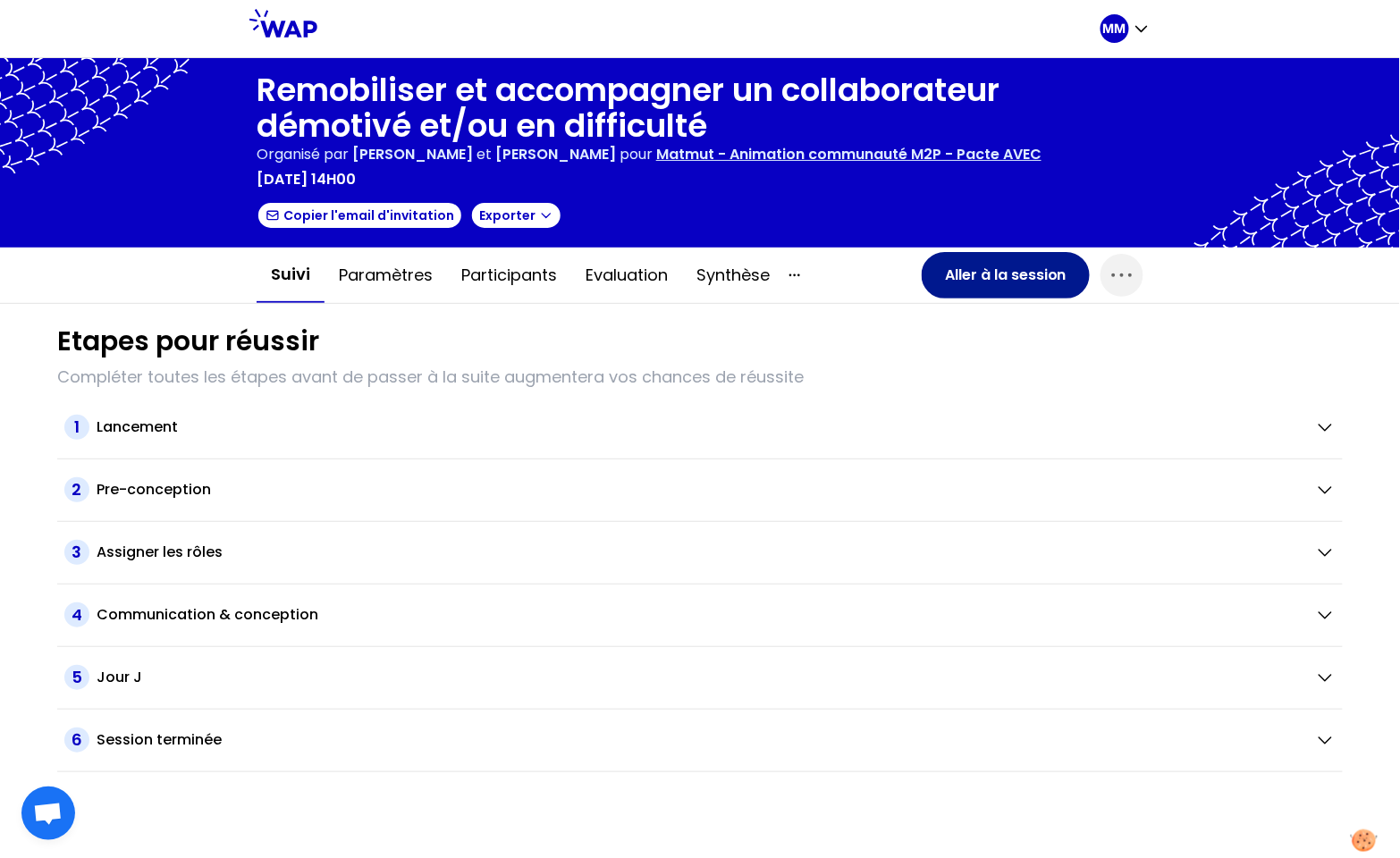
click at [952, 275] on button "Aller à la session" at bounding box center [1005, 275] width 168 height 46
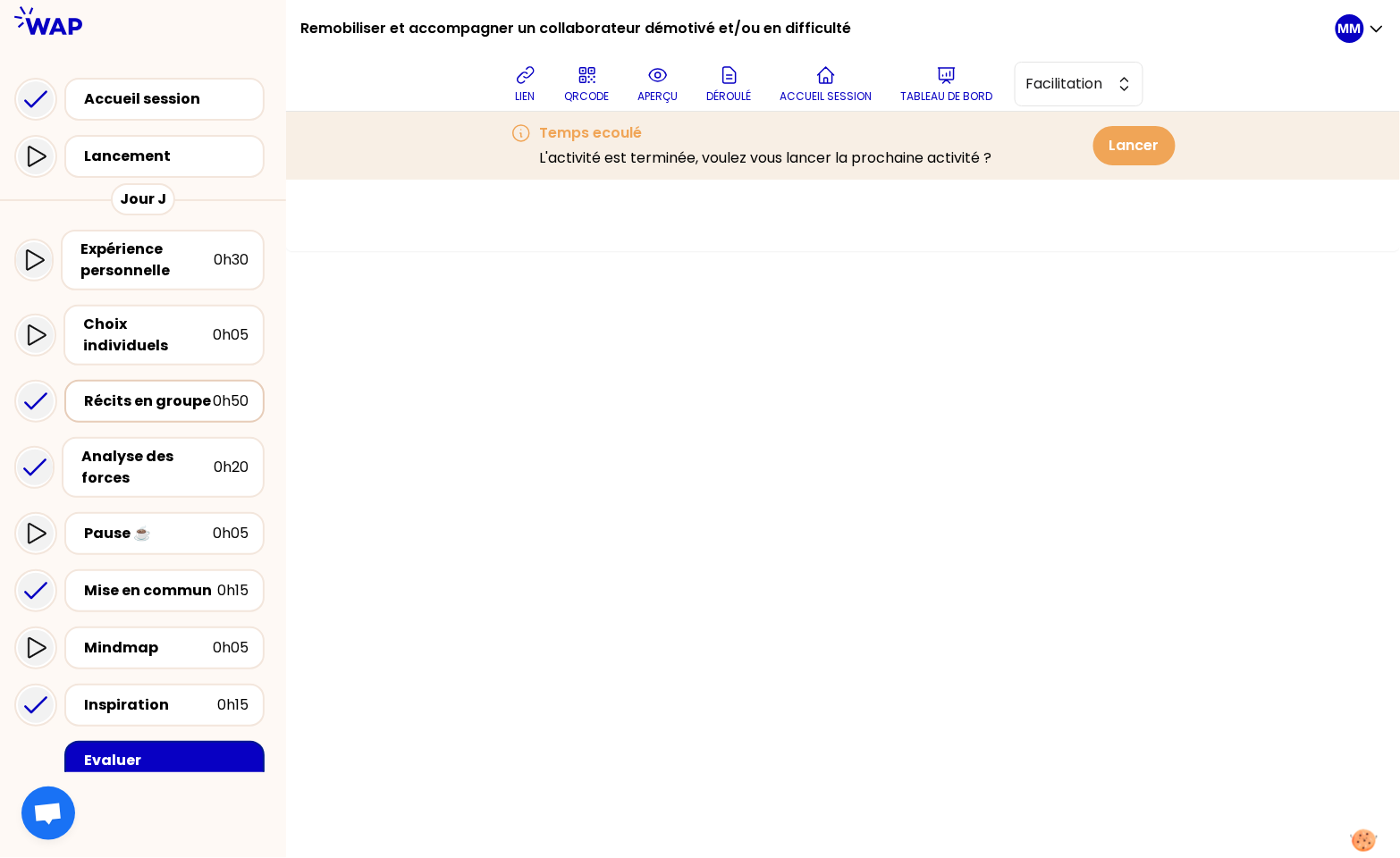
drag, startPoint x: 146, startPoint y: 388, endPoint x: 205, endPoint y: 367, distance: 62.6
click at [147, 391] on div "Récits en groupe" at bounding box center [148, 401] width 128 height 21
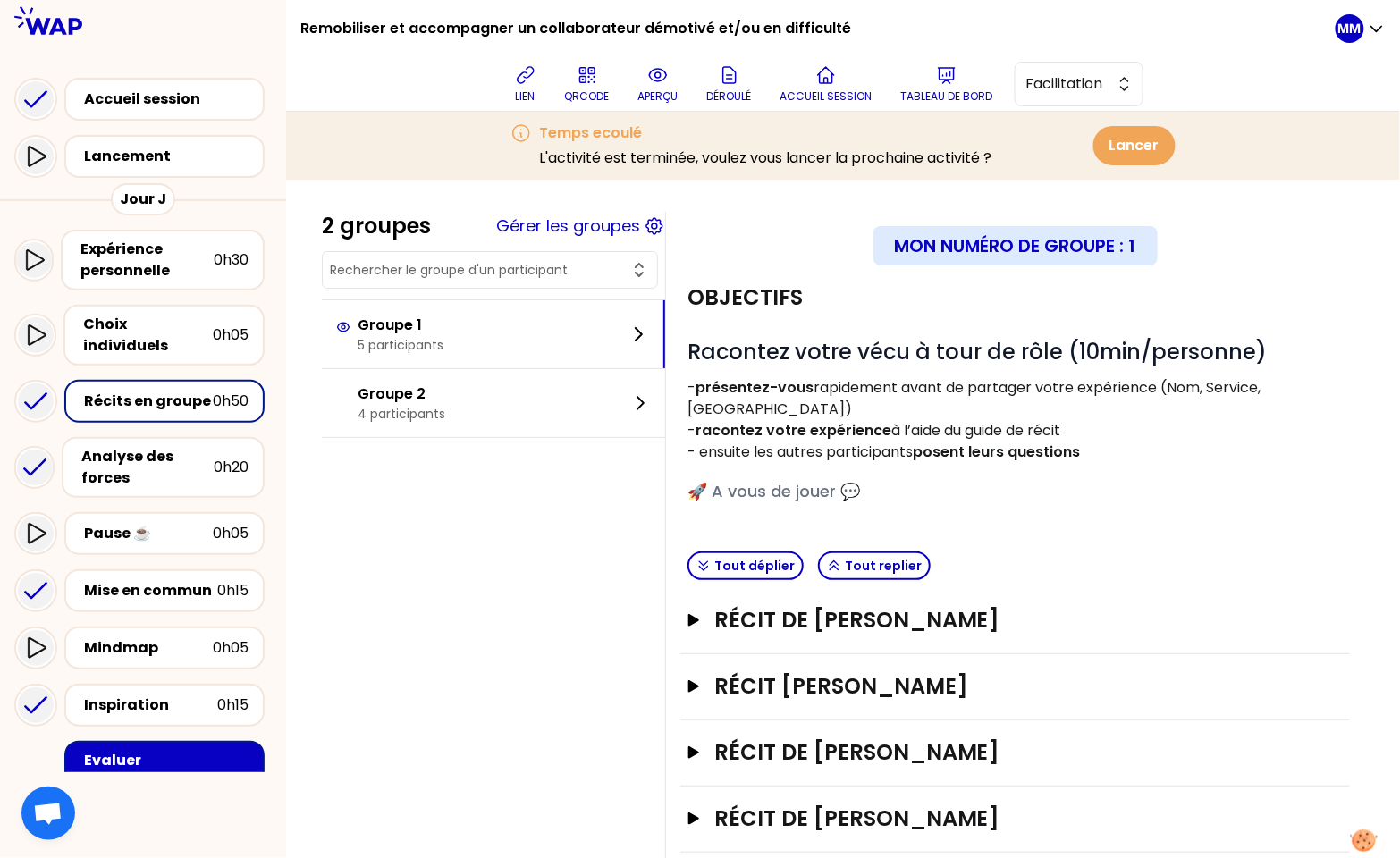
click at [472, 266] on input "text" at bounding box center [479, 269] width 298 height 18
paste input "[PERSON_NAME]"
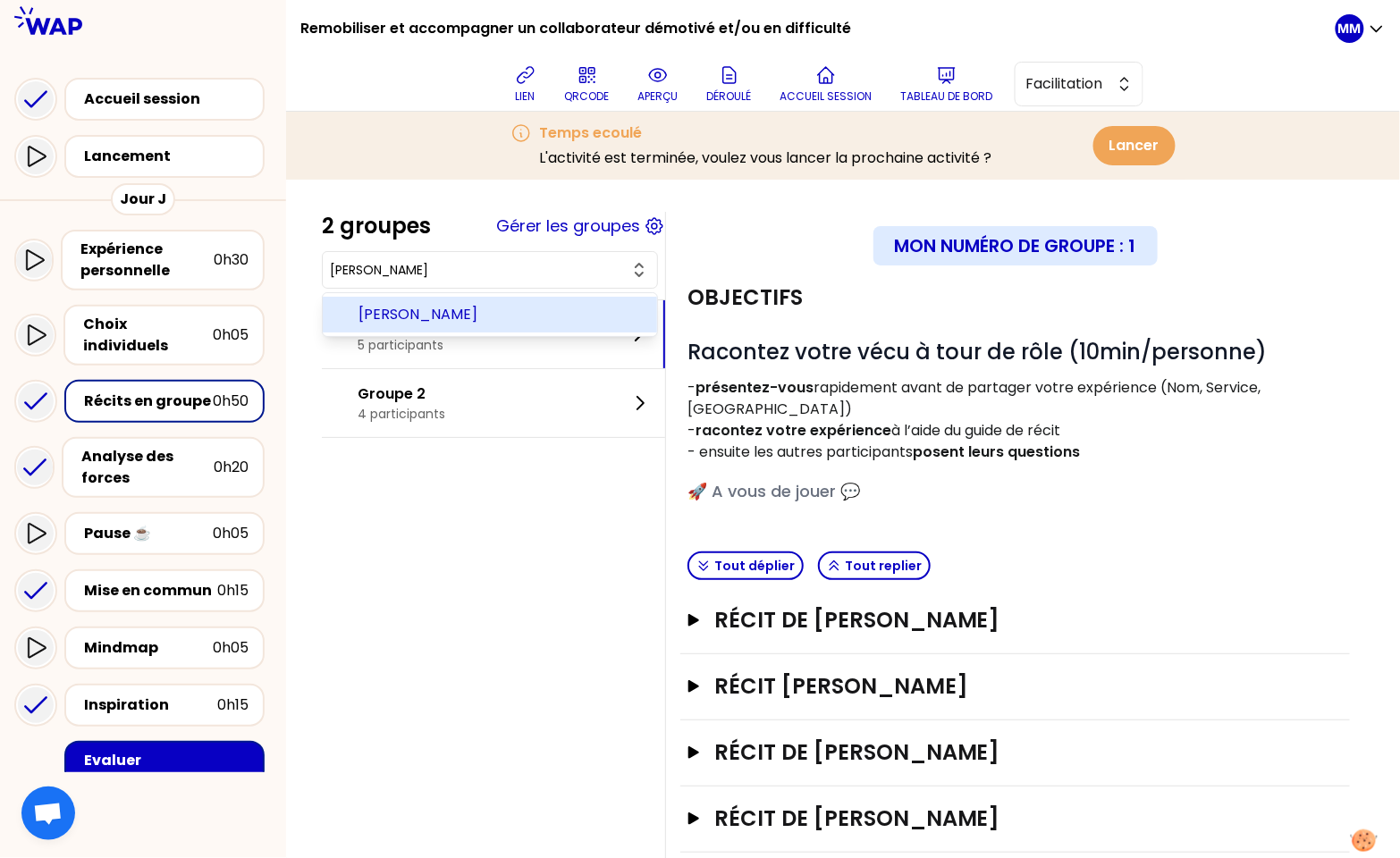
click at [464, 312] on span "[PERSON_NAME]" at bounding box center [501, 314] width 285 height 21
type input "[PERSON_NAME]"
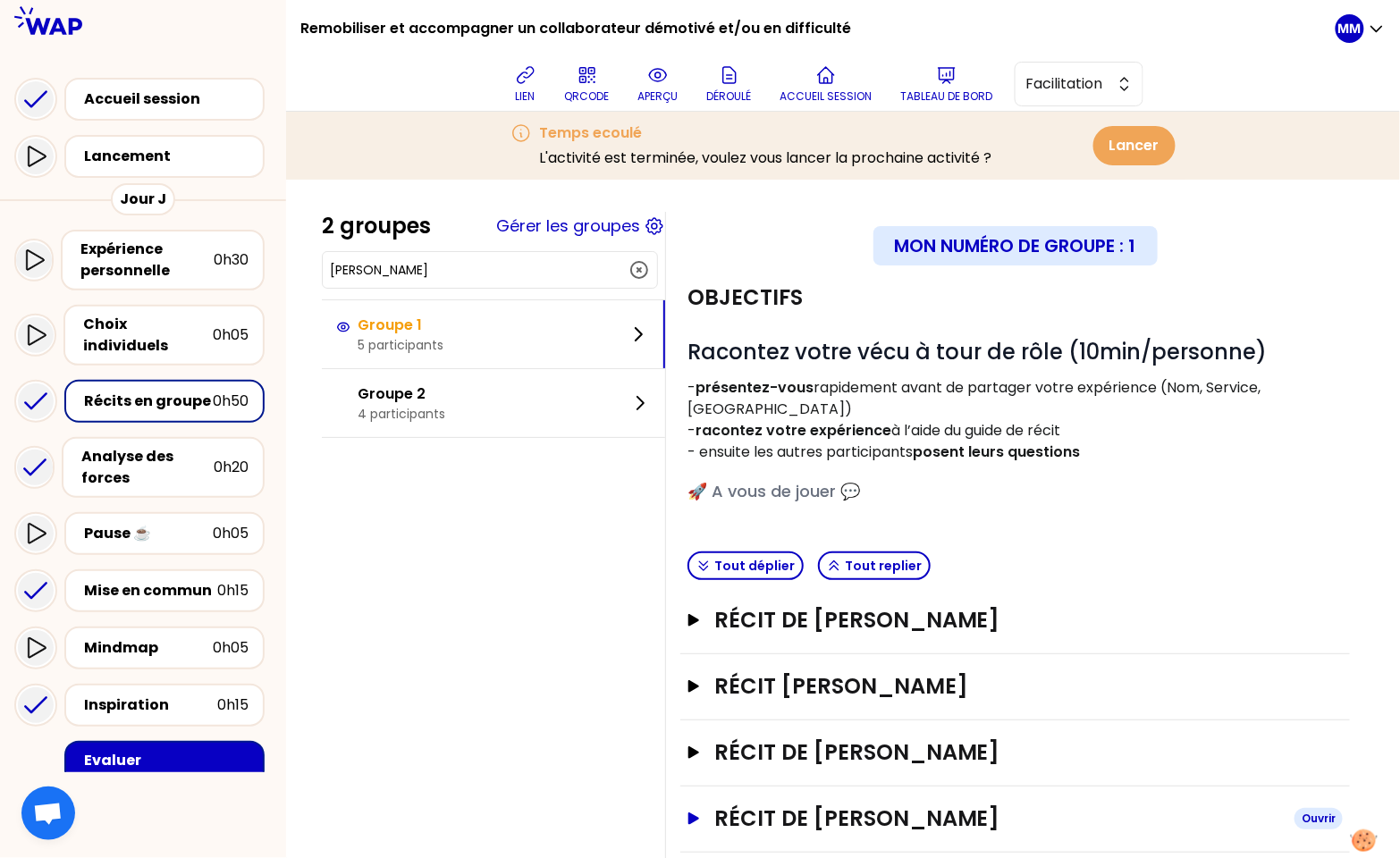
scroll to position [88, 0]
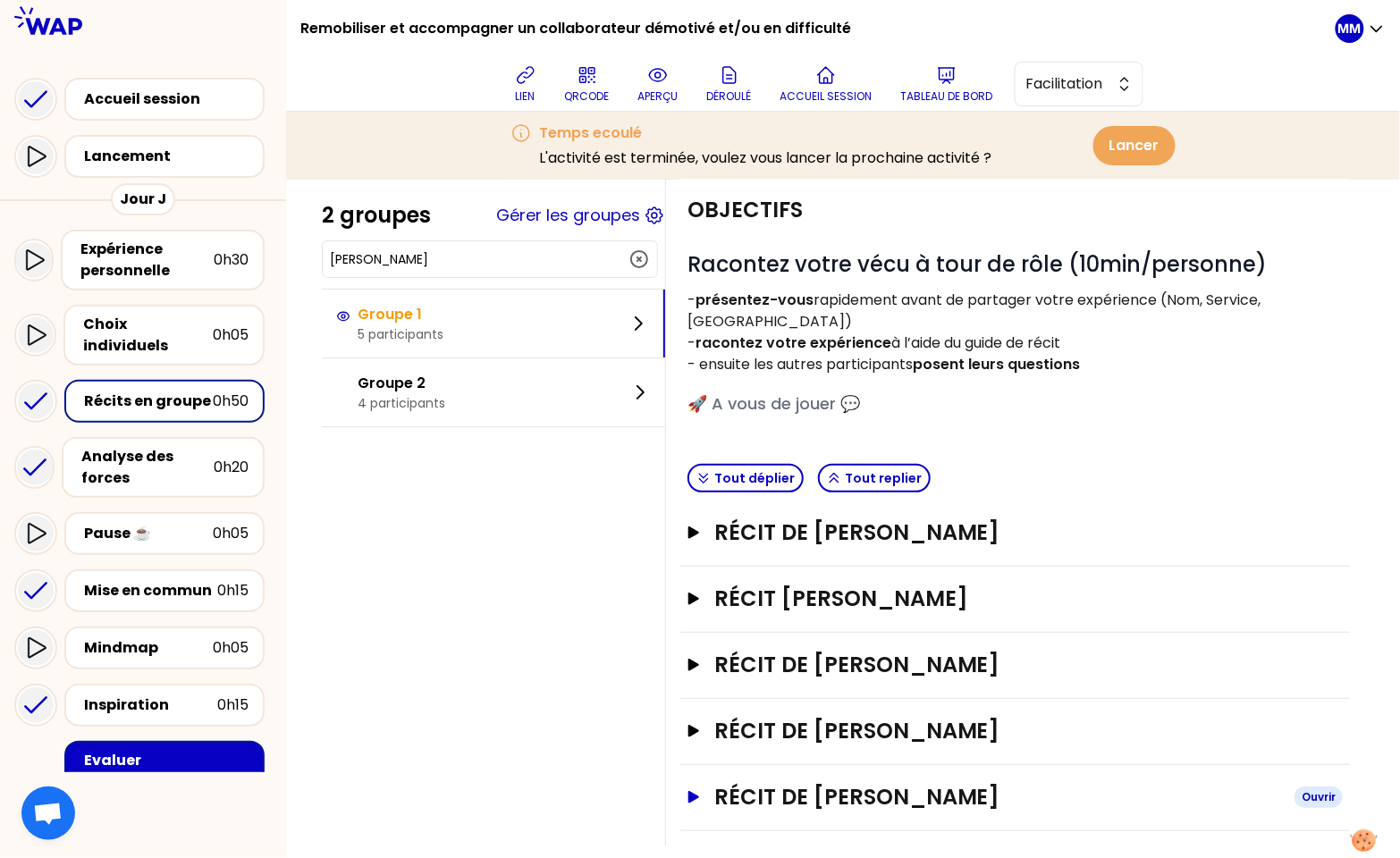
click at [931, 782] on h3 "Récit de [PERSON_NAME]" at bounding box center [997, 796] width 566 height 29
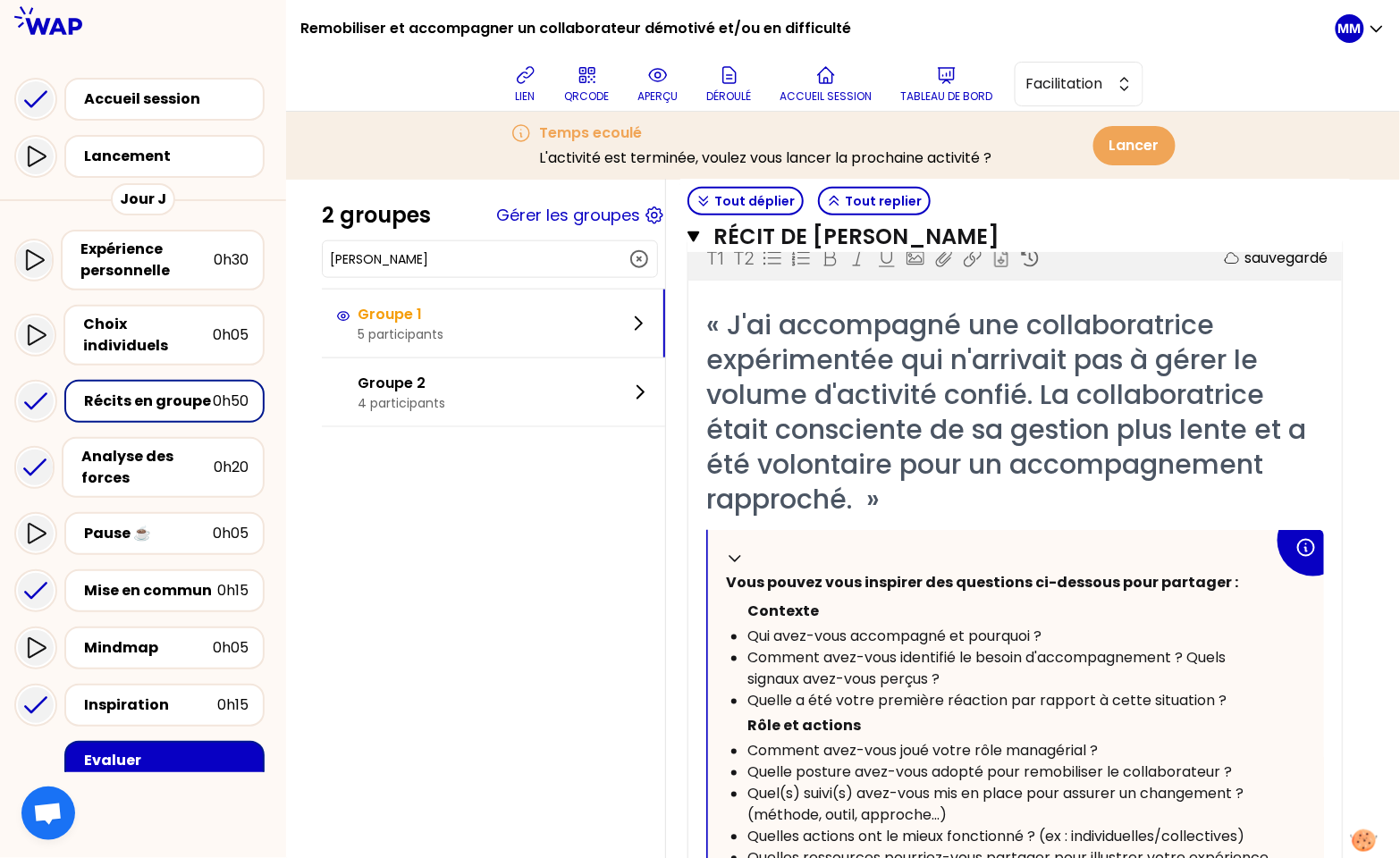
scroll to position [596, 0]
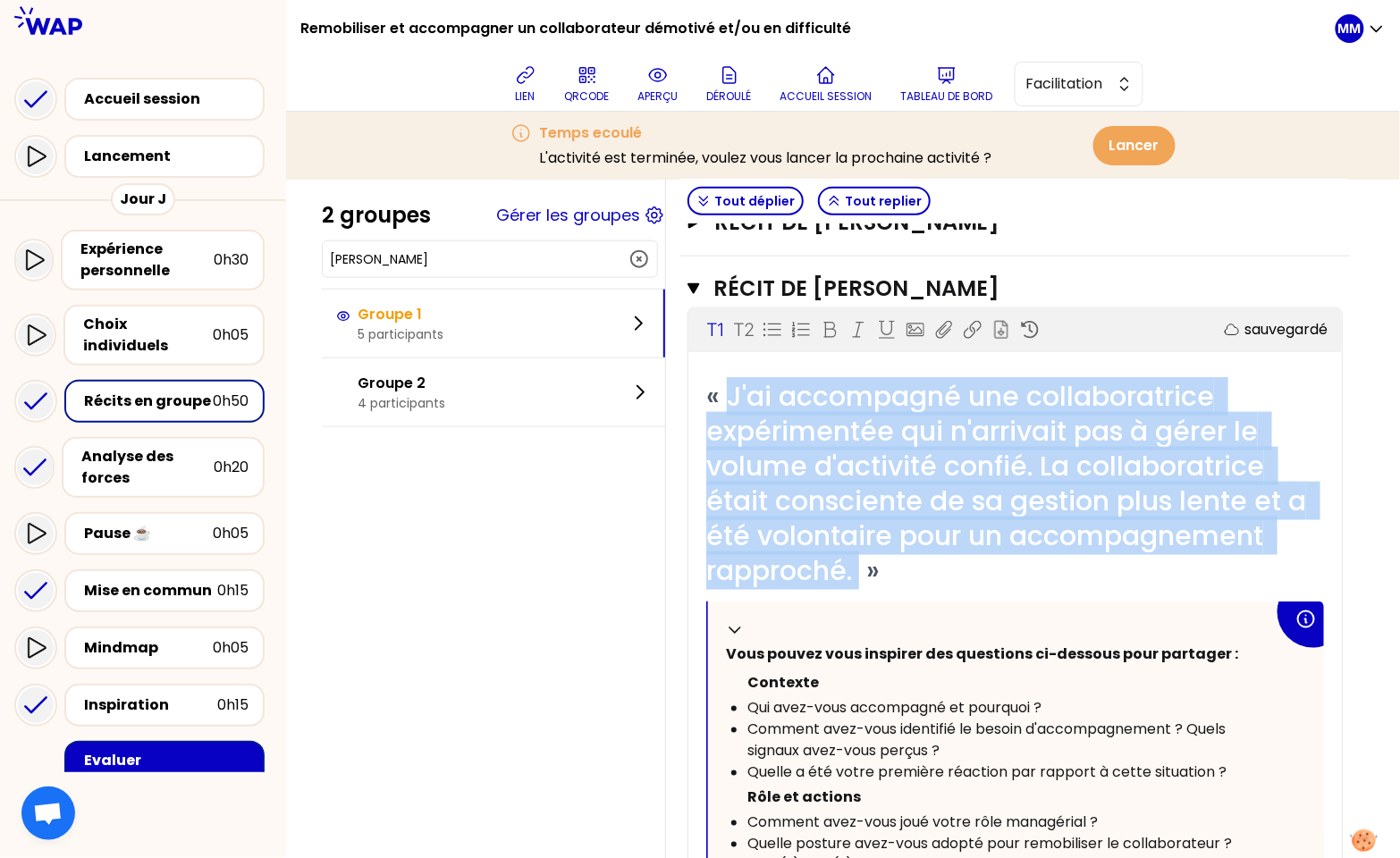
drag, startPoint x: 797, startPoint y: 417, endPoint x: 875, endPoint y: 555, distance: 158.5
click at [875, 556] on span "« J'ai accompagné une collaboratrice expérimentée qui n'arrivait pas à gérer le…" at bounding box center [1009, 483] width 607 height 212
copy span "J'ai accompagné une collaboratrice expérimentée qui n'arrivait pas à gérer le v…"
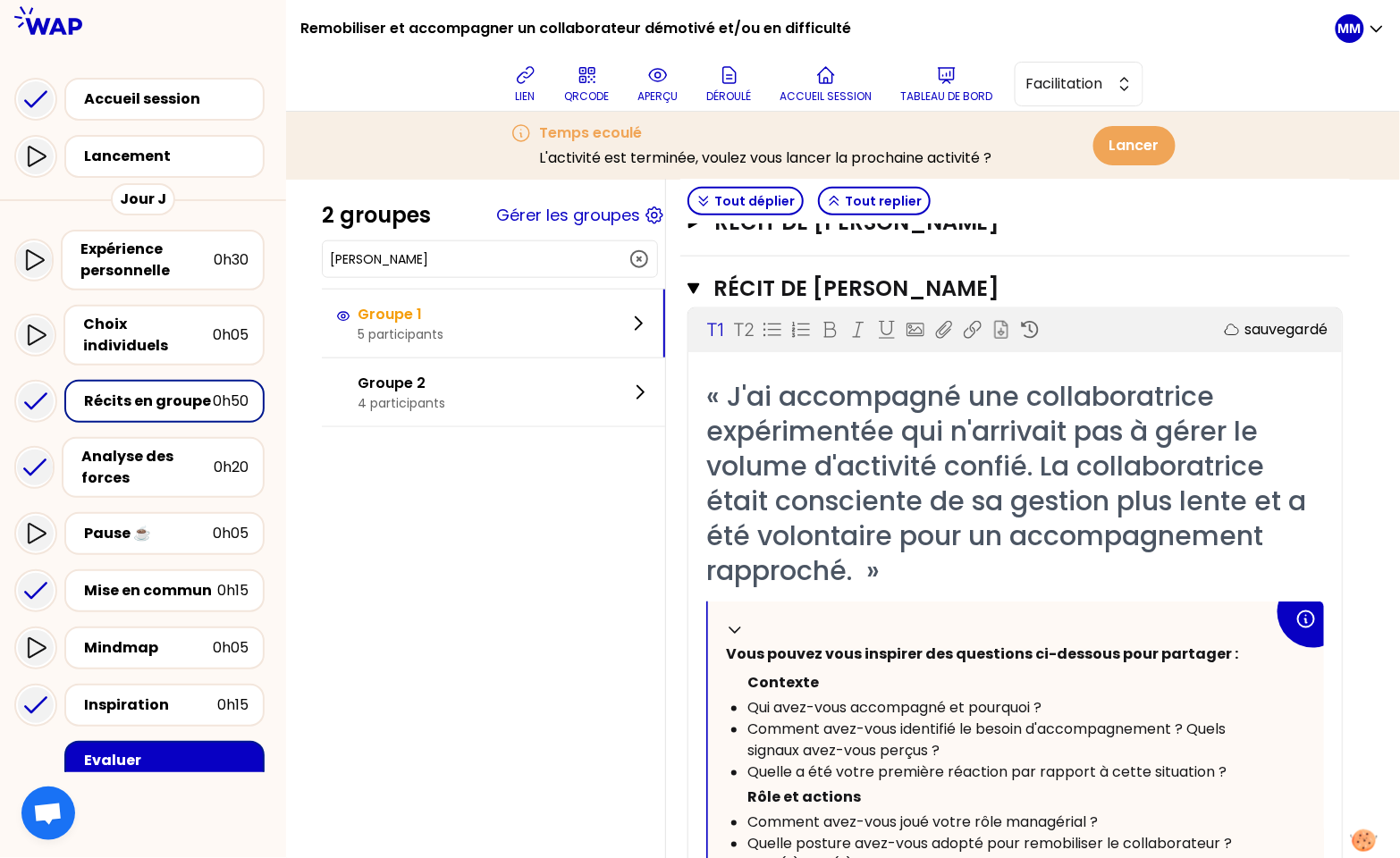
click at [1020, 542] on div "« J'ai accompagné une collaboratrice expérimentée qui n'arrivait pas à gérer le…" at bounding box center [1015, 483] width 617 height 209
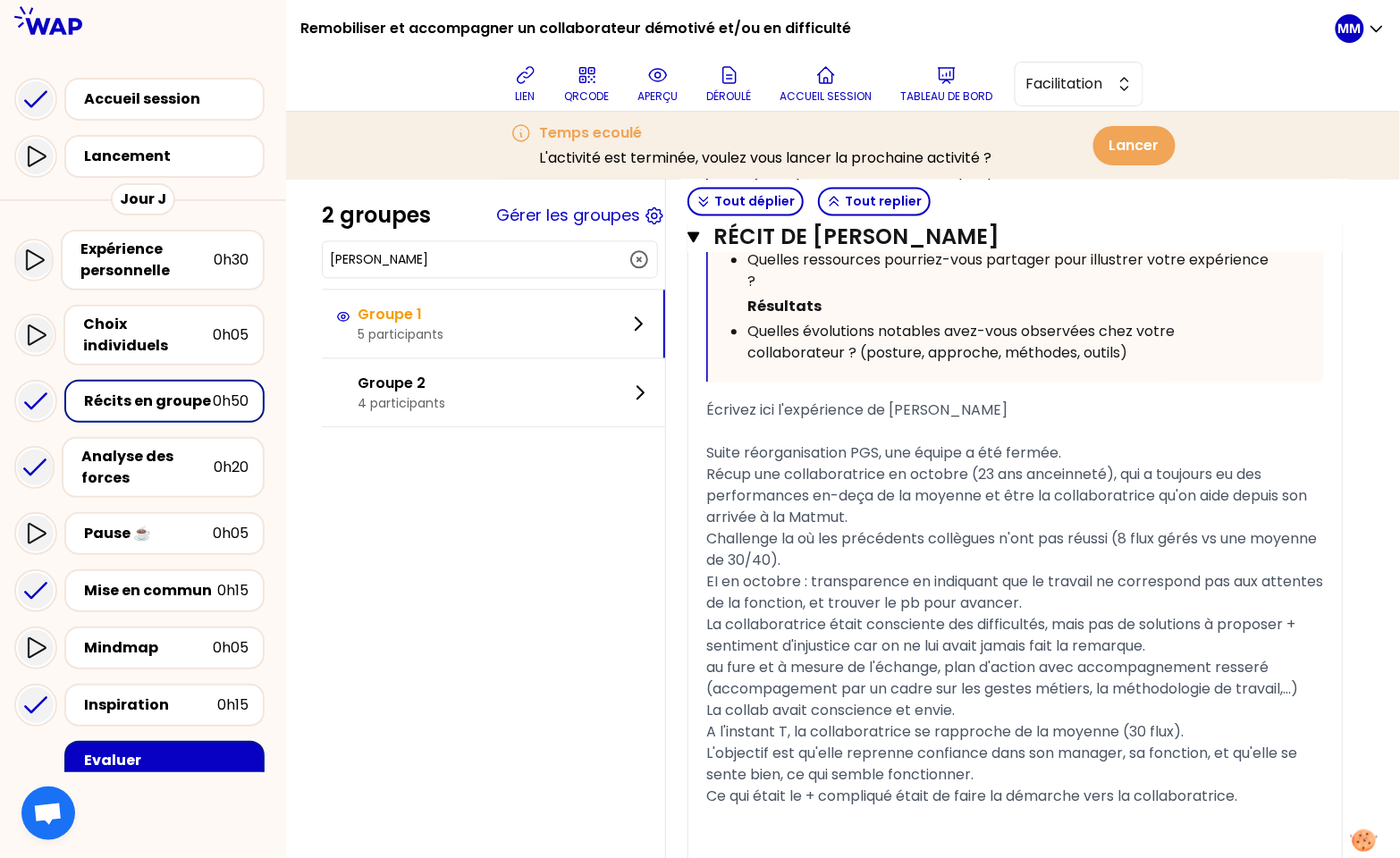
scroll to position [1293, 0]
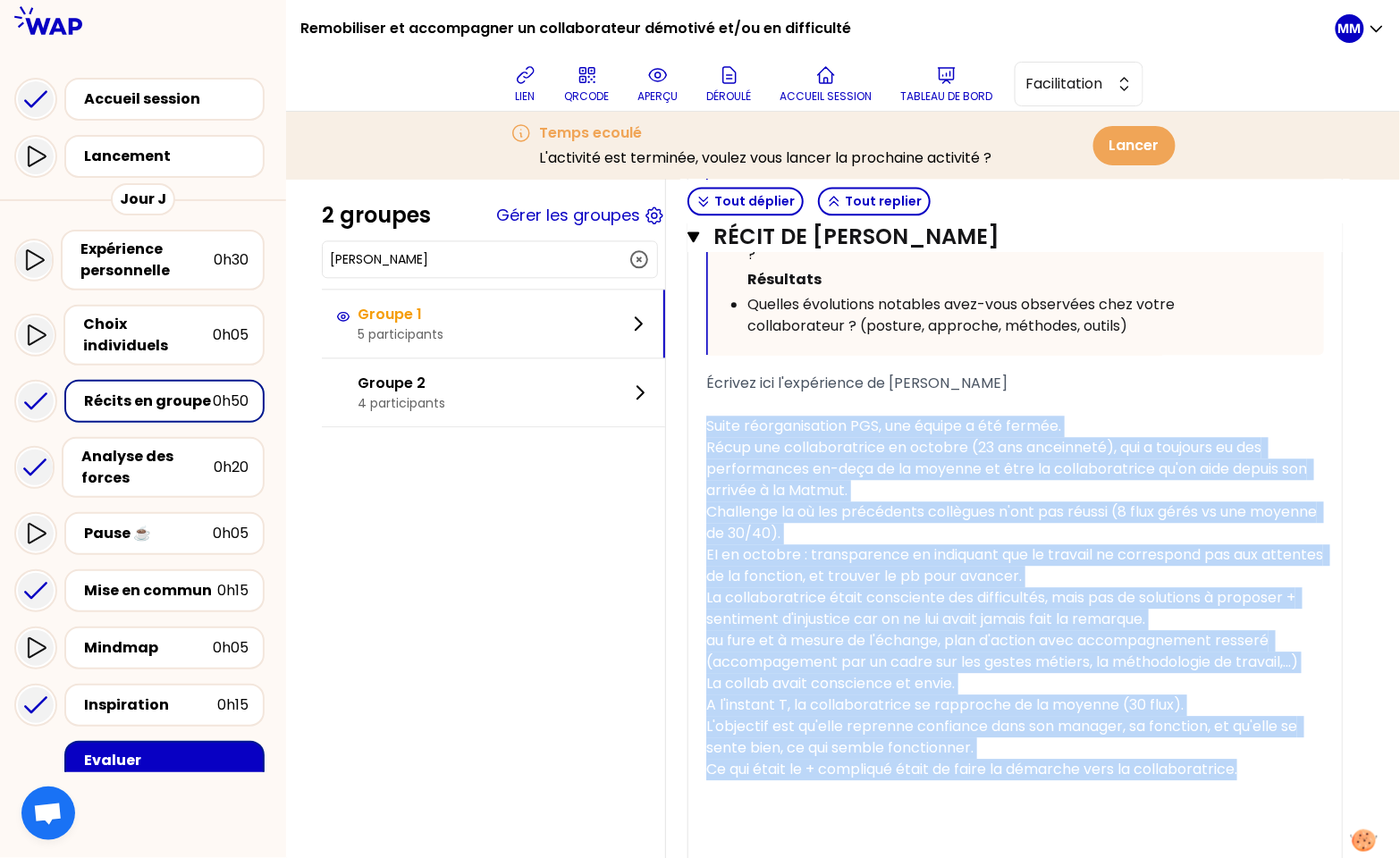
drag, startPoint x: 721, startPoint y: 423, endPoint x: 1387, endPoint y: 790, distance: 760.4
copy div "Lorem ipsumdolorsita CON, adi elitse d eiu tempor. Incid utl etdoloremagnaa en …"
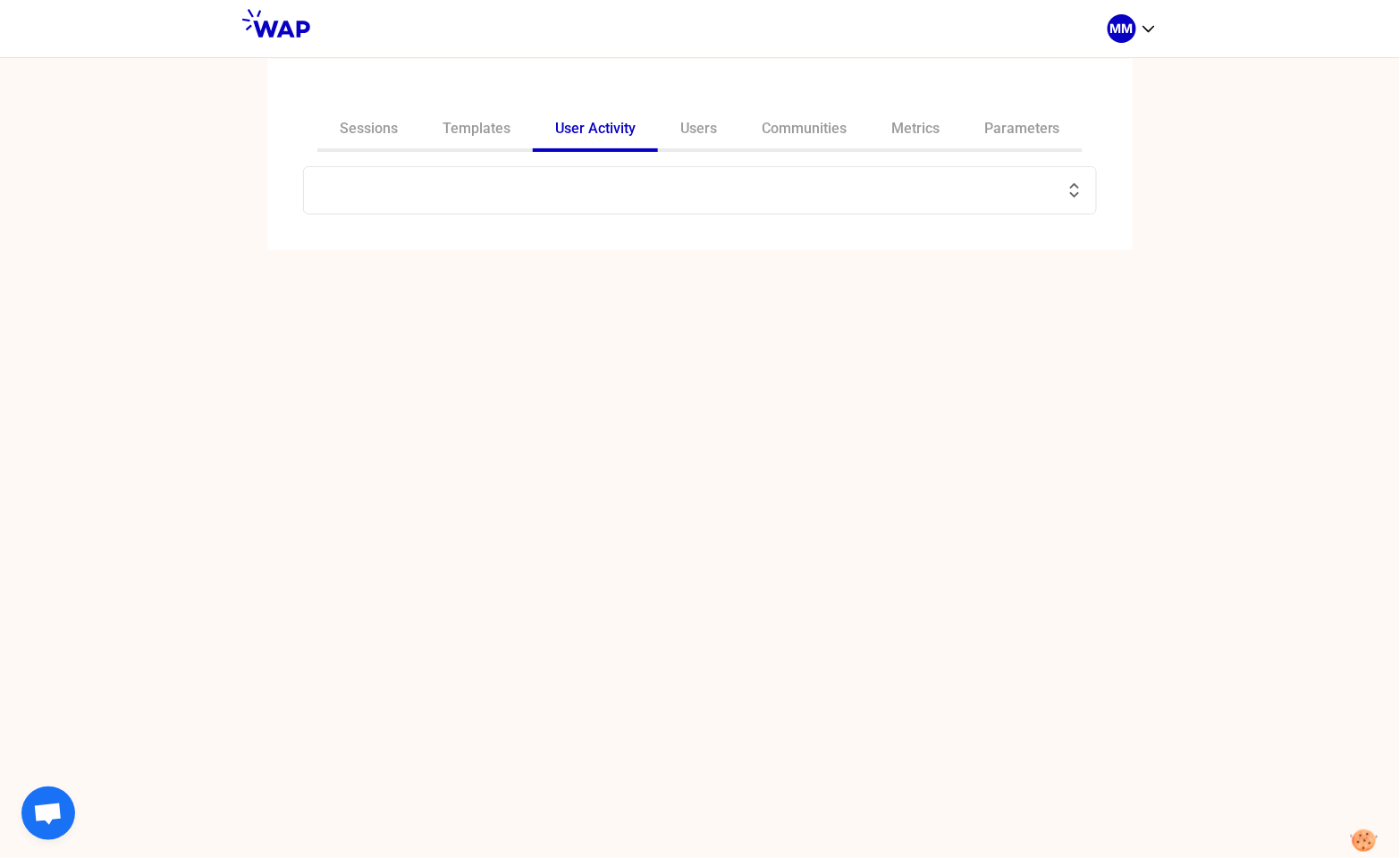
click at [482, 187] on input "text" at bounding box center [688, 189] width 749 height 25
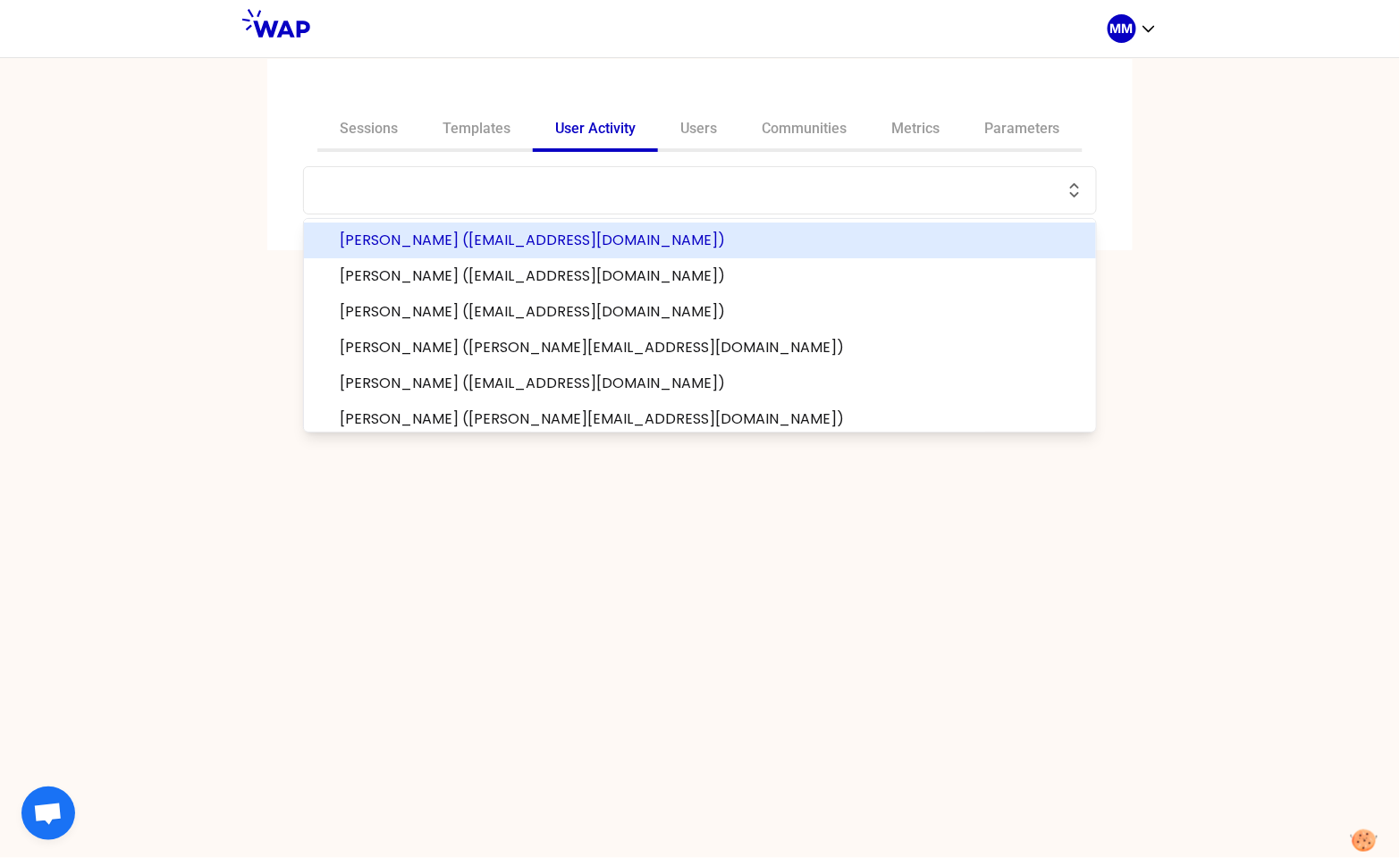
paste input "[PERSON_NAME]"
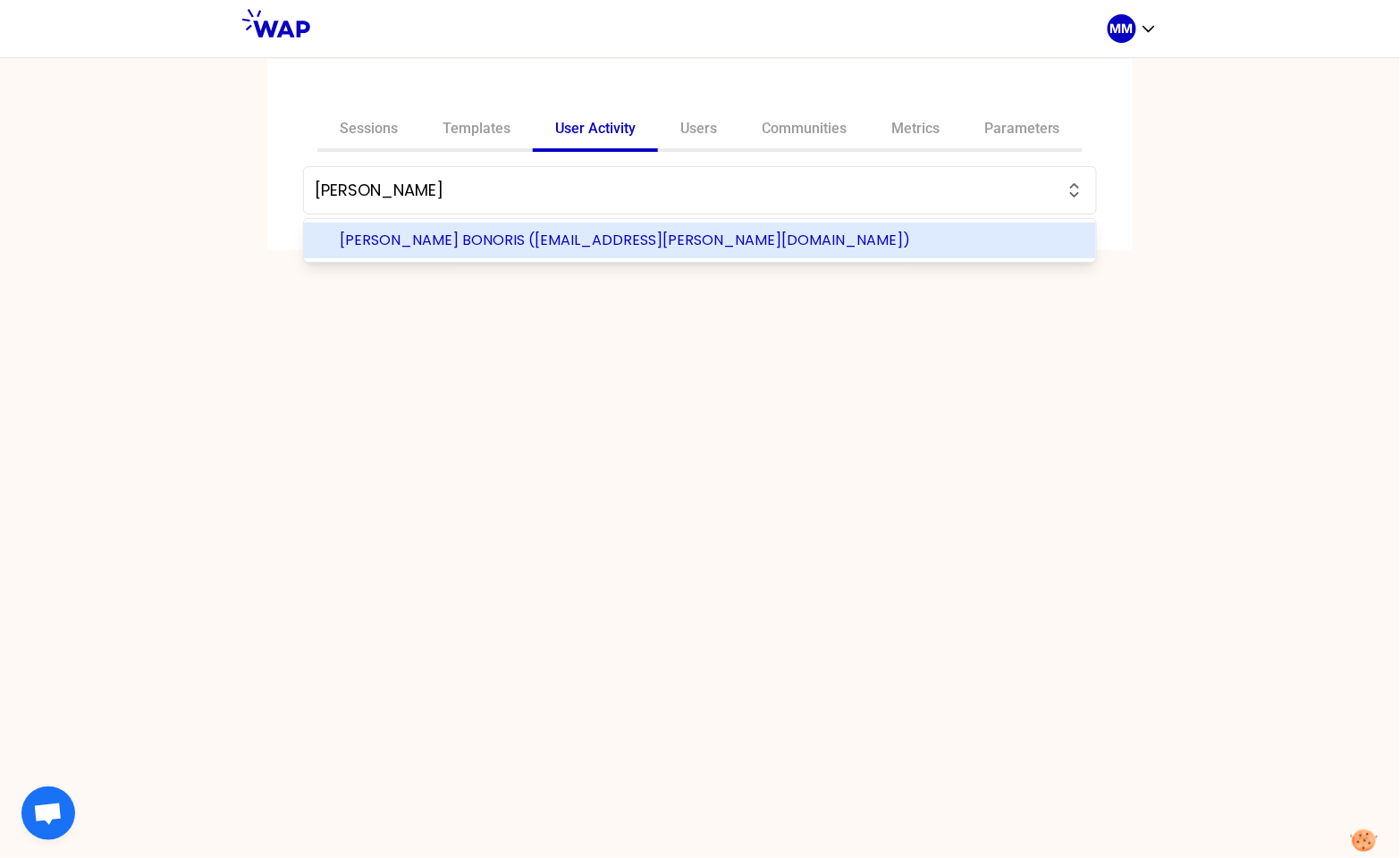
click at [517, 237] on span "[PERSON_NAME] BONORIS ([EMAIL_ADDRESS][PERSON_NAME][DOMAIN_NAME])" at bounding box center [711, 240] width 742 height 21
type input "[PERSON_NAME] BONORIS ([EMAIL_ADDRESS][PERSON_NAME][DOMAIN_NAME])"
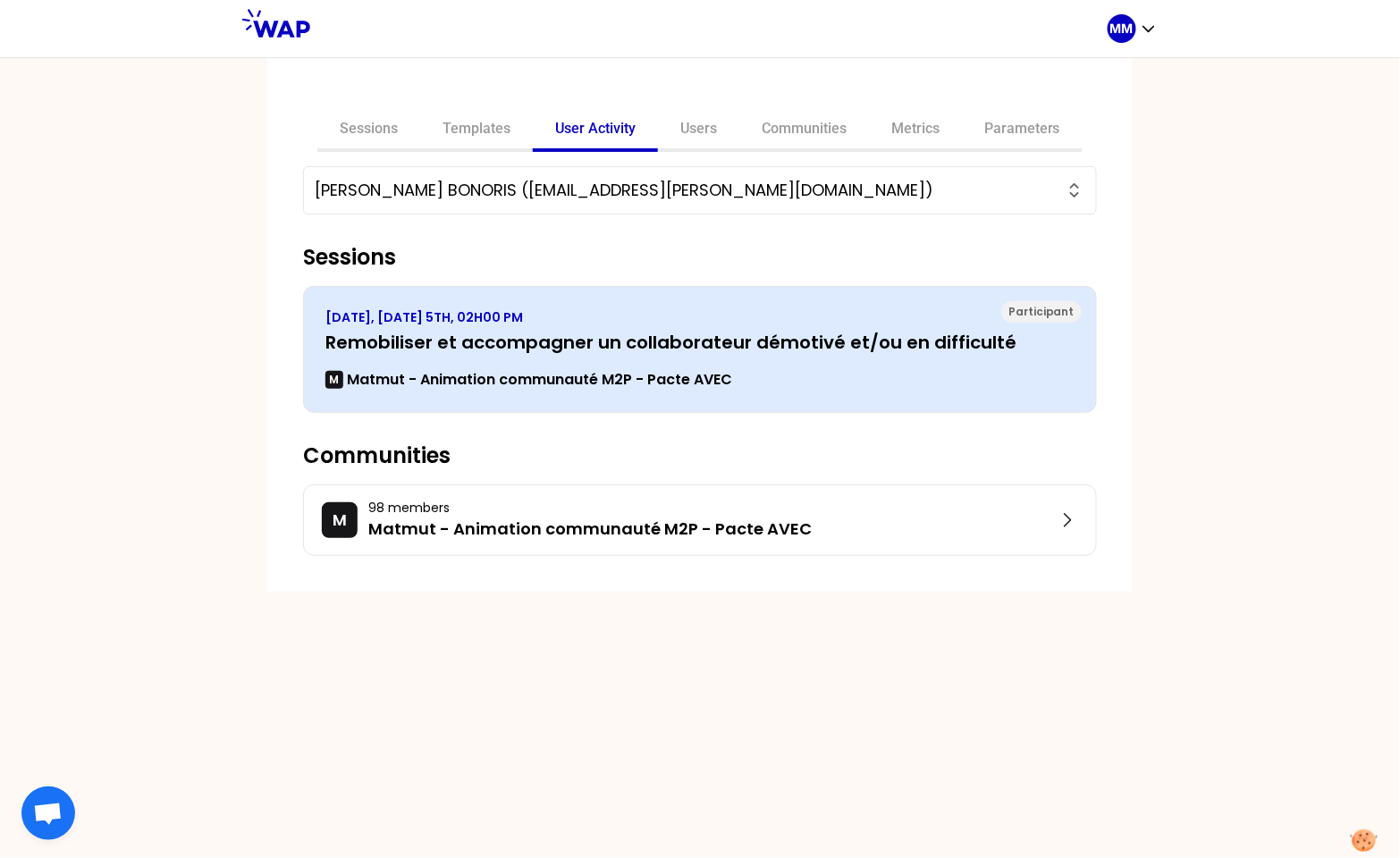
click at [517, 348] on h3 "Remobiliser et accompagner un collaborateur démotivé et/ou en difficulté" at bounding box center [700, 342] width 749 height 25
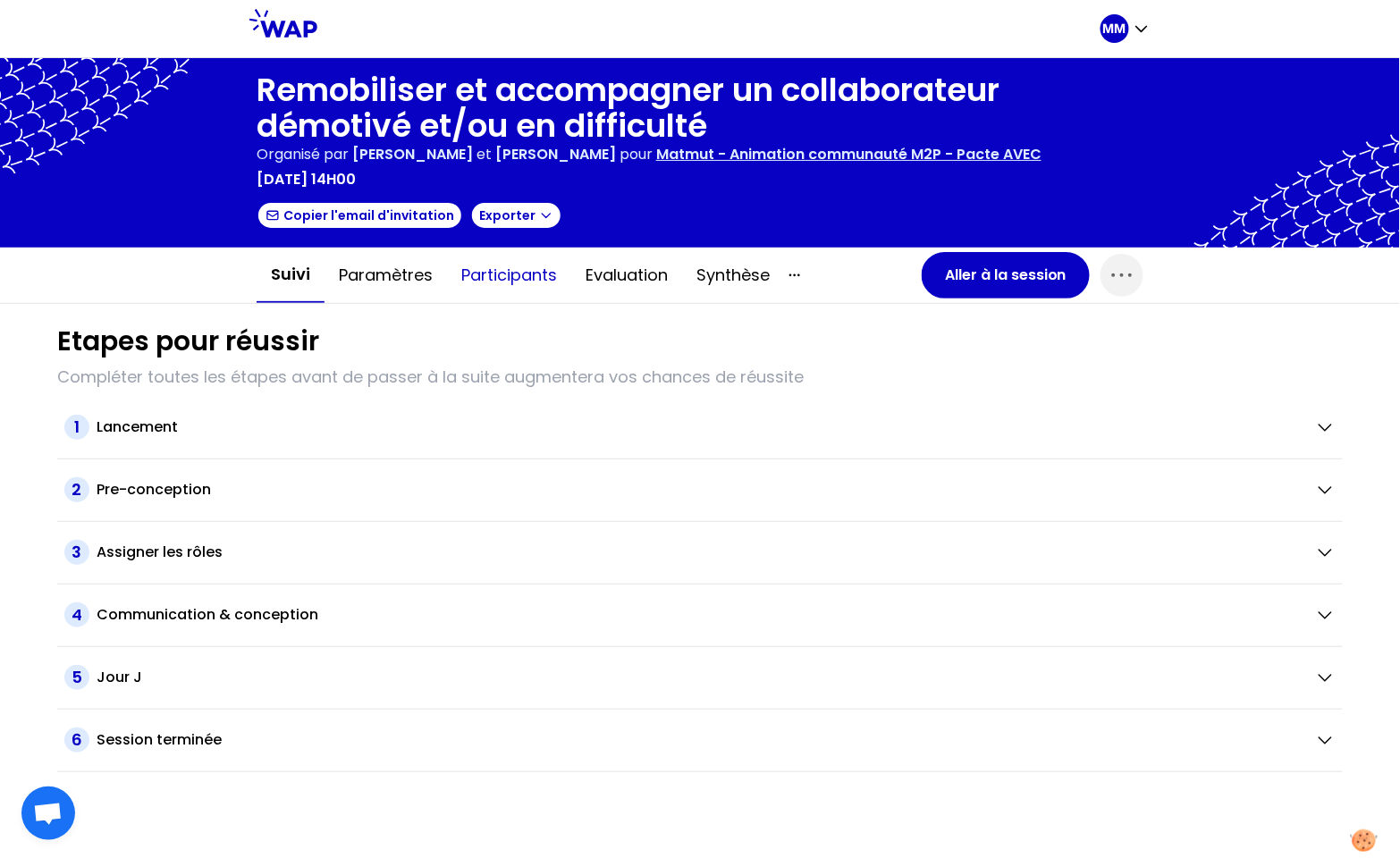
click at [505, 275] on button "Participants" at bounding box center [509, 275] width 124 height 54
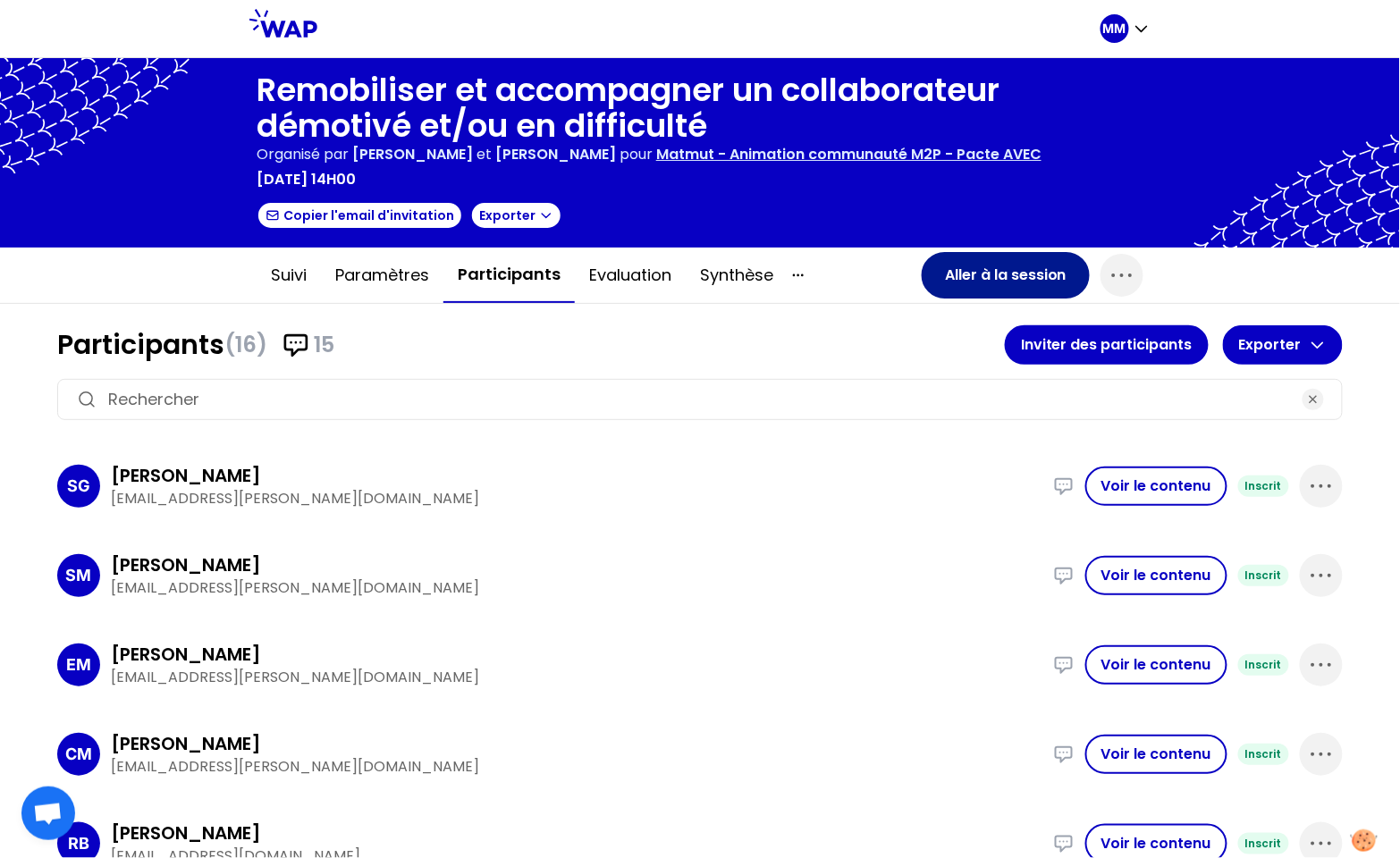
click at [921, 282] on button "Aller à la session" at bounding box center [1005, 275] width 168 height 46
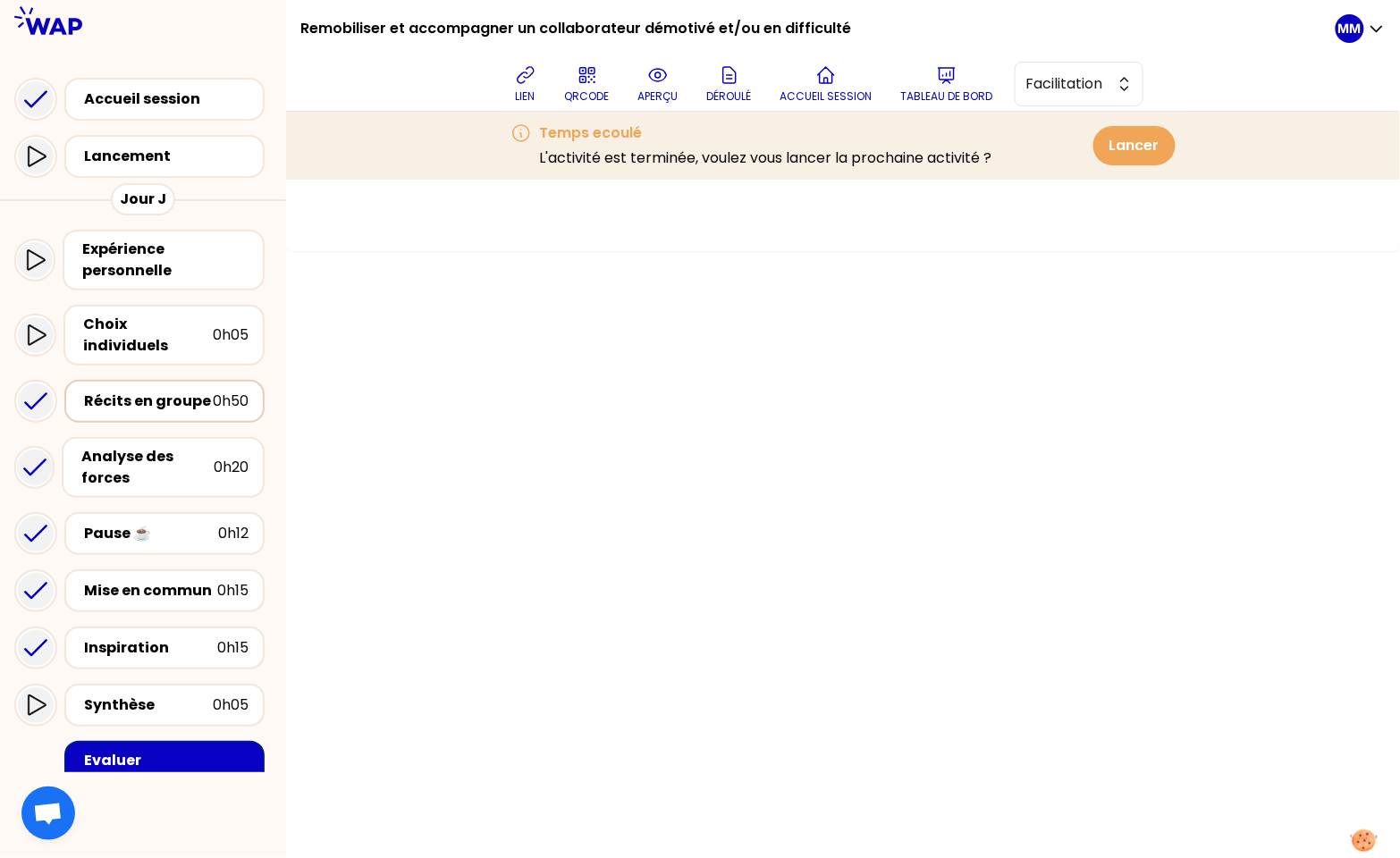
click at [151, 391] on div "Récits en groupe" at bounding box center [148, 401] width 128 height 21
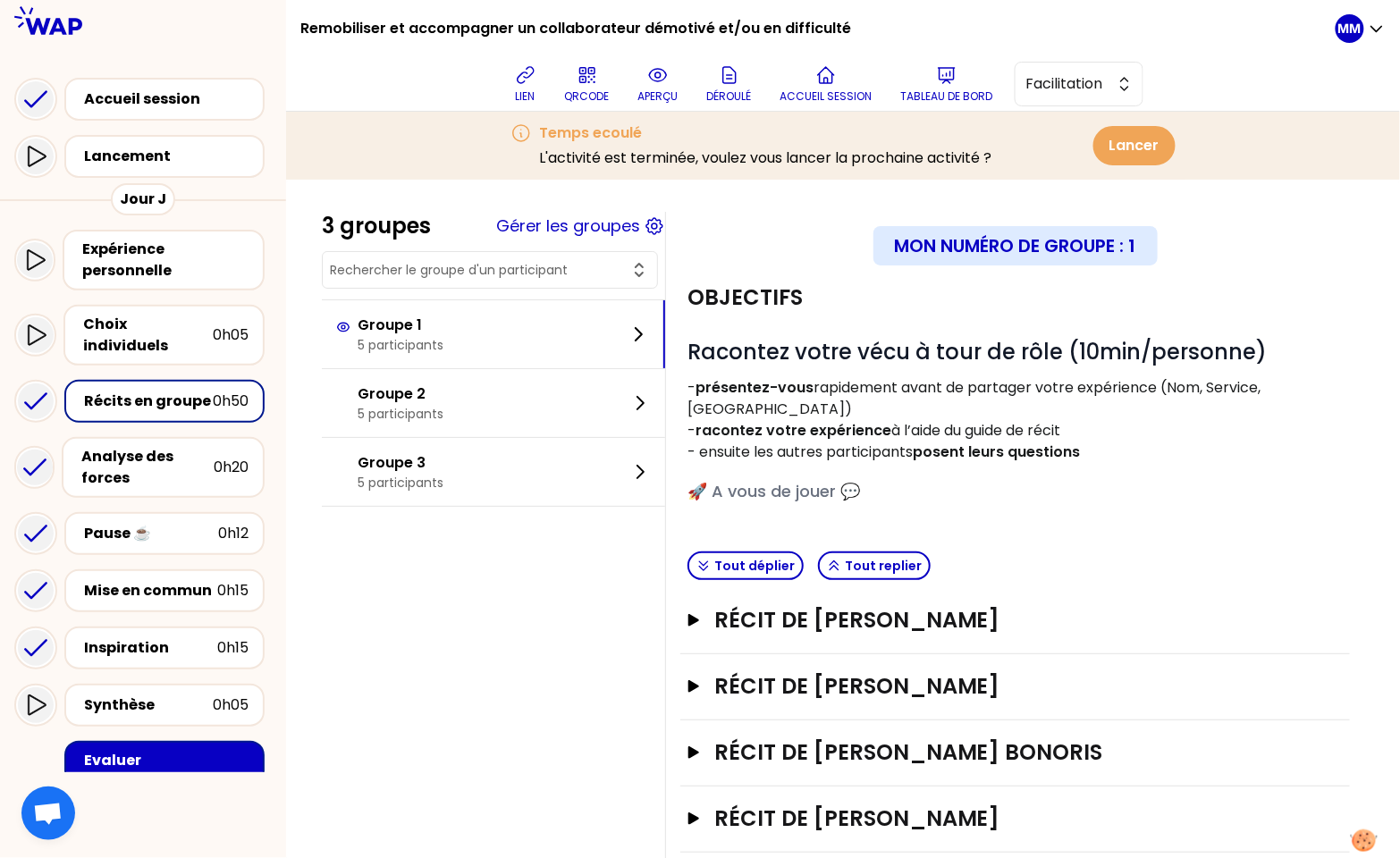
click at [403, 262] on input "text" at bounding box center [479, 269] width 298 height 18
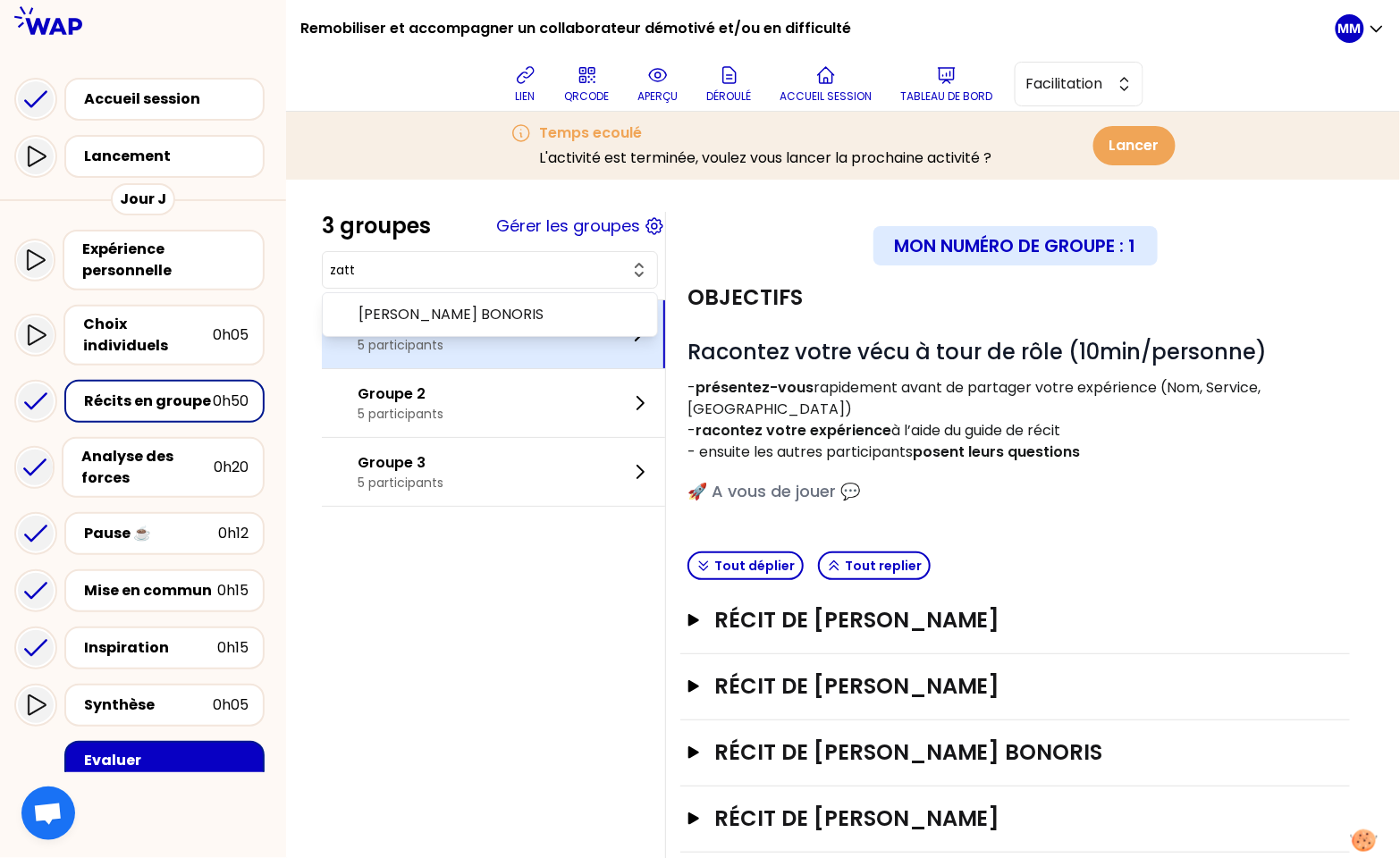
click at [442, 308] on span "[PERSON_NAME] BONORIS" at bounding box center [501, 314] width 285 height 21
type input "[PERSON_NAME] BONORIS"
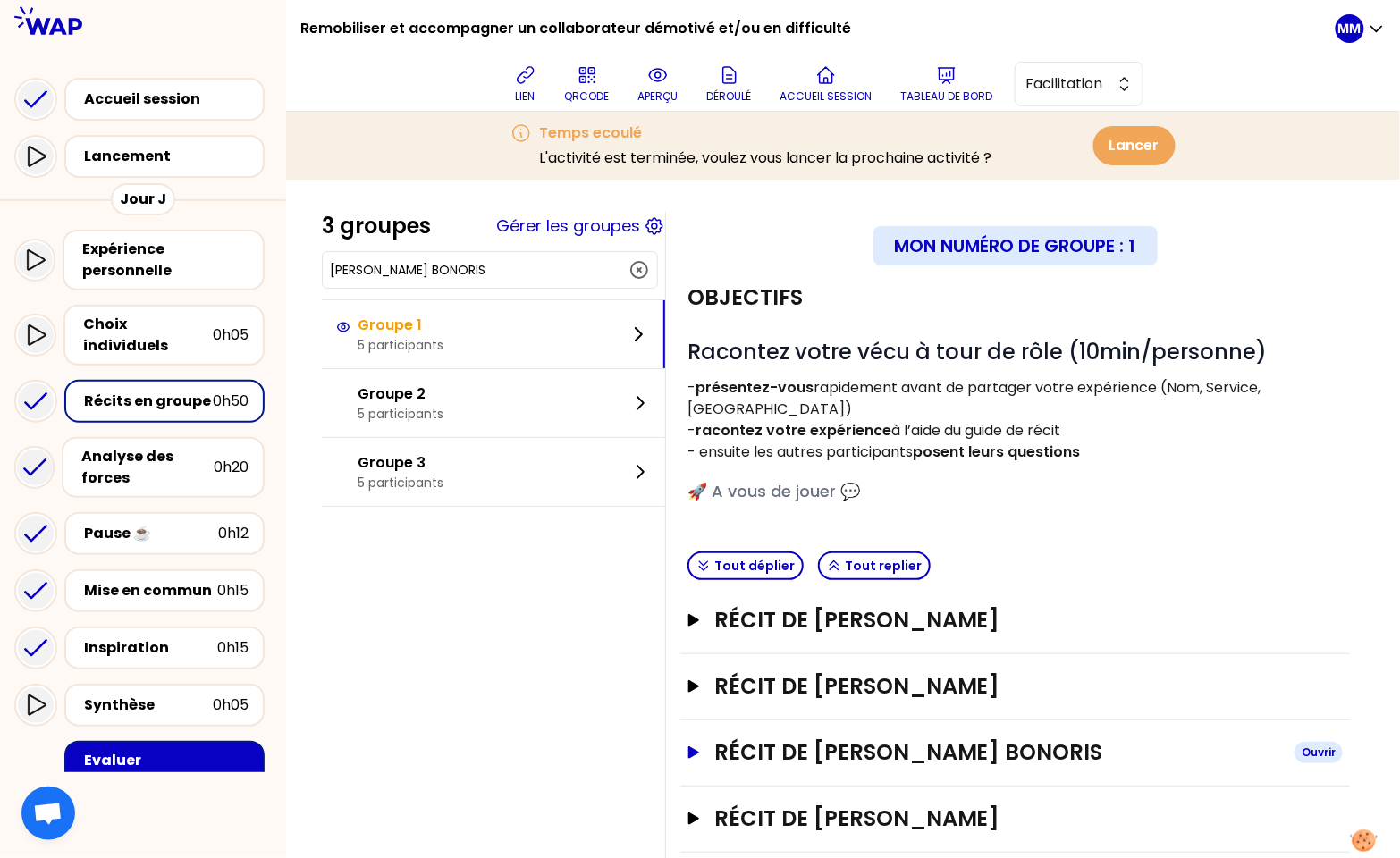
click at [950, 738] on h3 "Récit de [PERSON_NAME] BONORIS" at bounding box center [997, 752] width 566 height 29
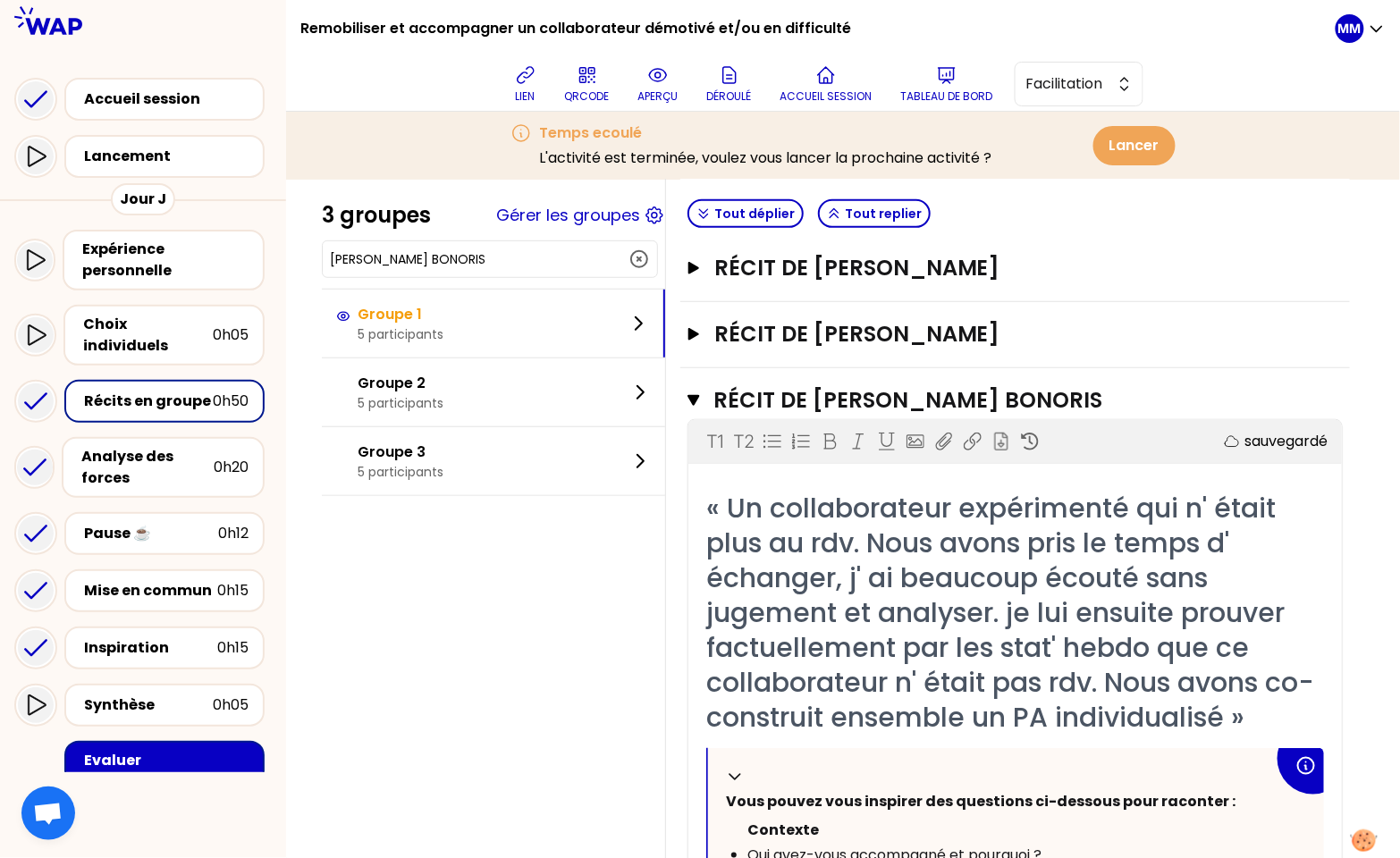
scroll to position [426, 0]
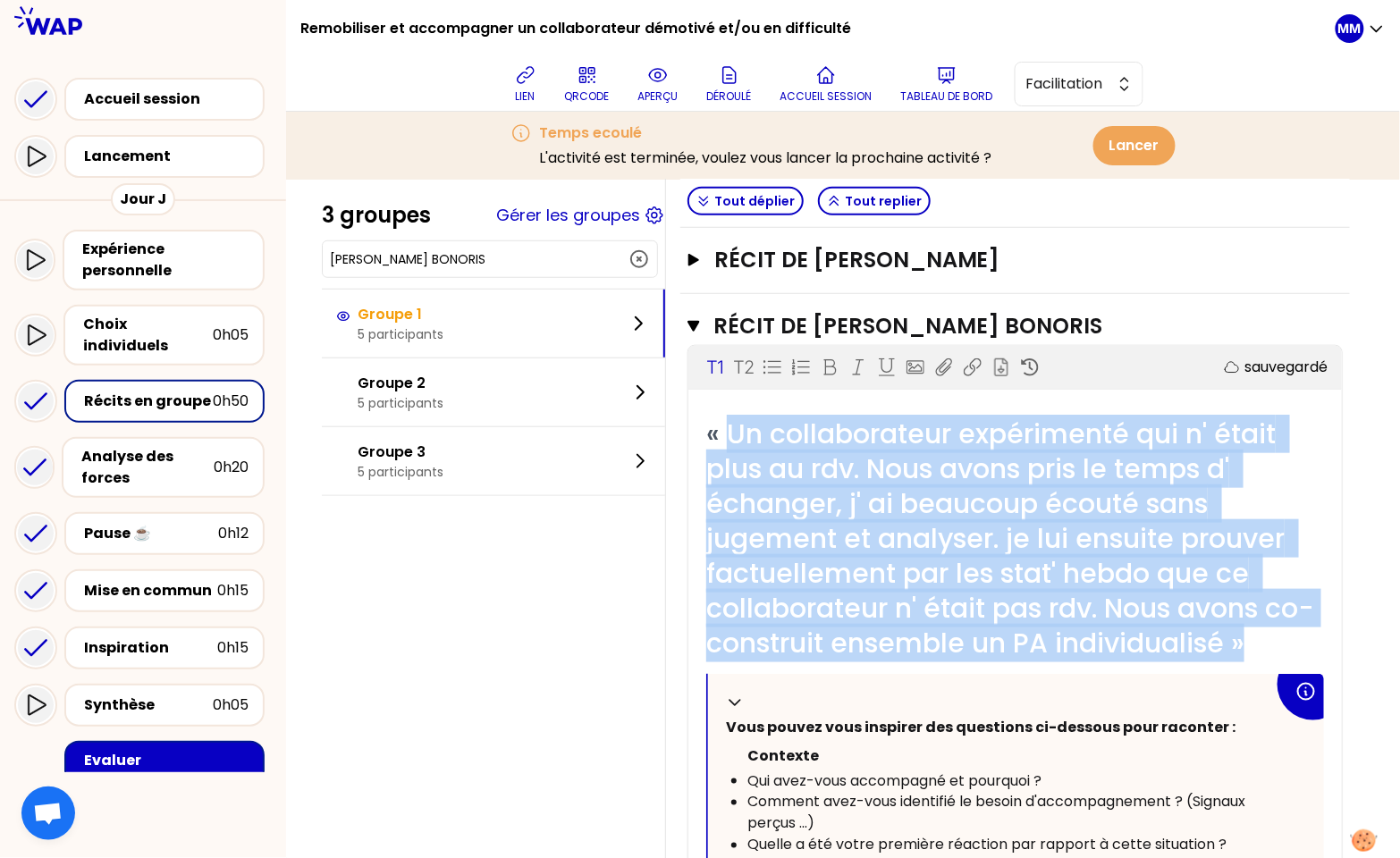
drag, startPoint x: 741, startPoint y: 410, endPoint x: 1199, endPoint y: 638, distance: 511.6
click at [1195, 639] on div "« Un collaborateur expérimenté qui n' était plus au rdv. Nous avons pris le tem…" at bounding box center [1015, 538] width 617 height 244
copy span "Un collaborateur expérimenté qui n' était plus au rdv. Nous avons pris le temps…"
click at [1107, 586] on span "« Un collaborateur expérimenté qui n' était plus au rdv. Nous avons pris le tem…" at bounding box center [1010, 538] width 608 height 248
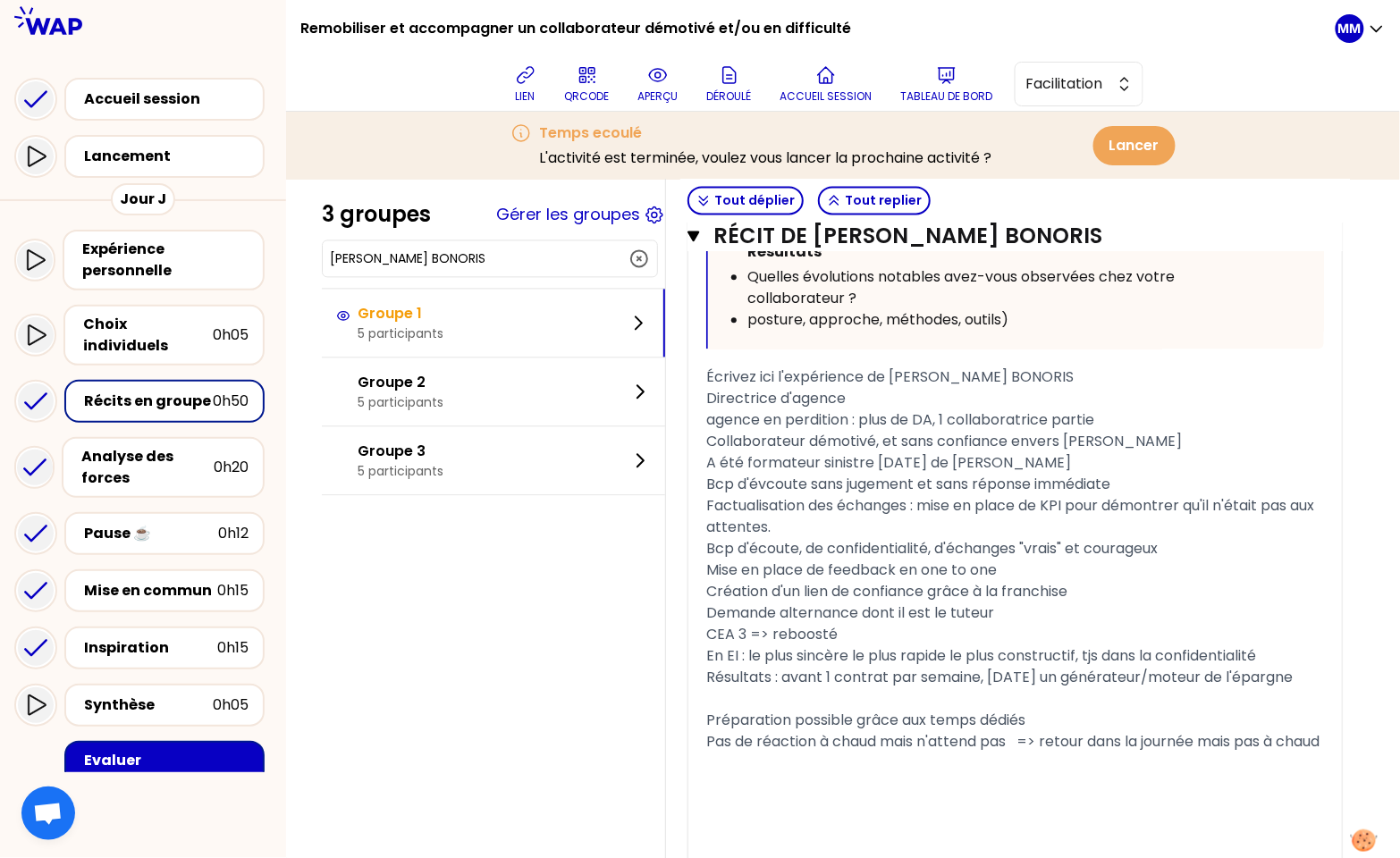
scroll to position [1252, 0]
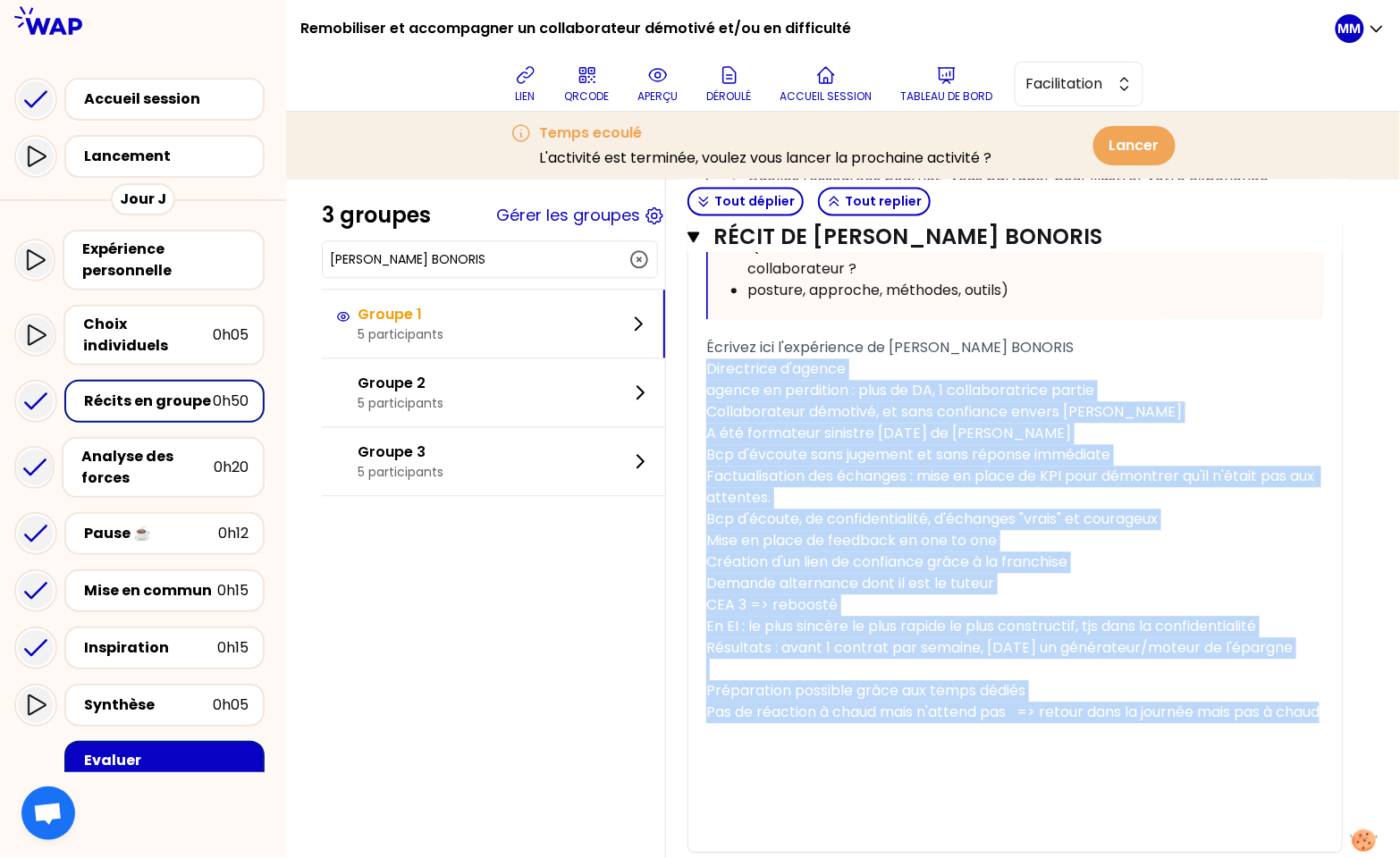
drag, startPoint x: 878, startPoint y: 772, endPoint x: 690, endPoint y: 379, distance: 435.7
copy div "Directrice d'agence agence en perdition : plus de DA, 1 collaboratrice partie C…"
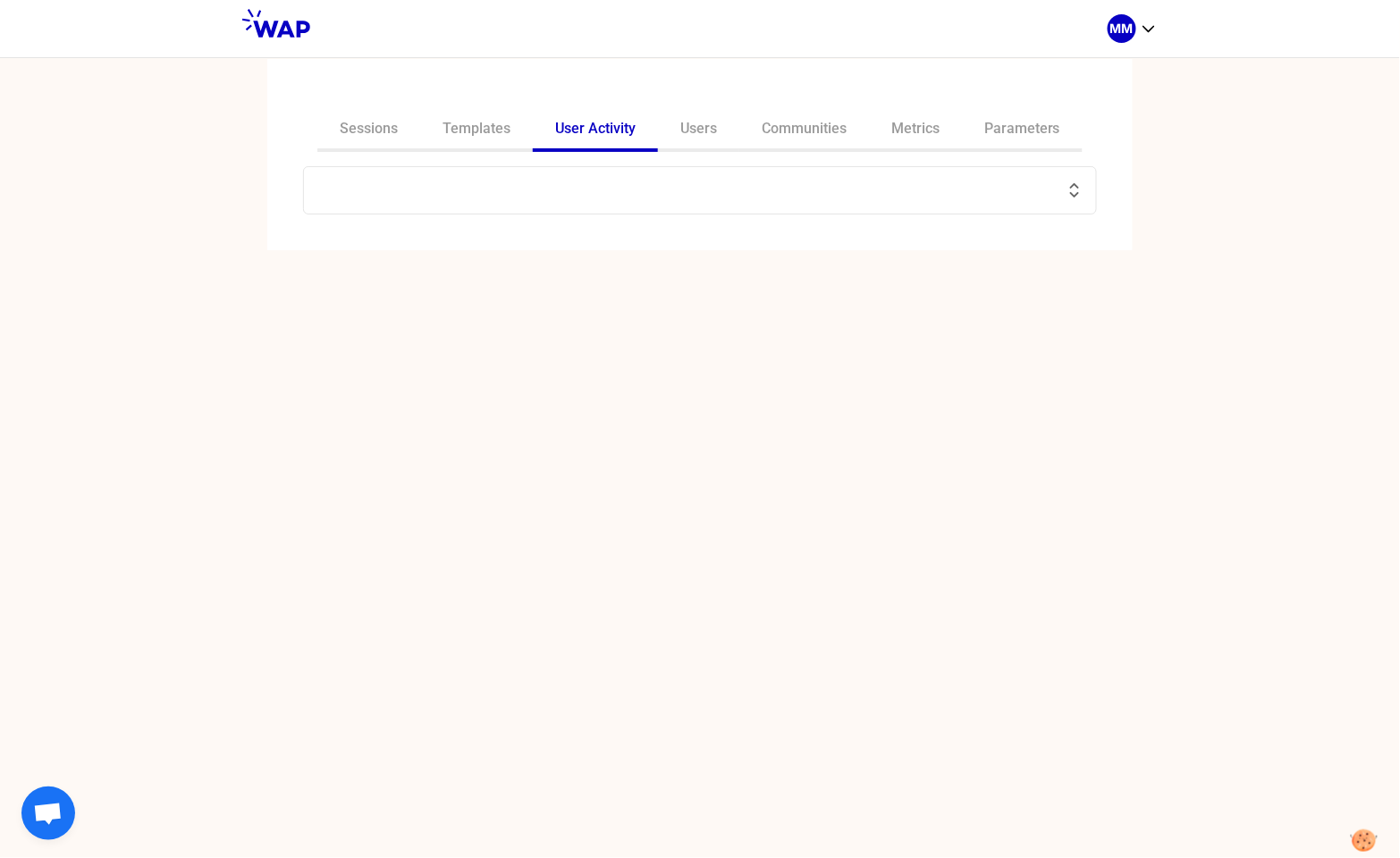
click at [509, 192] on input "text" at bounding box center [688, 189] width 749 height 25
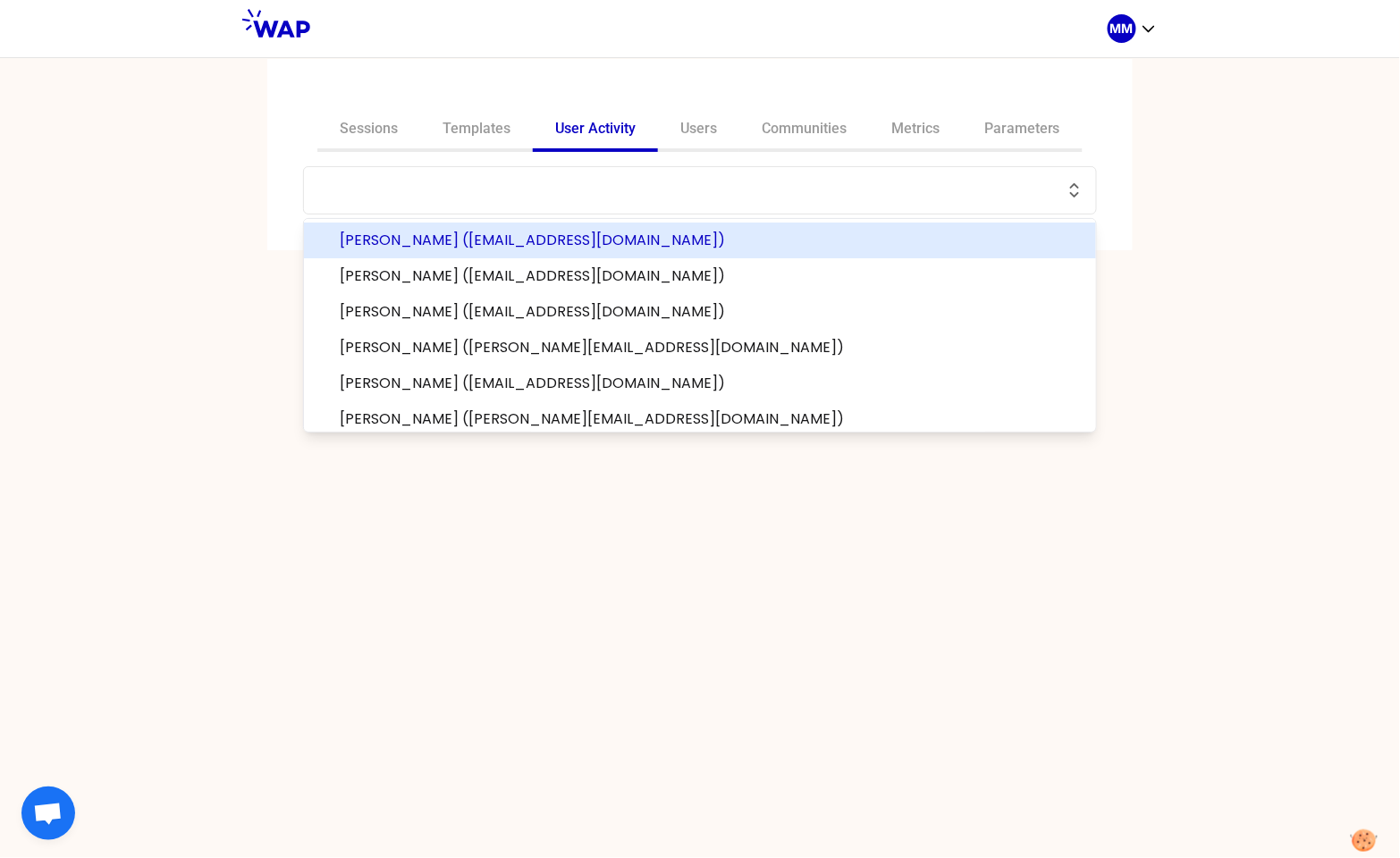
paste input "[PERSON_NAME] SEMBLA"
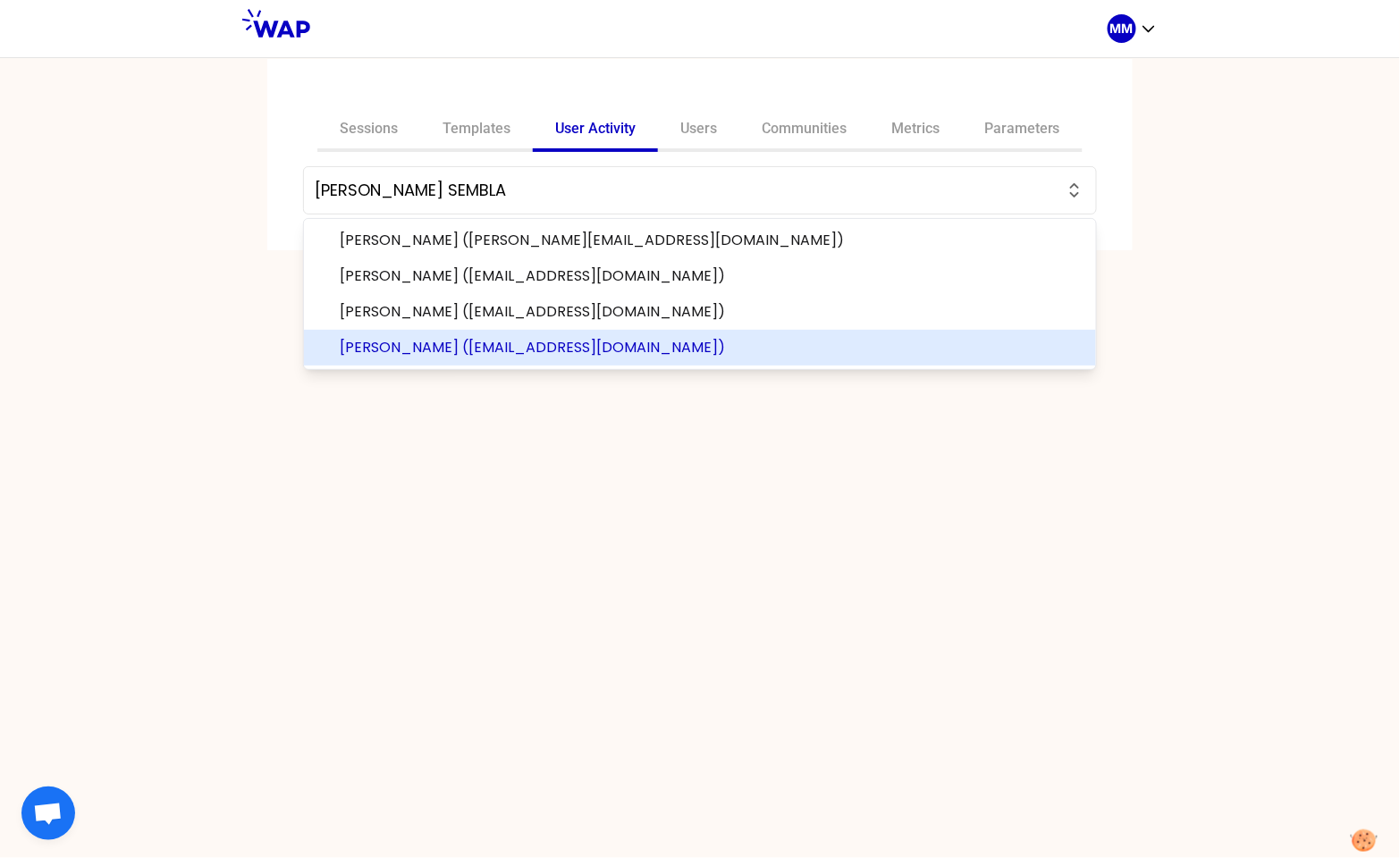
drag, startPoint x: 630, startPoint y: 349, endPoint x: 615, endPoint y: 349, distance: 15.0
click at [630, 349] on span "[PERSON_NAME] ([EMAIL_ADDRESS][DOMAIN_NAME])" at bounding box center [711, 347] width 742 height 21
type input "[PERSON_NAME] ([EMAIL_ADDRESS][DOMAIN_NAME])"
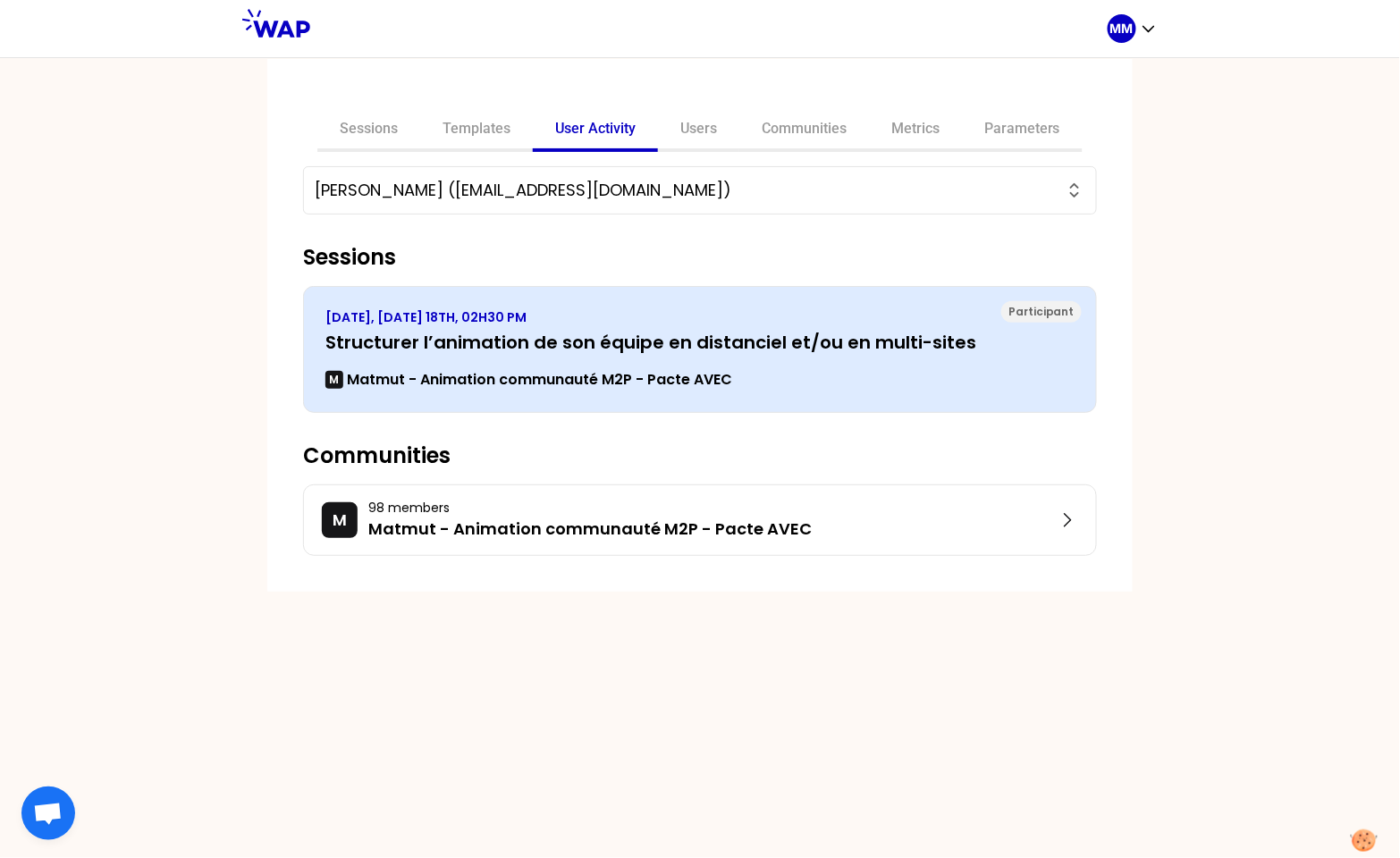
click at [571, 350] on h3 "Structurer l’animation de son équipe en distanciel et/ou en multi-sites" at bounding box center [700, 342] width 749 height 25
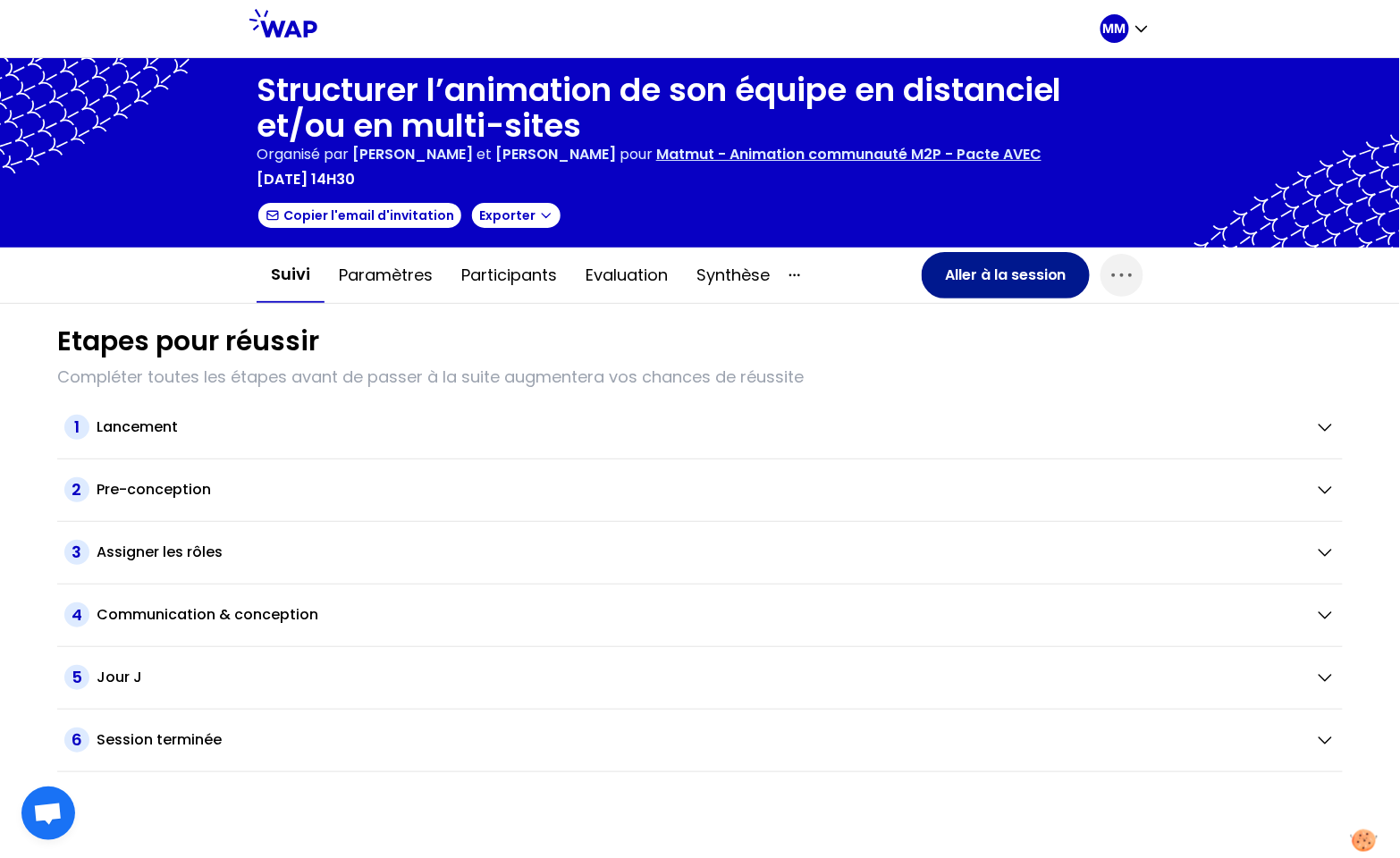
click at [996, 277] on button "Aller à la session" at bounding box center [1005, 275] width 168 height 46
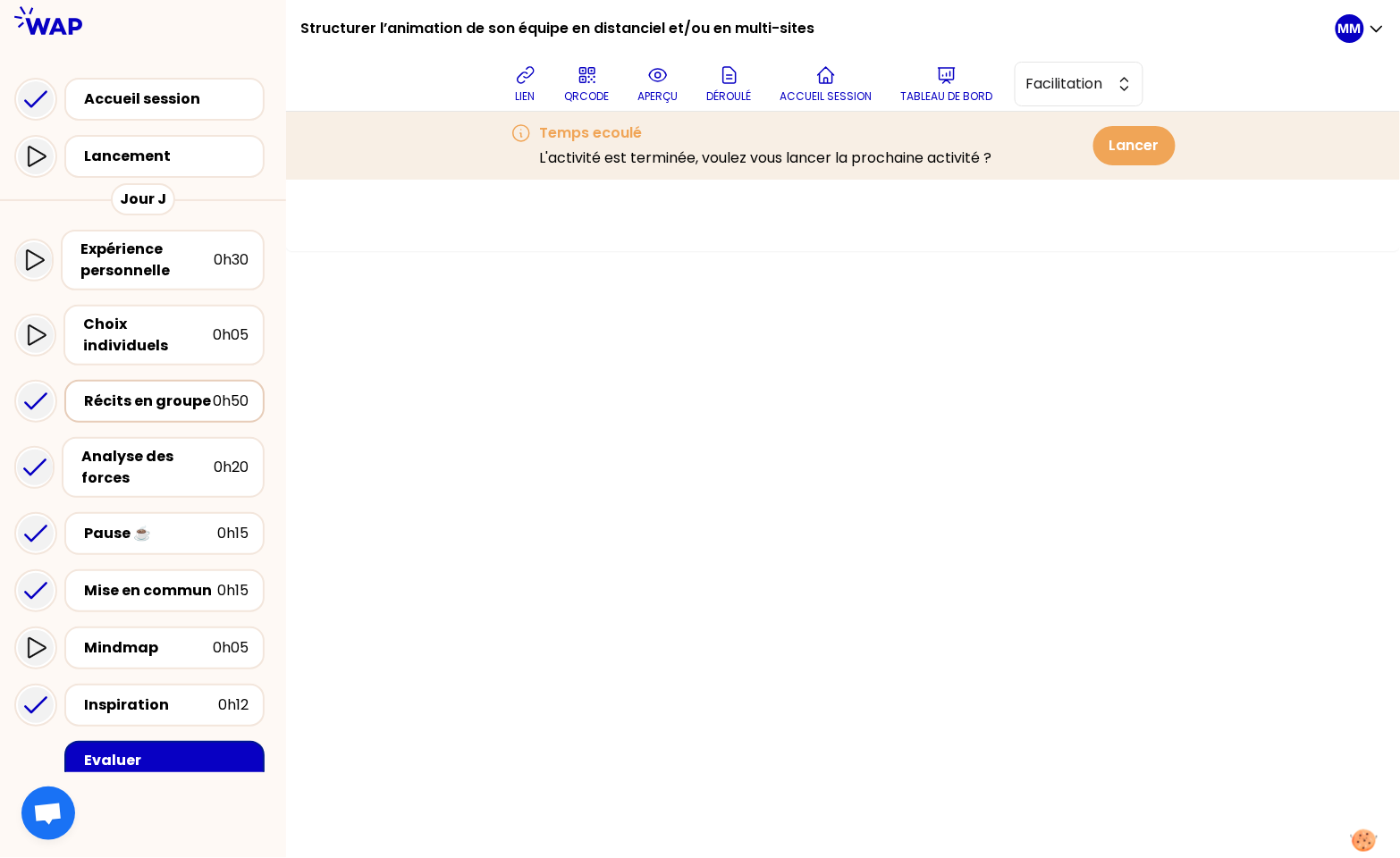
drag, startPoint x: 177, startPoint y: 379, endPoint x: 185, endPoint y: 373, distance: 10.0
click at [177, 391] on div "Récits en groupe" at bounding box center [148, 401] width 128 height 21
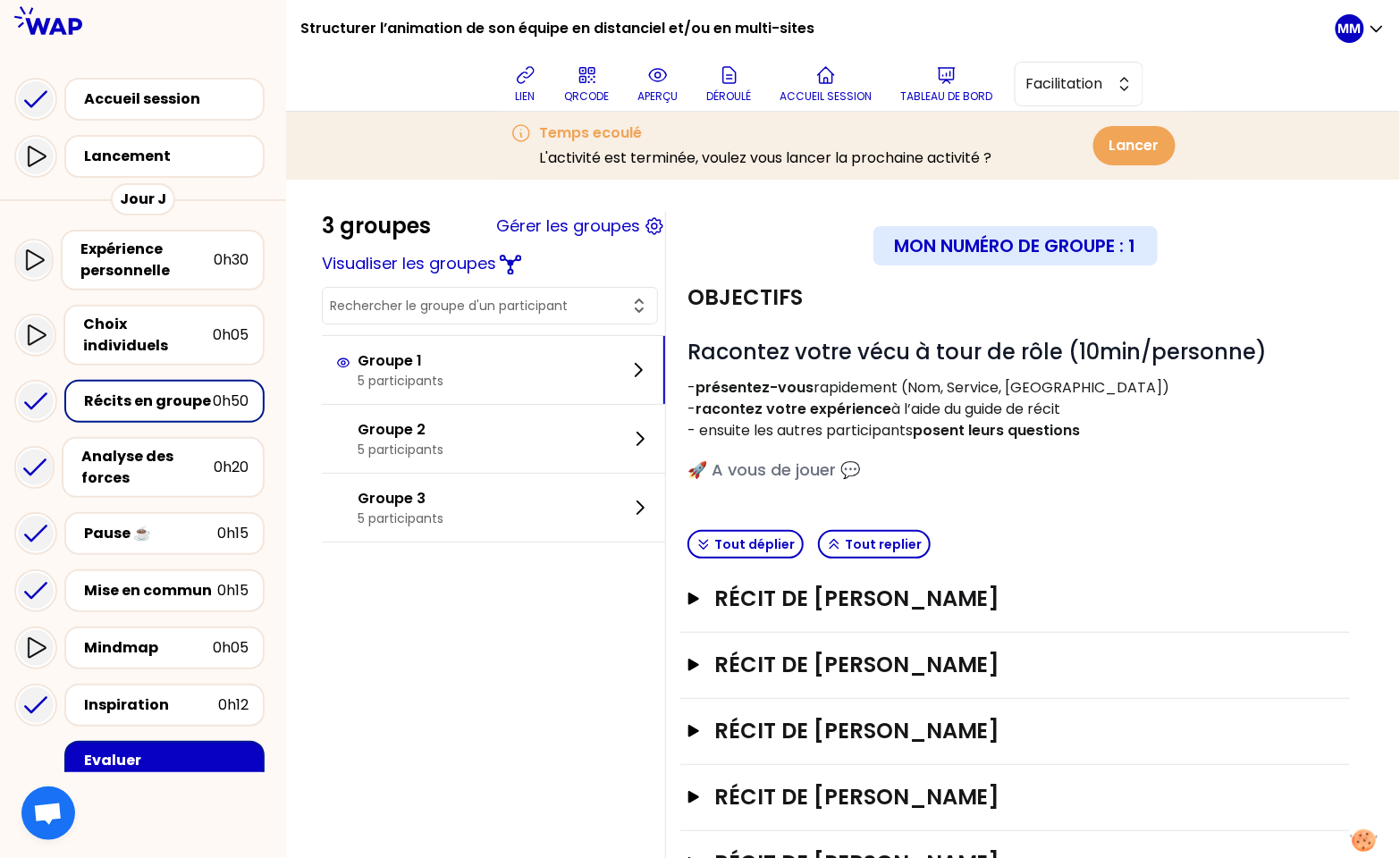
click at [425, 300] on input "text" at bounding box center [479, 305] width 298 height 18
paste input "[PERSON_NAME] SEMBLA"
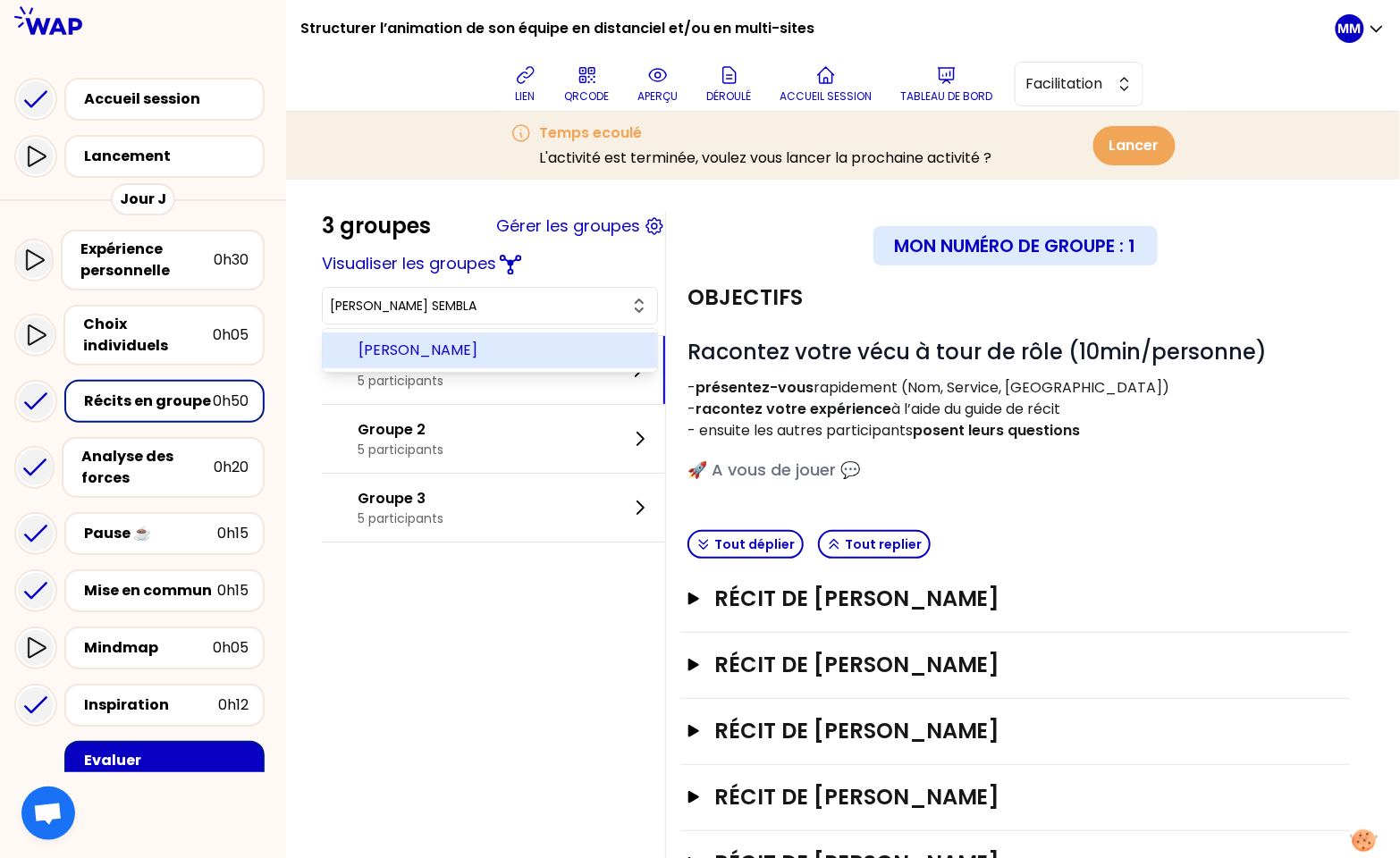
click at [476, 353] on span "[PERSON_NAME]" at bounding box center [501, 350] width 285 height 21
type input "[PERSON_NAME]"
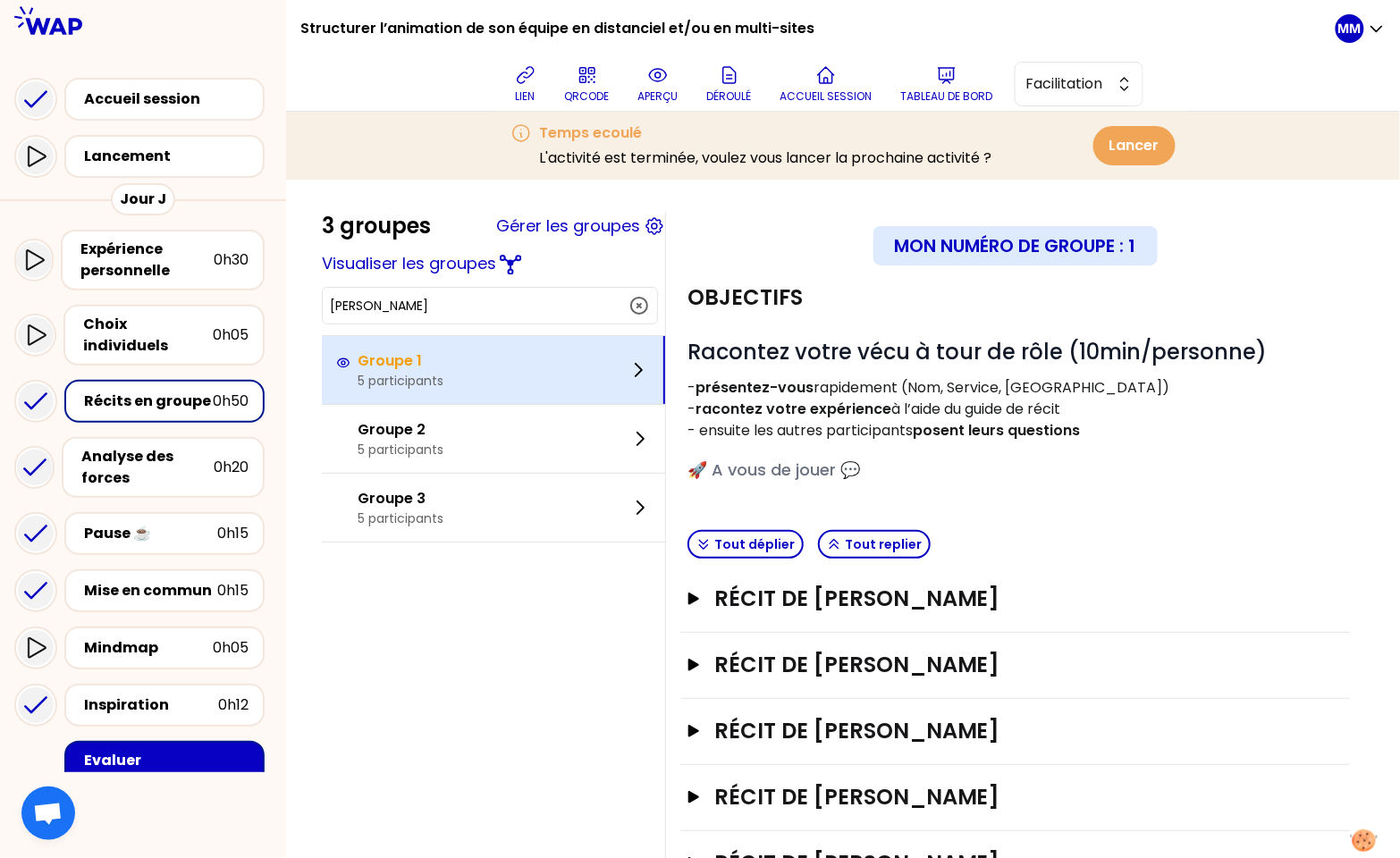
click at [474, 373] on div "Groupe 1 5 participants" at bounding box center [493, 370] width 343 height 68
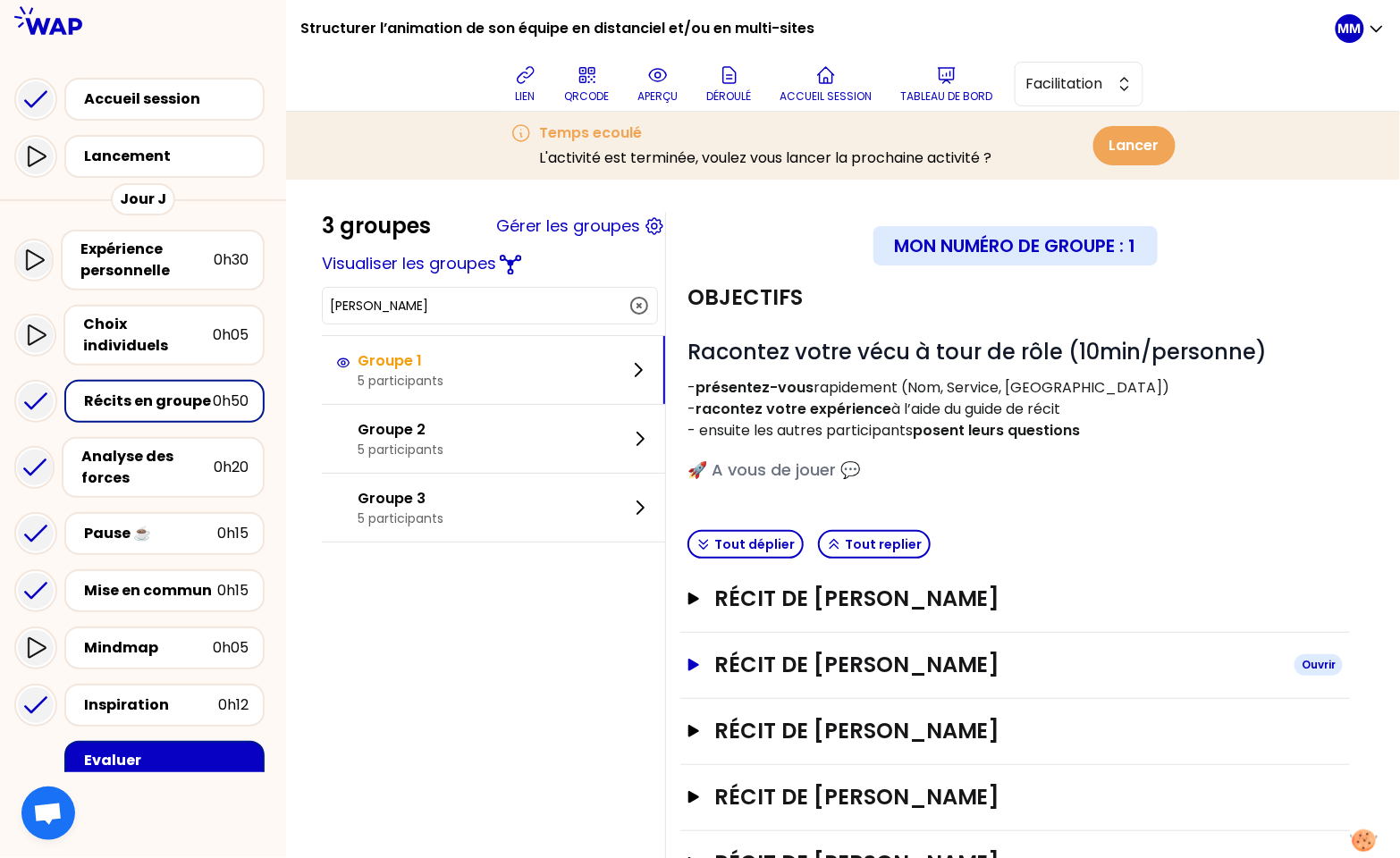
click at [936, 663] on h3 "Récit de [PERSON_NAME]" at bounding box center [997, 664] width 566 height 29
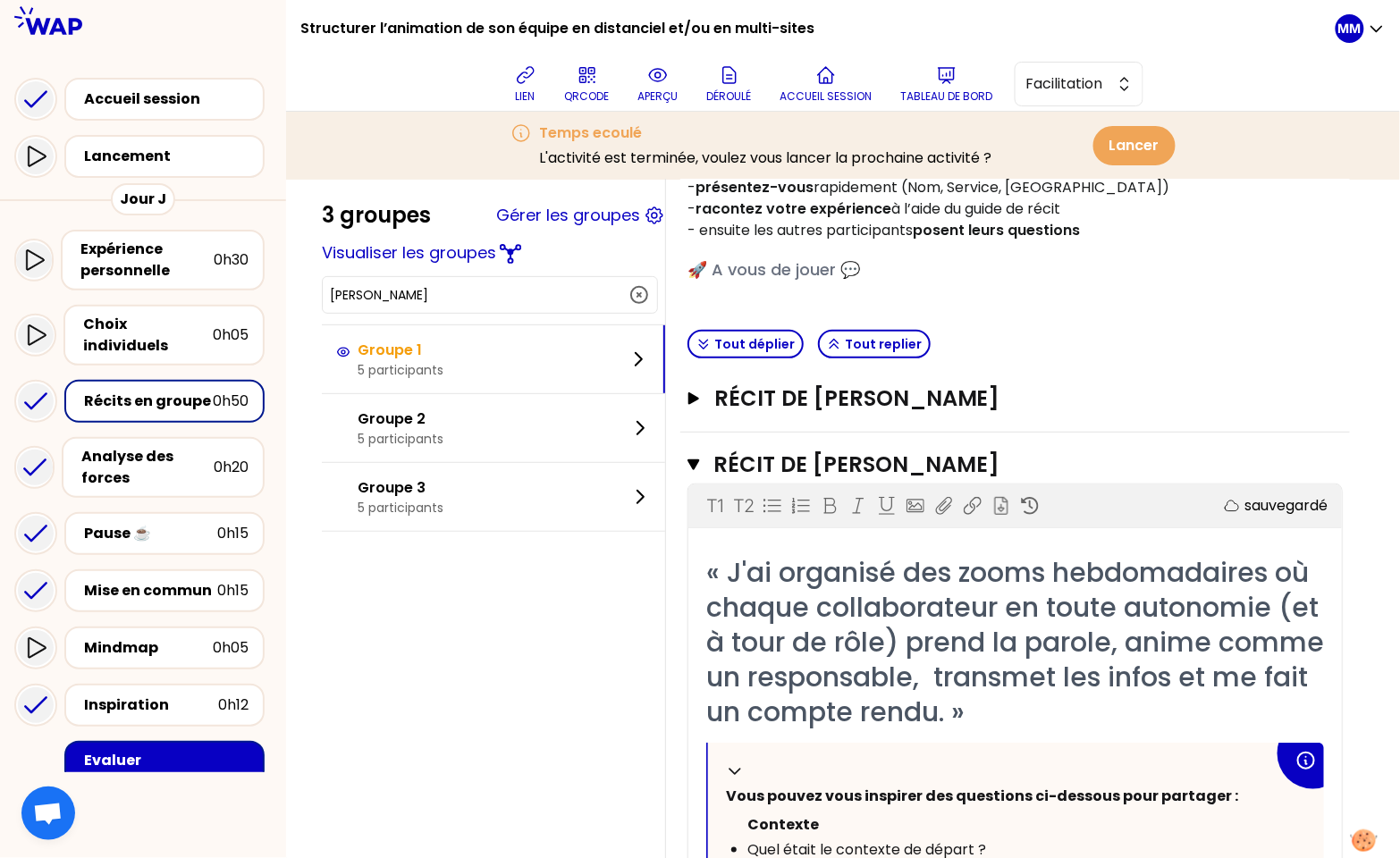
scroll to position [201, 0]
click at [435, 23] on h1 "Structurer l’animation de son équipe en distanciel et/ou en multi-sites" at bounding box center [557, 29] width 514 height 57
copy div "Structurer l’animation de son équipe en distanciel et/ou en multi-sites"
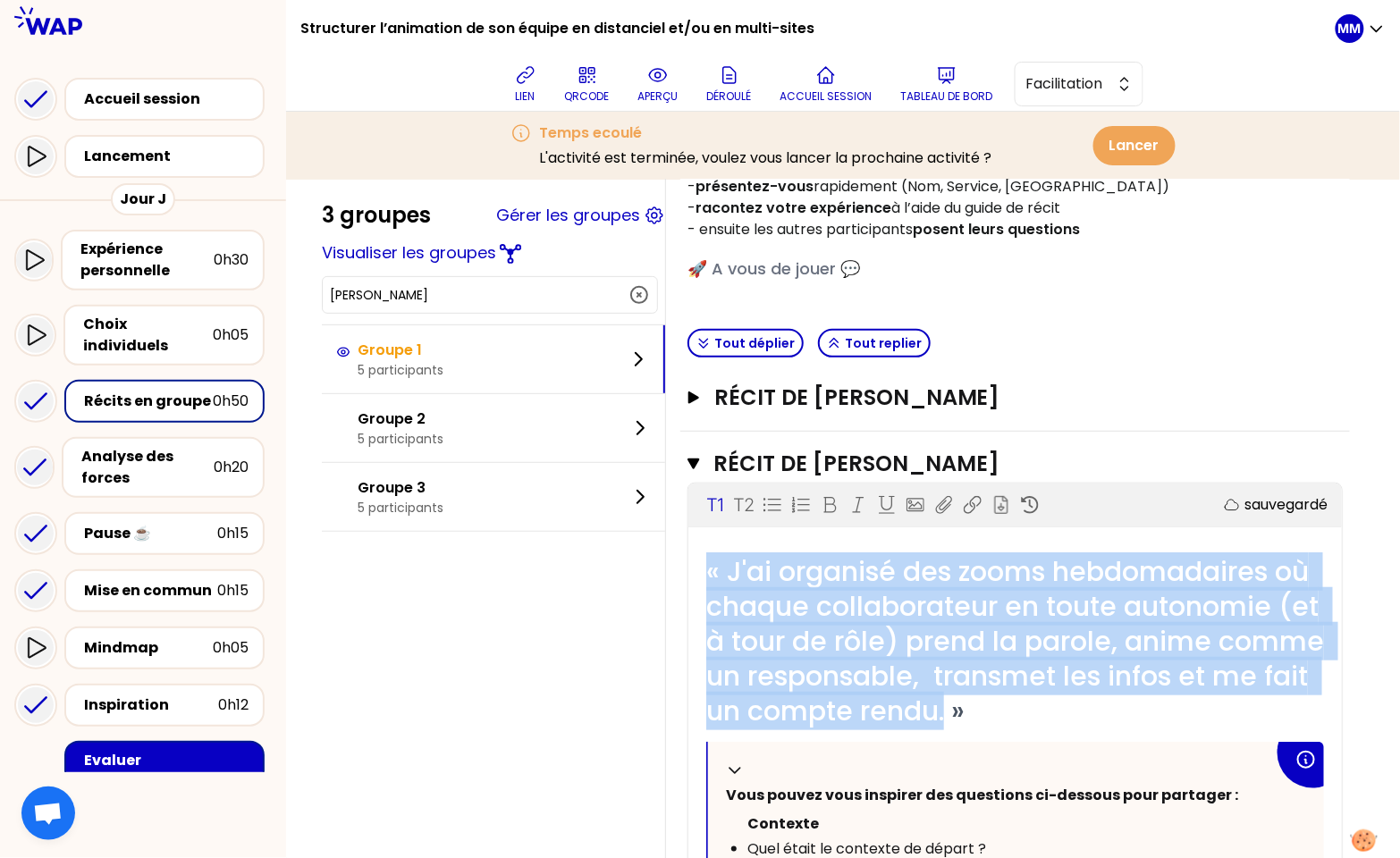
drag, startPoint x: 794, startPoint y: 732, endPoint x: 723, endPoint y: 572, distance: 175.0
click at [722, 571] on span "« J'ai organisé des zooms hebdomadaires où chaque collaborateur en toute autono…" at bounding box center [1018, 641] width 625 height 177
copy span "« J'ai organisé des zooms hebdomadaires où chaque collaborateur en toute autono…"
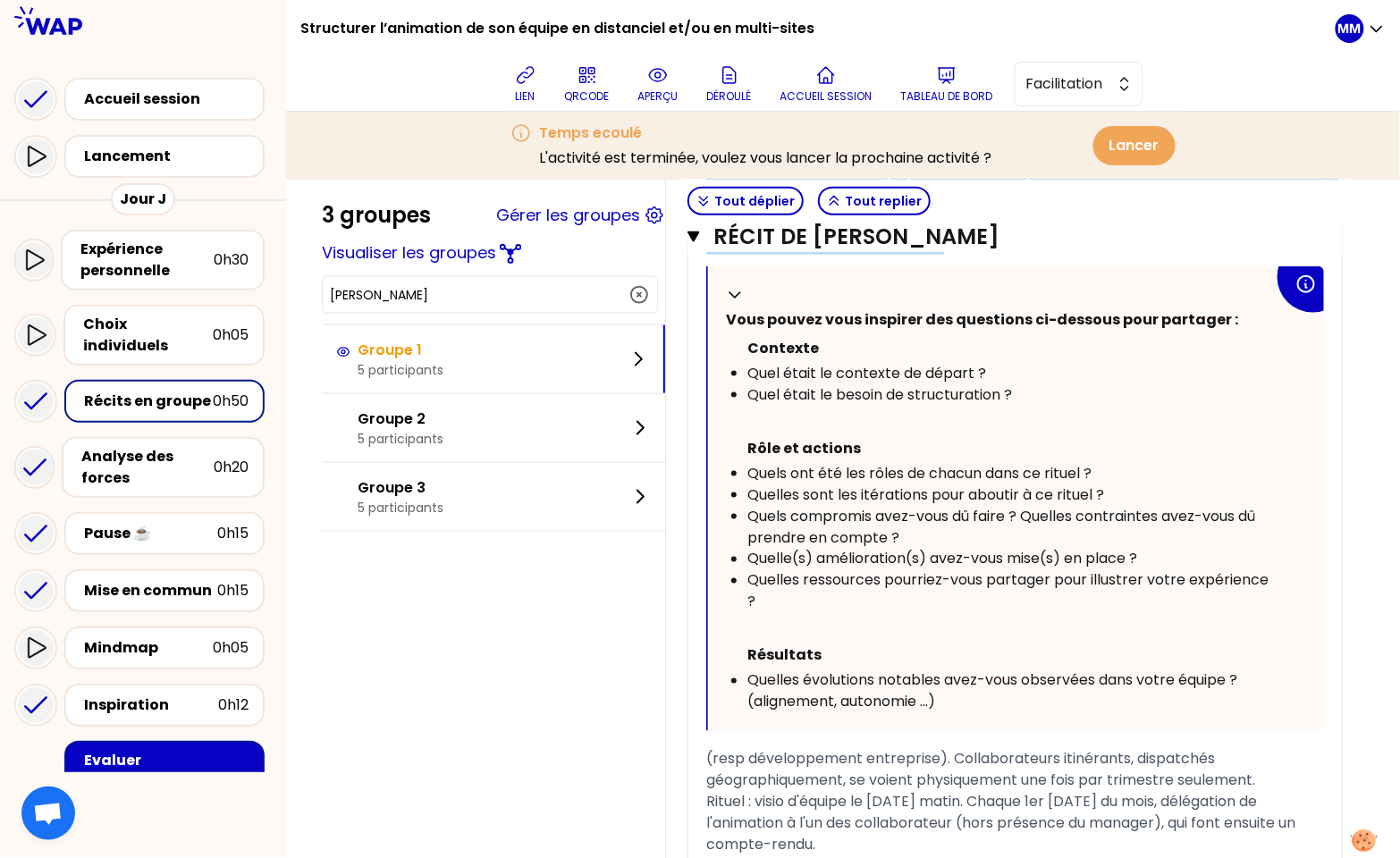
scroll to position [958, 0]
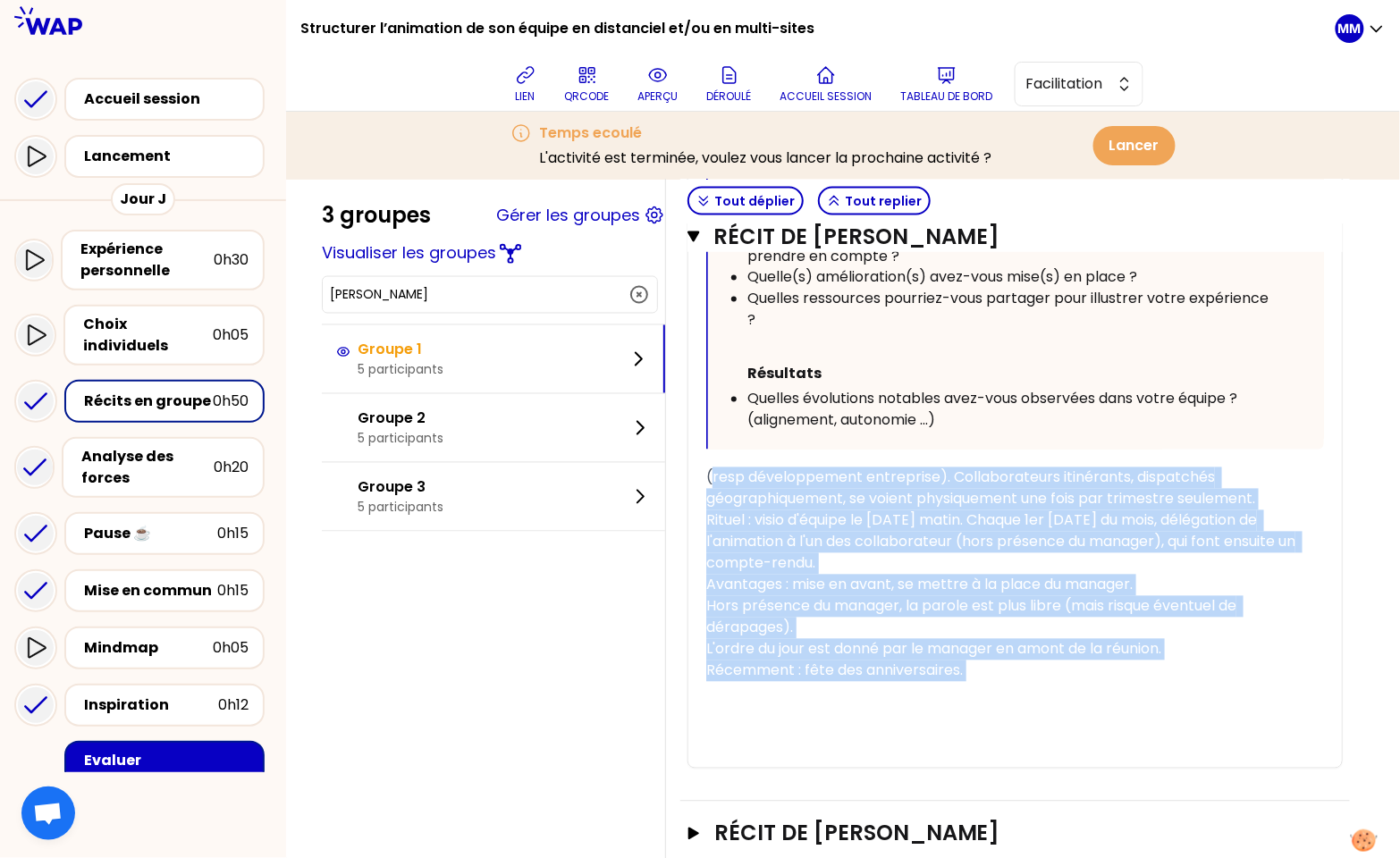
drag, startPoint x: 724, startPoint y: 562, endPoint x: 724, endPoint y: 514, distance: 48.0
click at [724, 514] on div "« J'ai organisé des zooms hebdomadaires où chaque collaborateur en toute autono…" at bounding box center [1015, 282] width 617 height 970
click at [478, 23] on h1 "Structurer l’animation de son équipe en distanciel et/ou en multi-sites" at bounding box center [557, 29] width 514 height 57
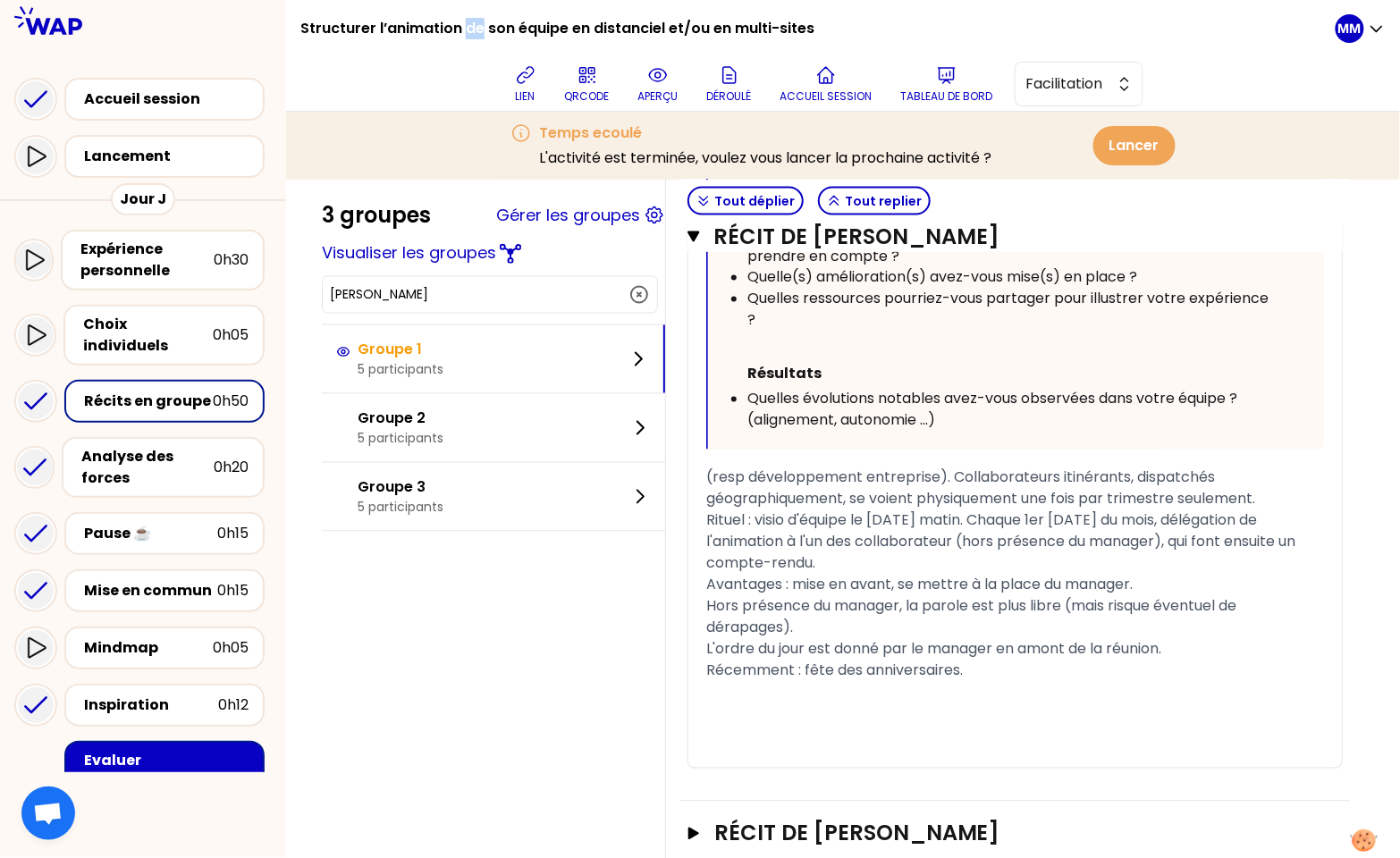
click at [478, 23] on h1 "Structurer l’animation de son équipe en distanciel et/ou en multi-sites" at bounding box center [557, 29] width 514 height 57
drag, startPoint x: 478, startPoint y: 23, endPoint x: 467, endPoint y: 22, distance: 11.0
click at [478, 23] on h1 "Structurer l’animation de son équipe en distanciel et/ou en multi-sites" at bounding box center [557, 29] width 514 height 57
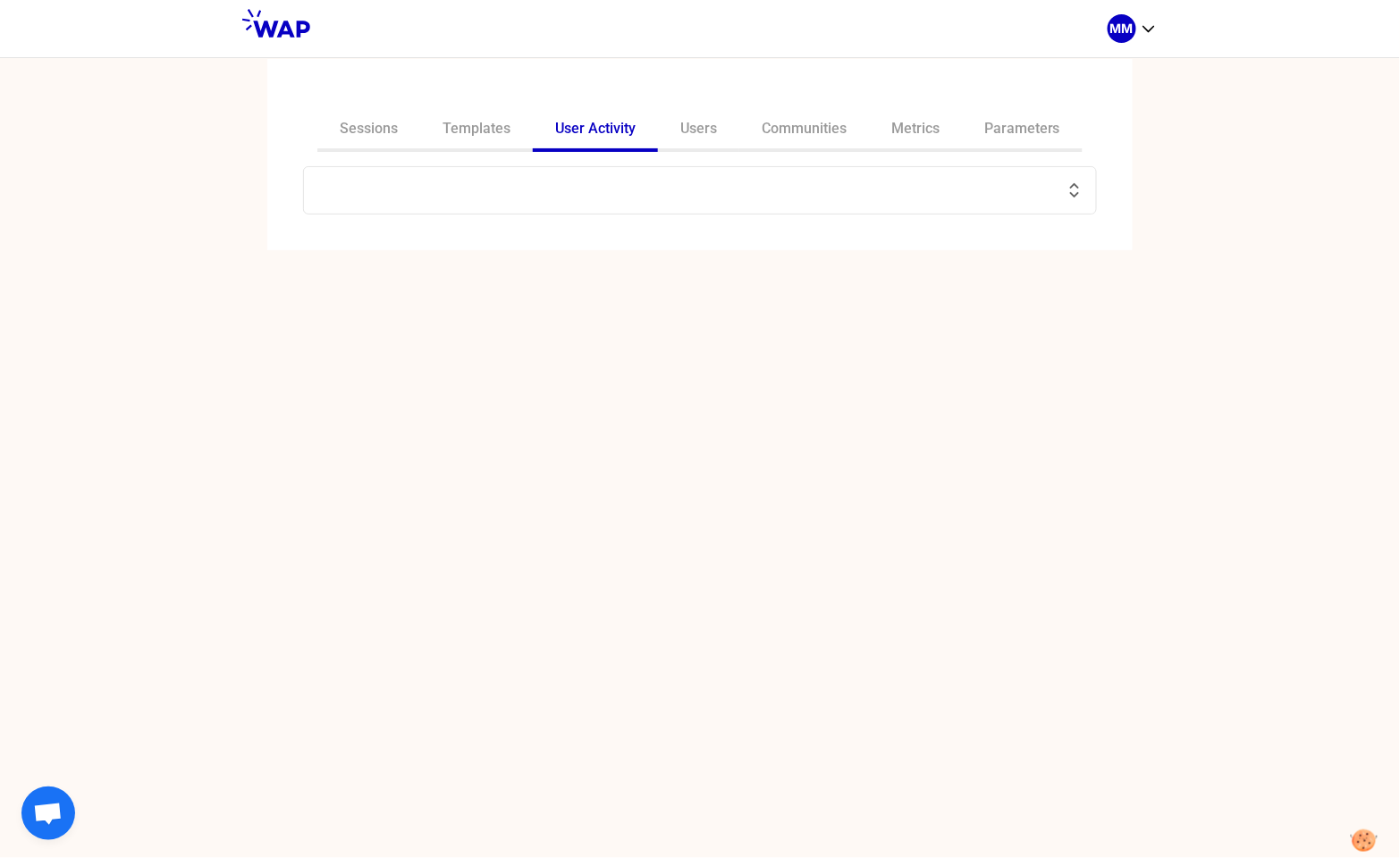
click at [401, 186] on input "text" at bounding box center [688, 189] width 749 height 25
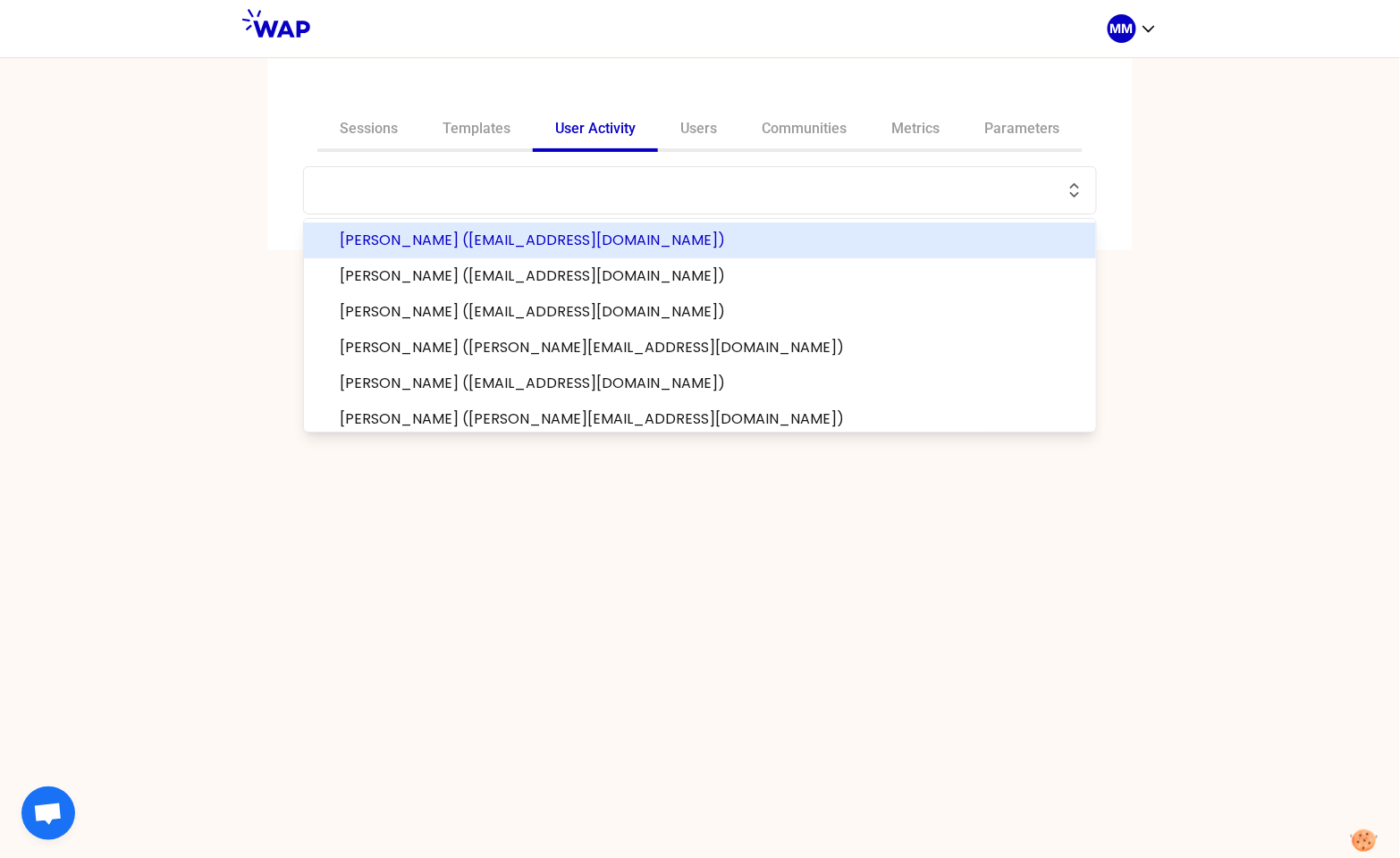
paste input "[PERSON_NAME]"
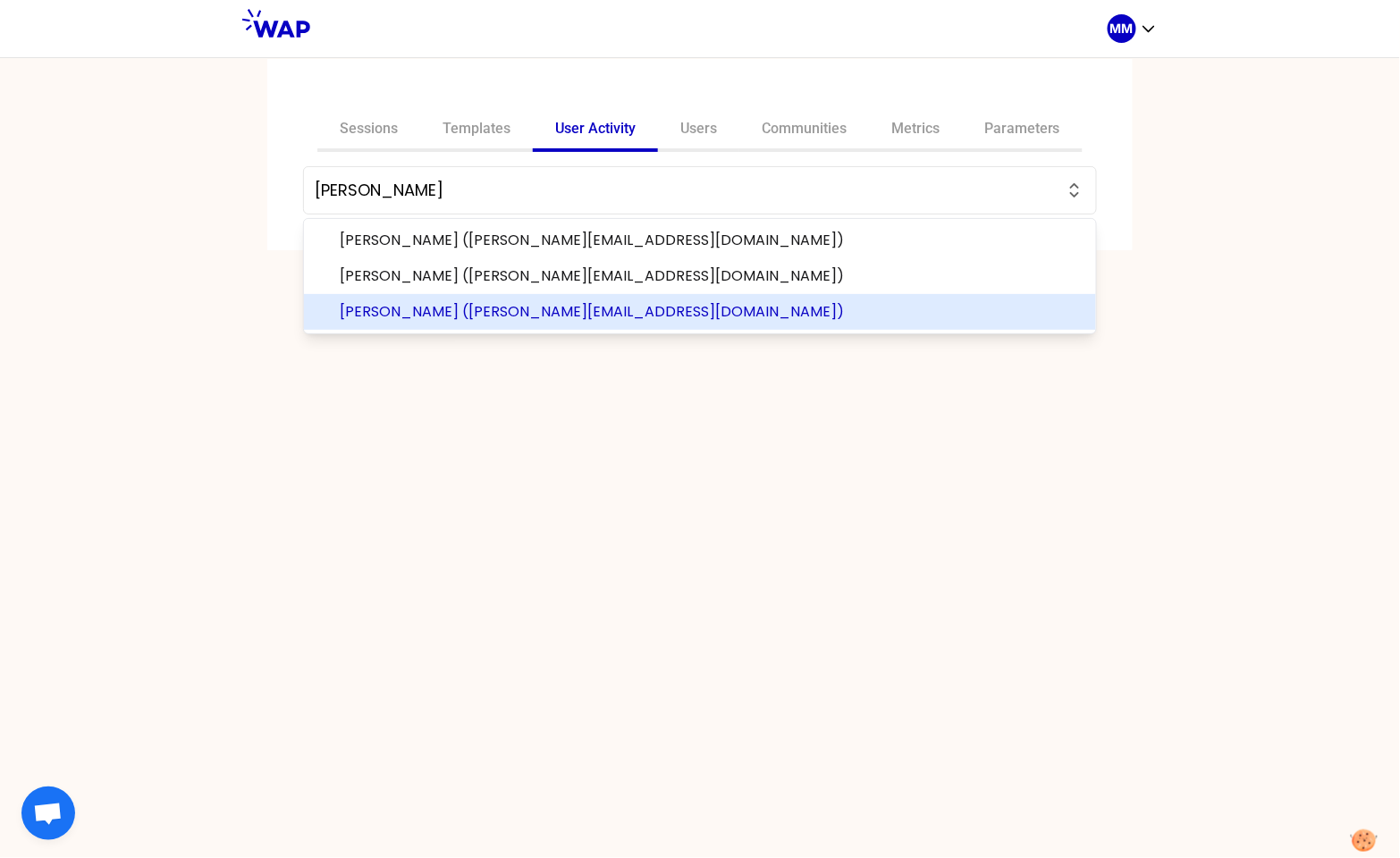
click at [487, 304] on span "[PERSON_NAME] ([PERSON_NAME][EMAIL_ADDRESS][DOMAIN_NAME])" at bounding box center [711, 311] width 742 height 21
type input "[PERSON_NAME] ([PERSON_NAME][EMAIL_ADDRESS][DOMAIN_NAME])"
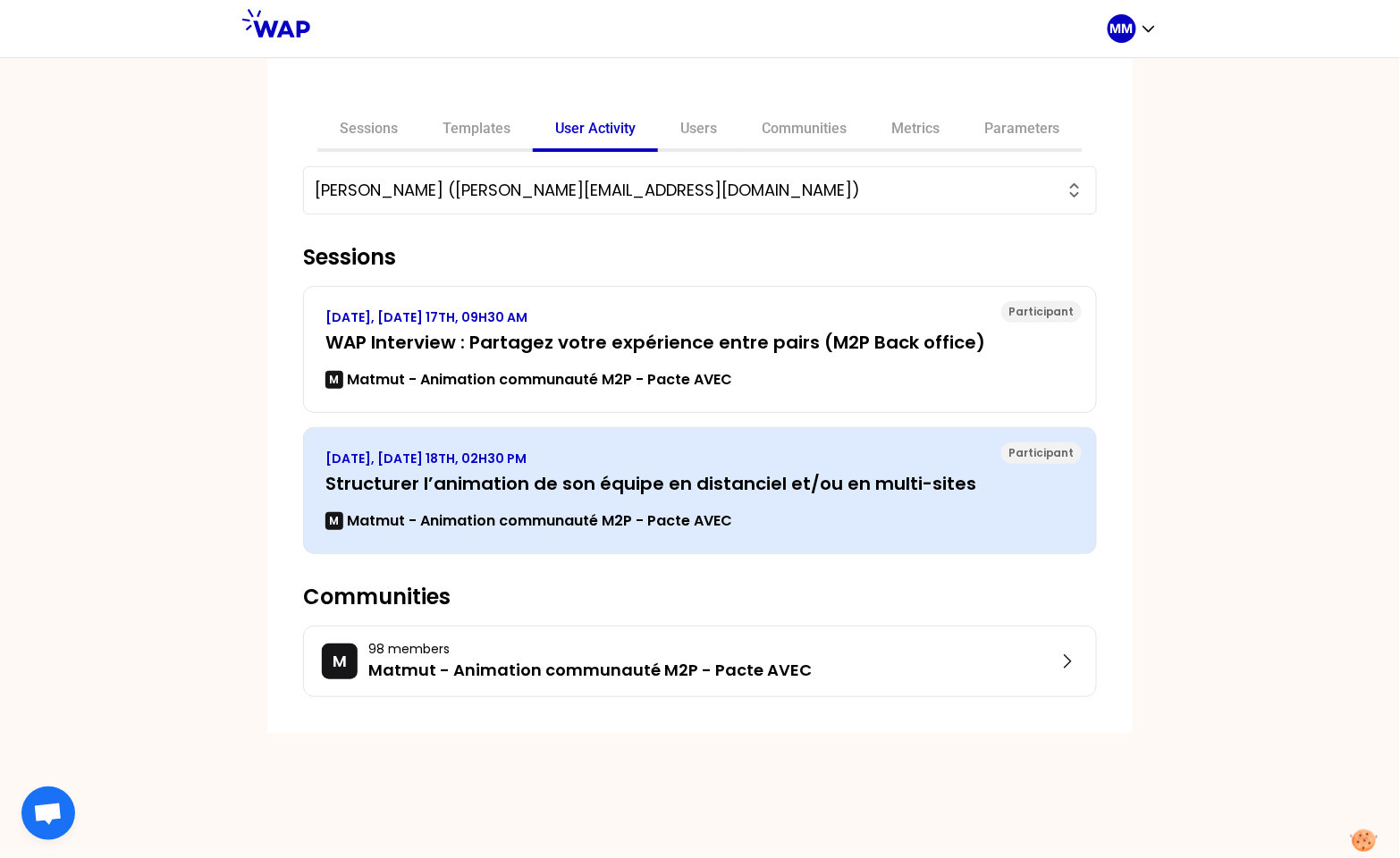
click at [715, 473] on h3 "Structurer l’animation de son équipe en distanciel et/ou en multi-sites" at bounding box center [700, 483] width 749 height 25
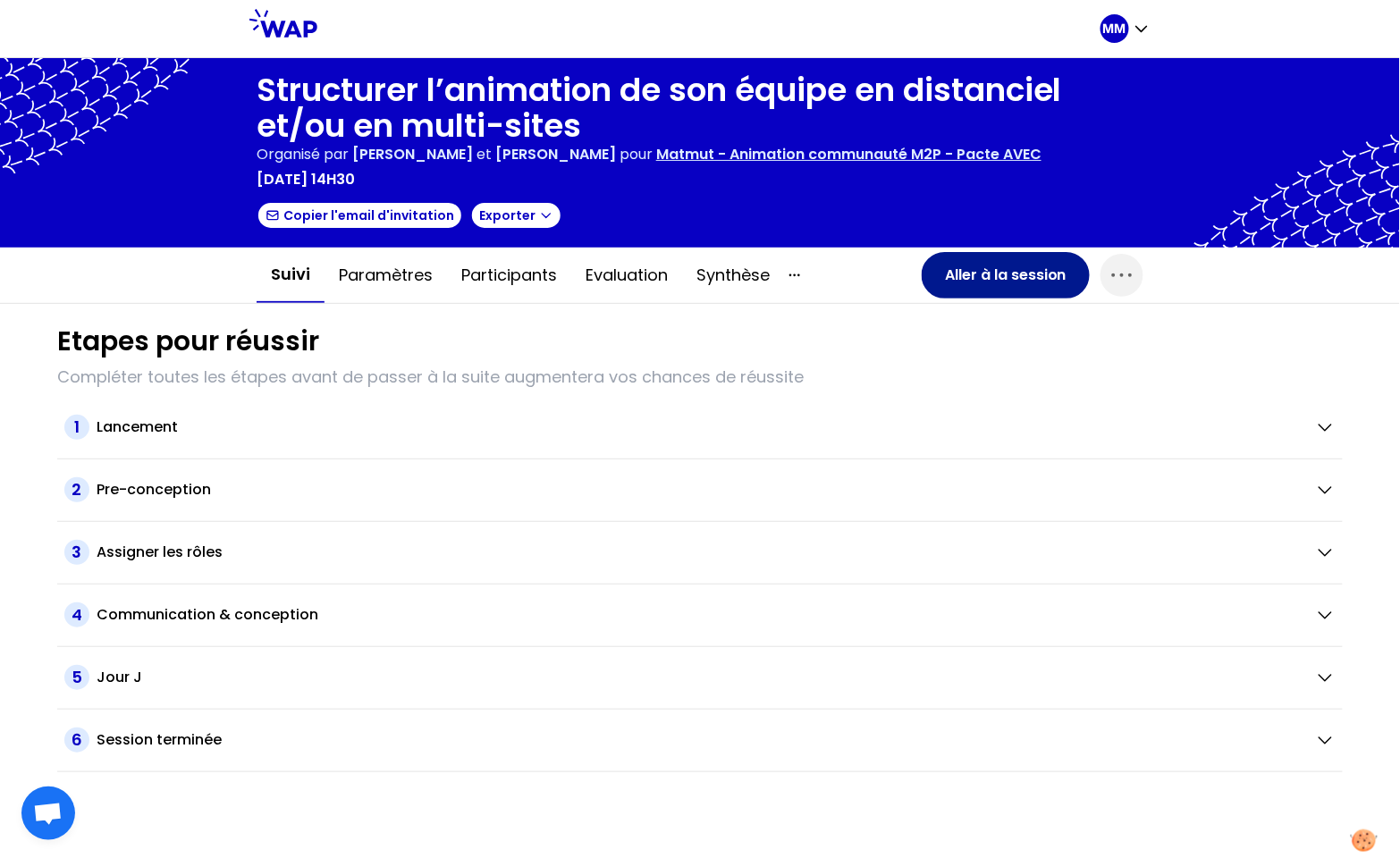
click at [955, 269] on button "Aller à la session" at bounding box center [1005, 275] width 168 height 46
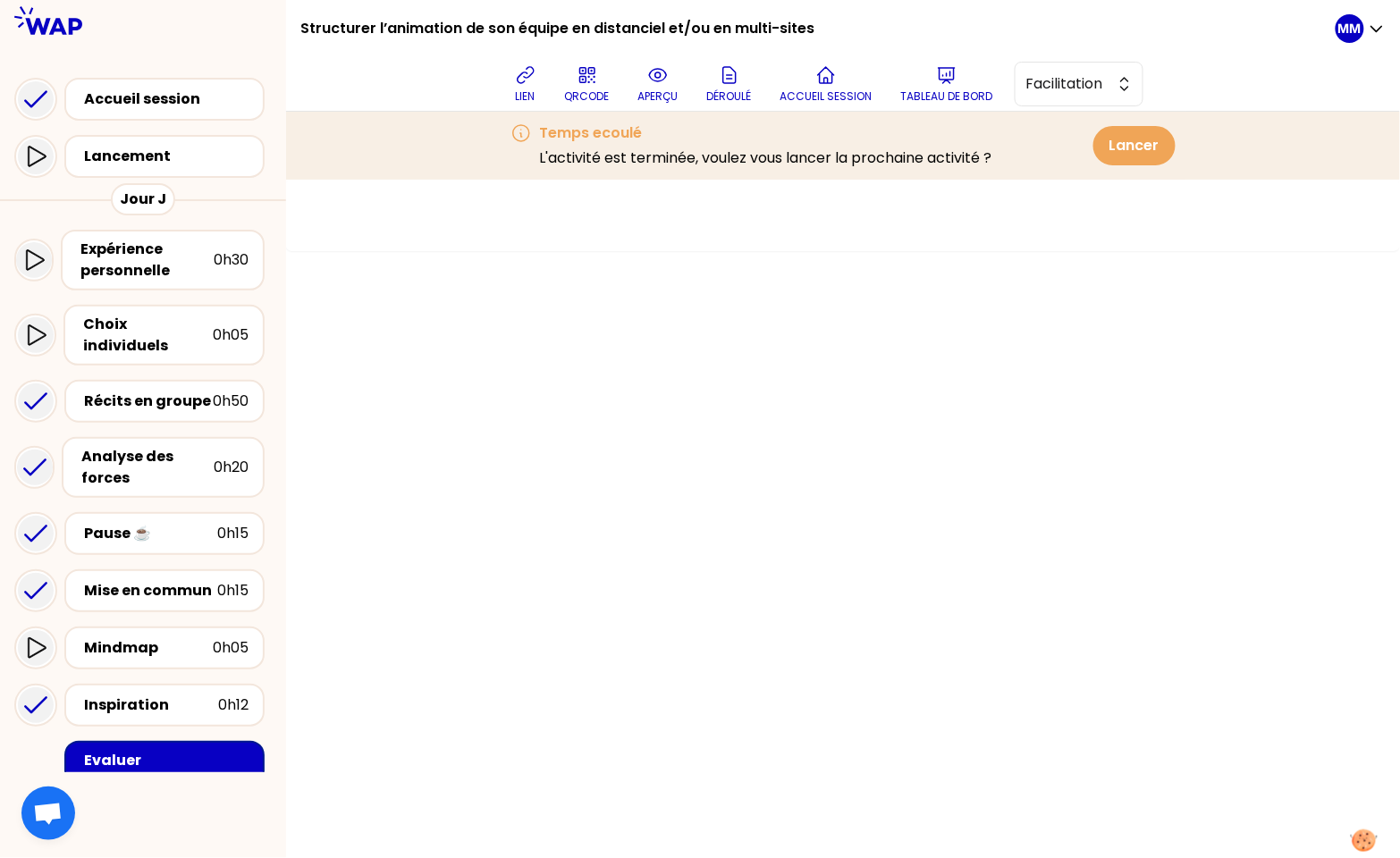
drag, startPoint x: 163, startPoint y: 384, endPoint x: 312, endPoint y: 340, distance: 155.4
click at [164, 391] on div "Récits en groupe" at bounding box center [148, 401] width 128 height 21
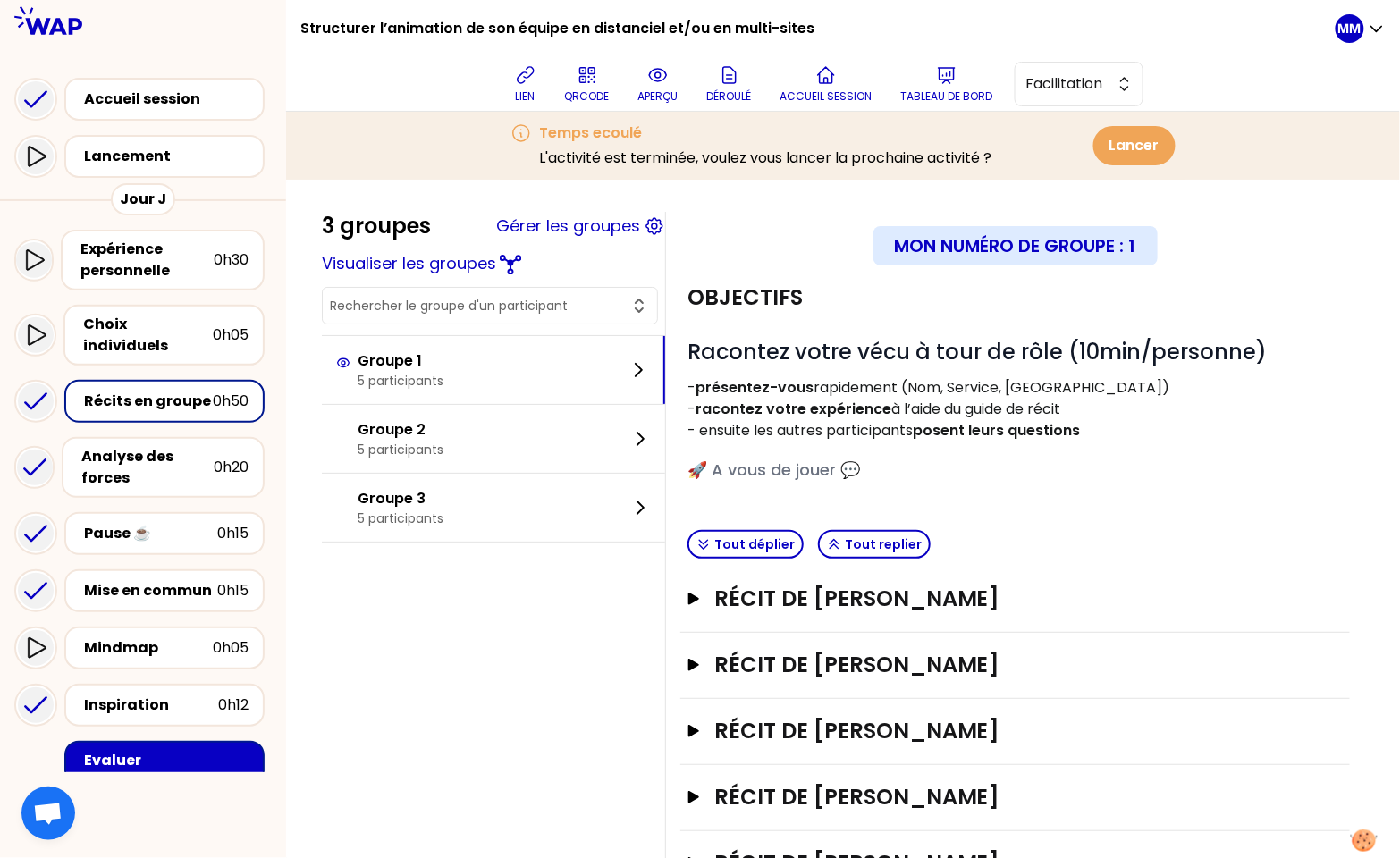
click at [456, 298] on input "text" at bounding box center [479, 305] width 298 height 18
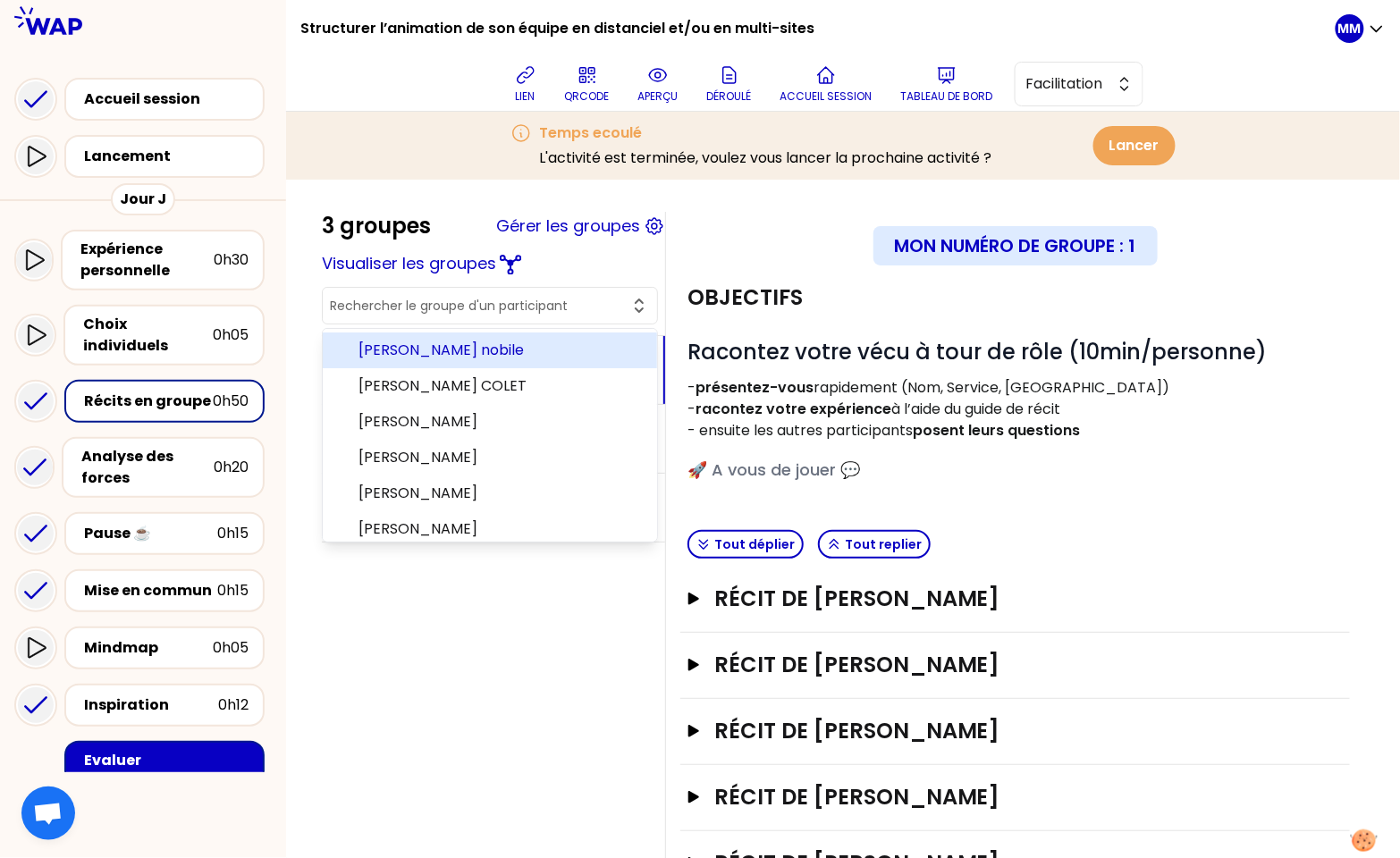
paste input "[PERSON_NAME]"
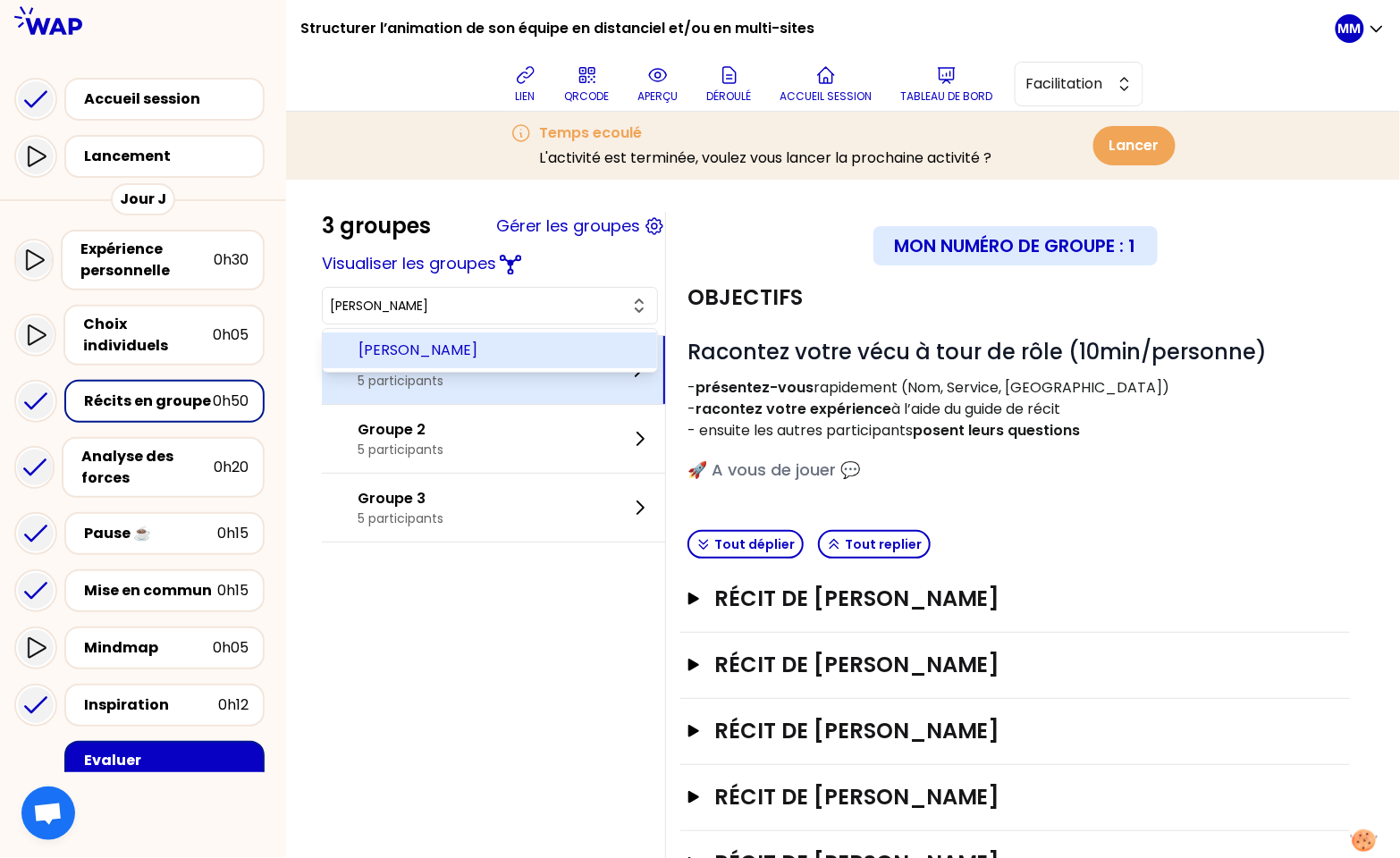
click at [471, 346] on span "[PERSON_NAME]" at bounding box center [501, 350] width 285 height 21
type input "[PERSON_NAME]"
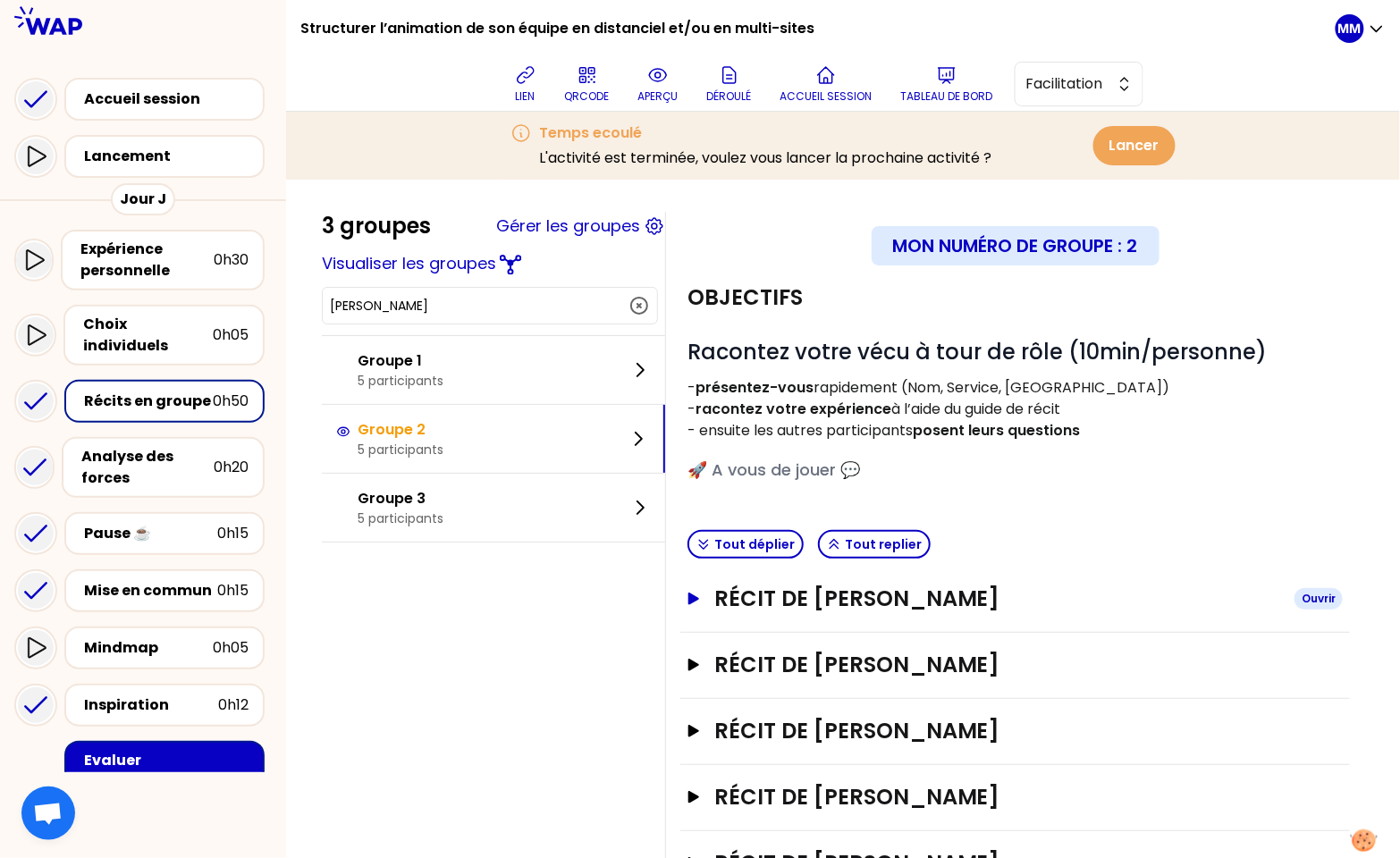
click at [905, 596] on h3 "Récit de [PERSON_NAME]" at bounding box center [997, 598] width 566 height 29
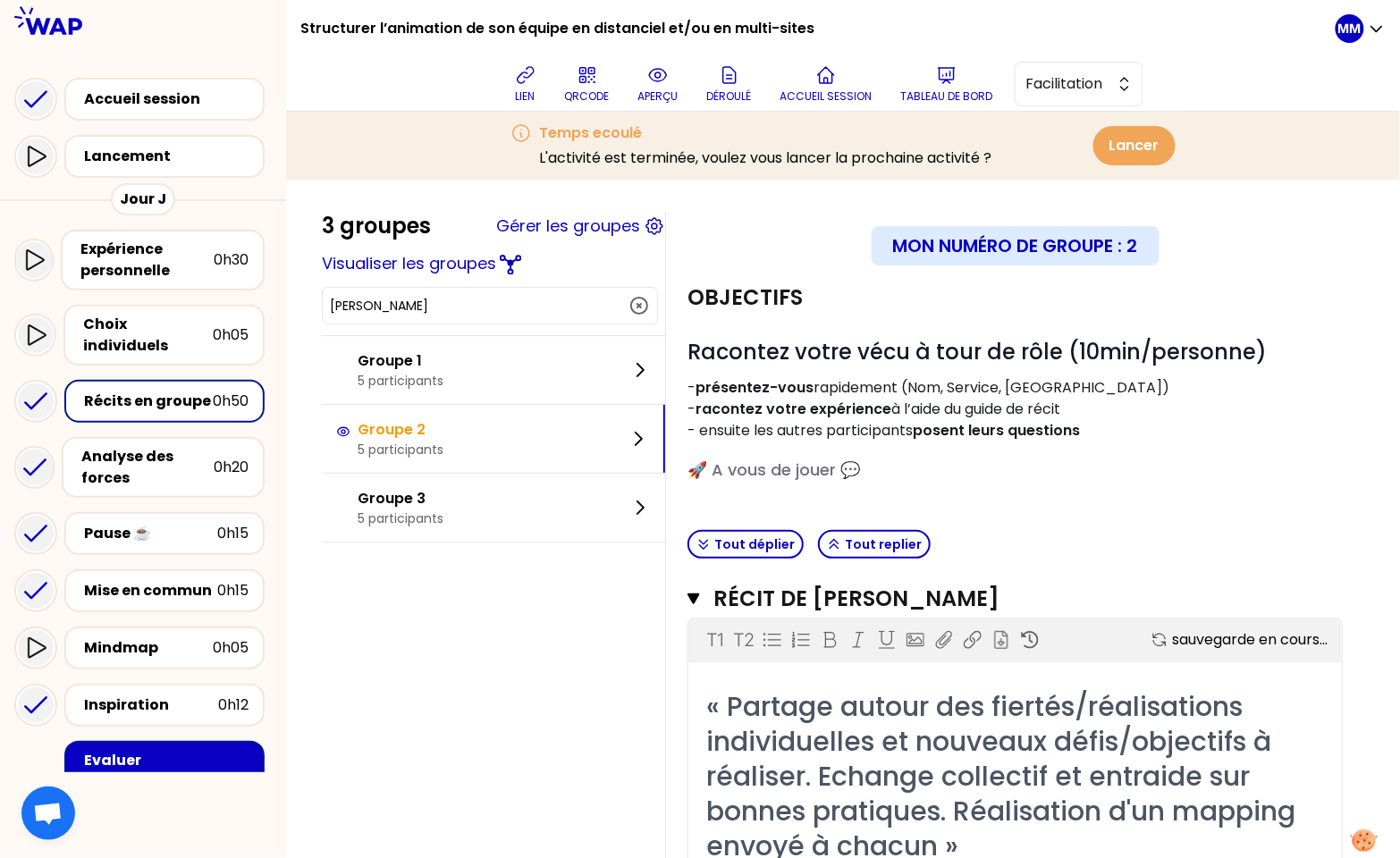
click at [887, 748] on span "« Partage autour des fiertés/réalisations individuelles et nouveaux défis/objec…" at bounding box center [1004, 776] width 596 height 177
click at [887, 747] on span "« Partage autour des fiertés/réalisations individuelles et nouveaux défis/objec…" at bounding box center [1004, 776] width 596 height 177
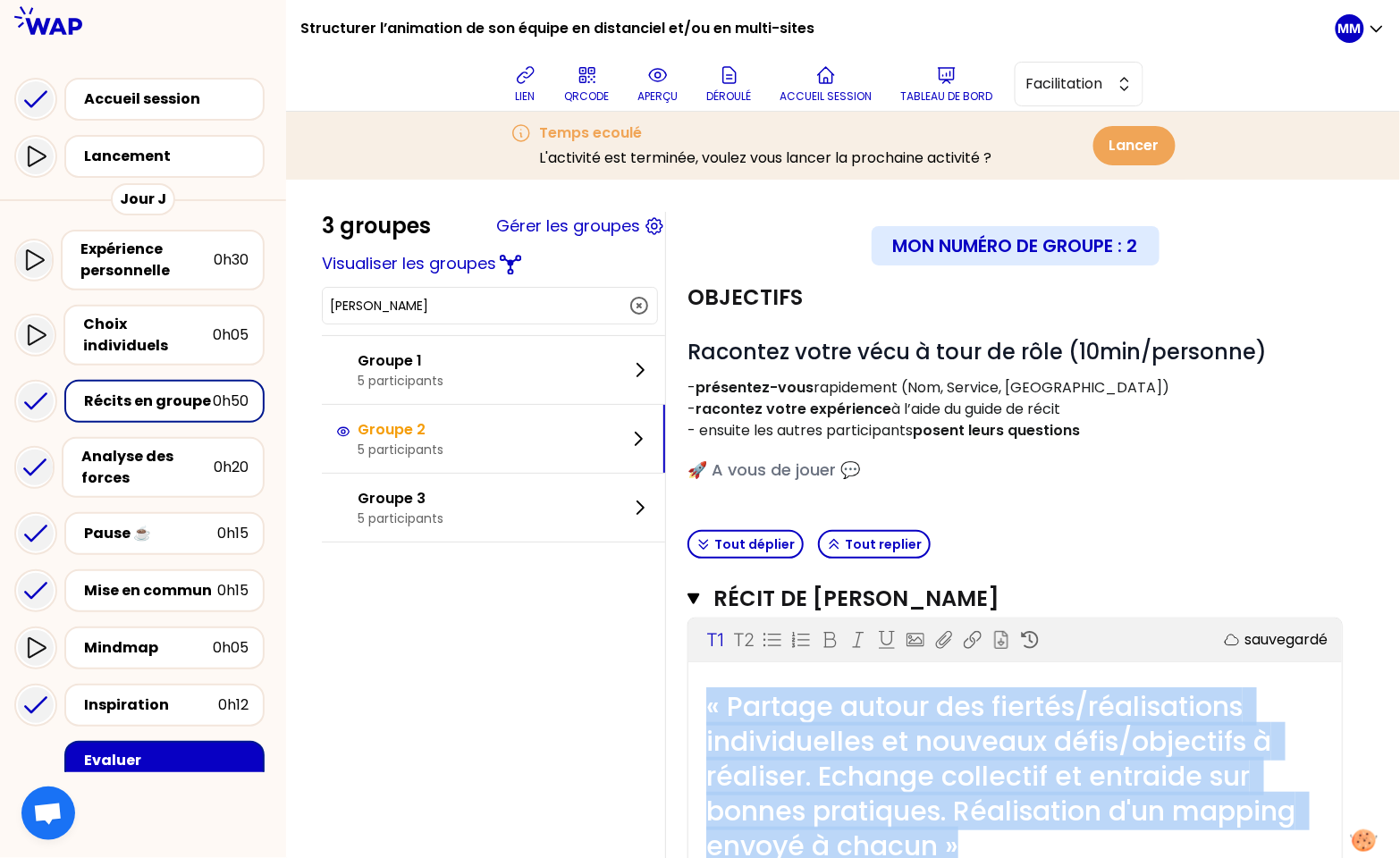
click at [887, 747] on span "« Partage autour des fiertés/réalisations individuelles et nouveaux défis/objec…" at bounding box center [1004, 776] width 596 height 177
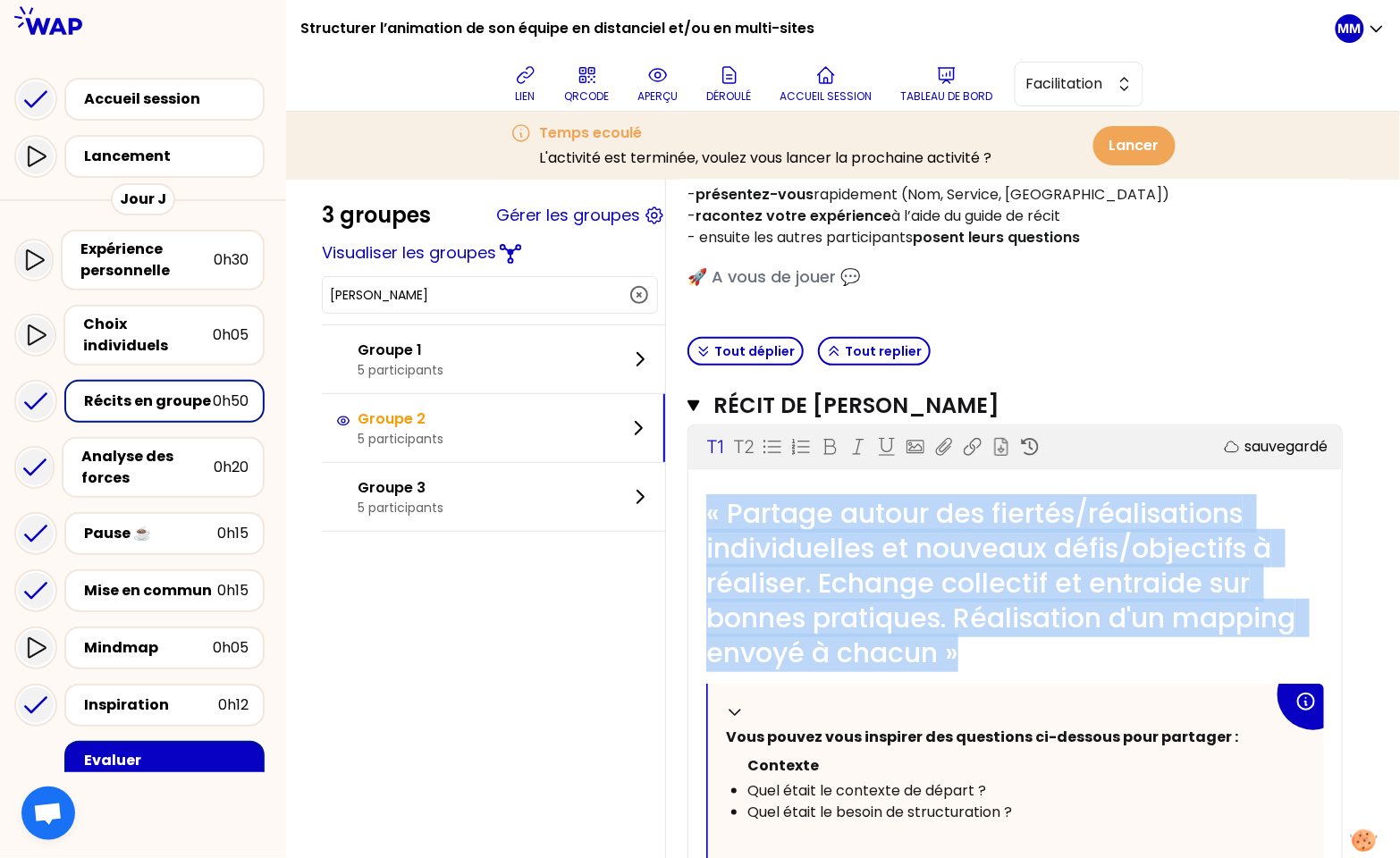
scroll to position [192, 0]
click at [1044, 640] on span "« Partage autour des fiertés/réalisations individuelles et nouveaux défis/objec…" at bounding box center [1004, 584] width 596 height 177
drag, startPoint x: 1103, startPoint y: 653, endPoint x: 938, endPoint y: 575, distance: 182.5
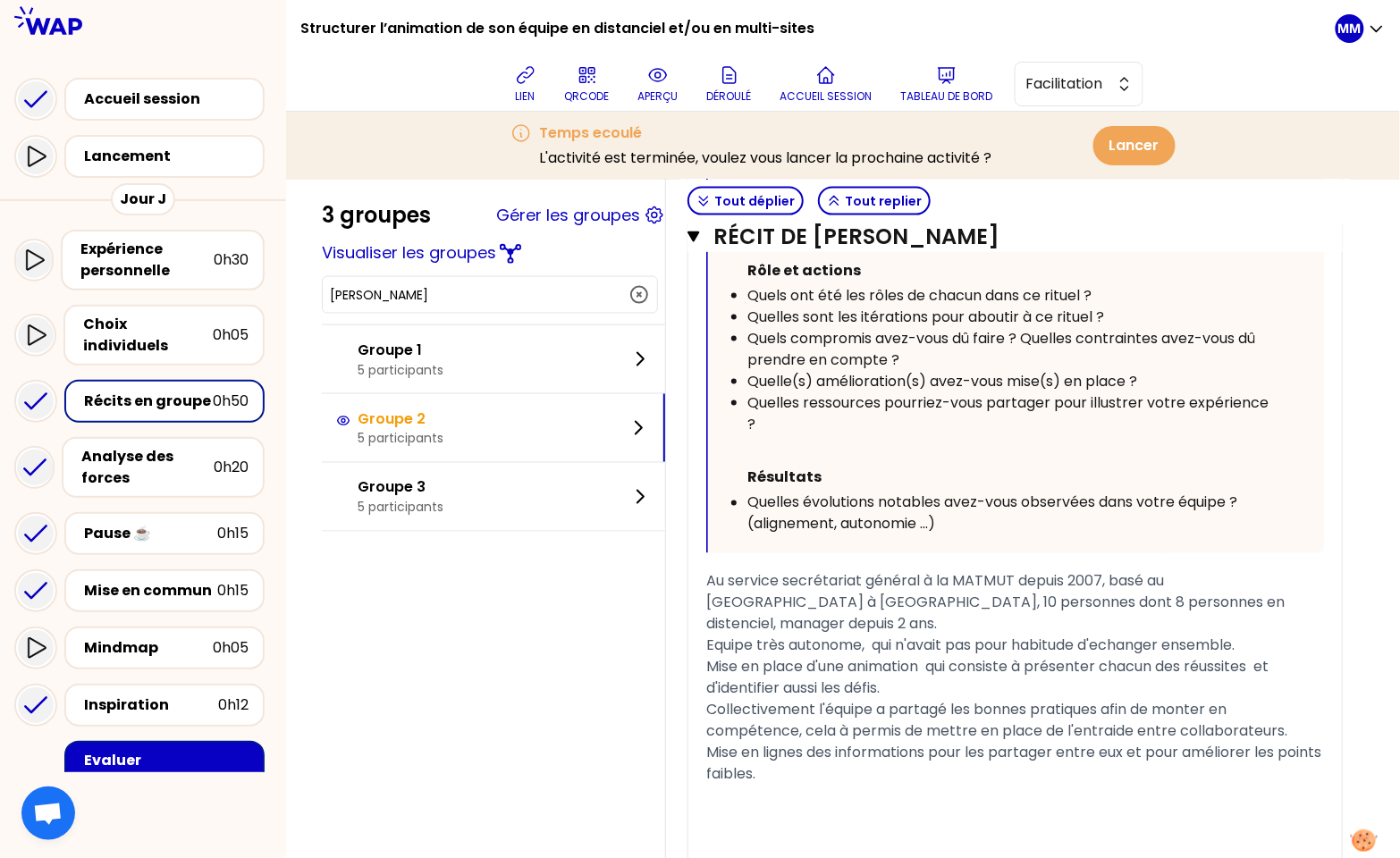
scroll to position [917, 0]
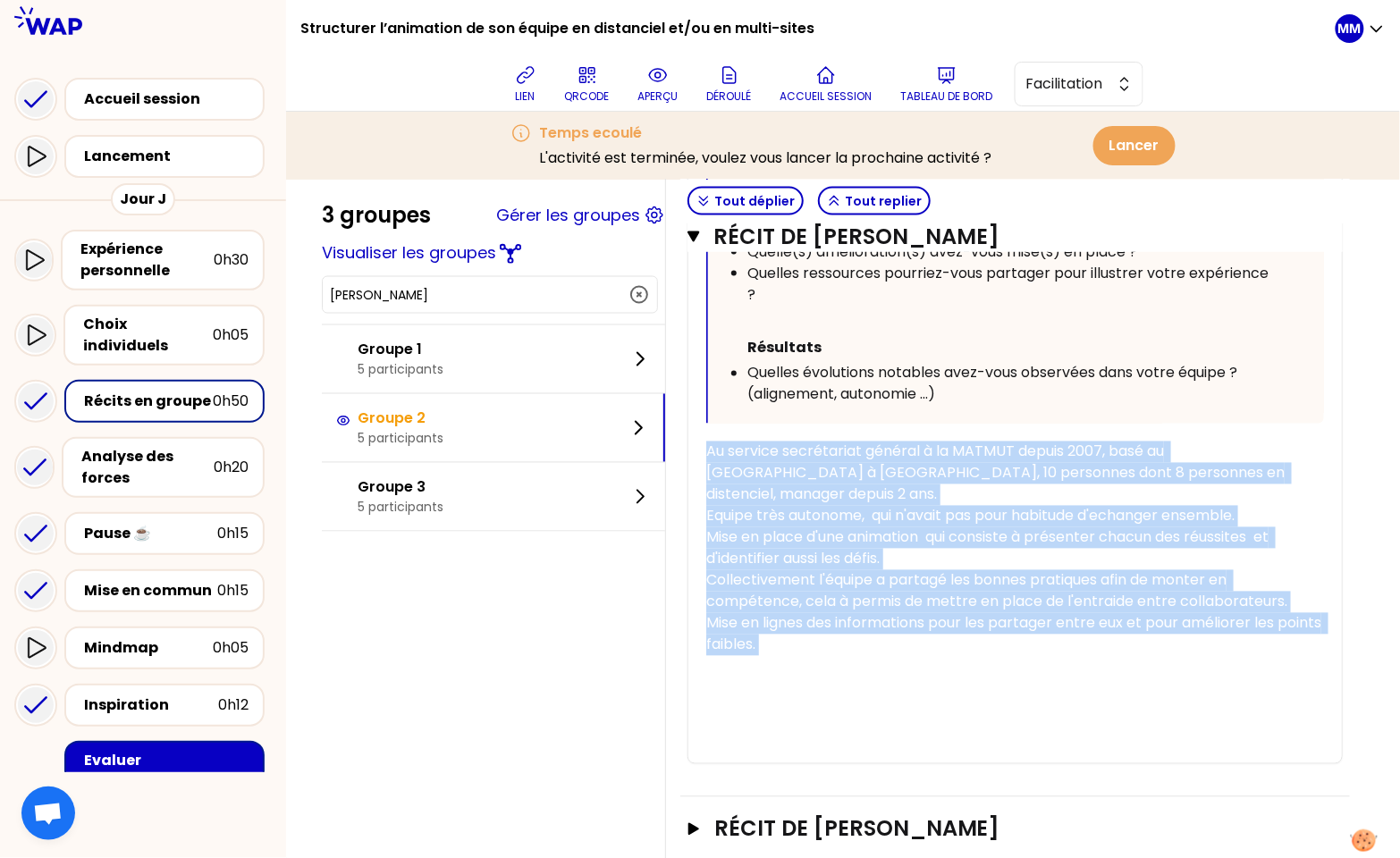
drag, startPoint x: 831, startPoint y: 618, endPoint x: 1327, endPoint y: 583, distance: 497.2
click at [675, 451] on div "3 groupes Gérer les groupes Visualiser les groupes [PERSON_NAME] Groupe 1 5 par…" at bounding box center [843, 185] width 1042 height 1782
click at [935, 82] on button "Tableau de bord" at bounding box center [946, 84] width 106 height 54
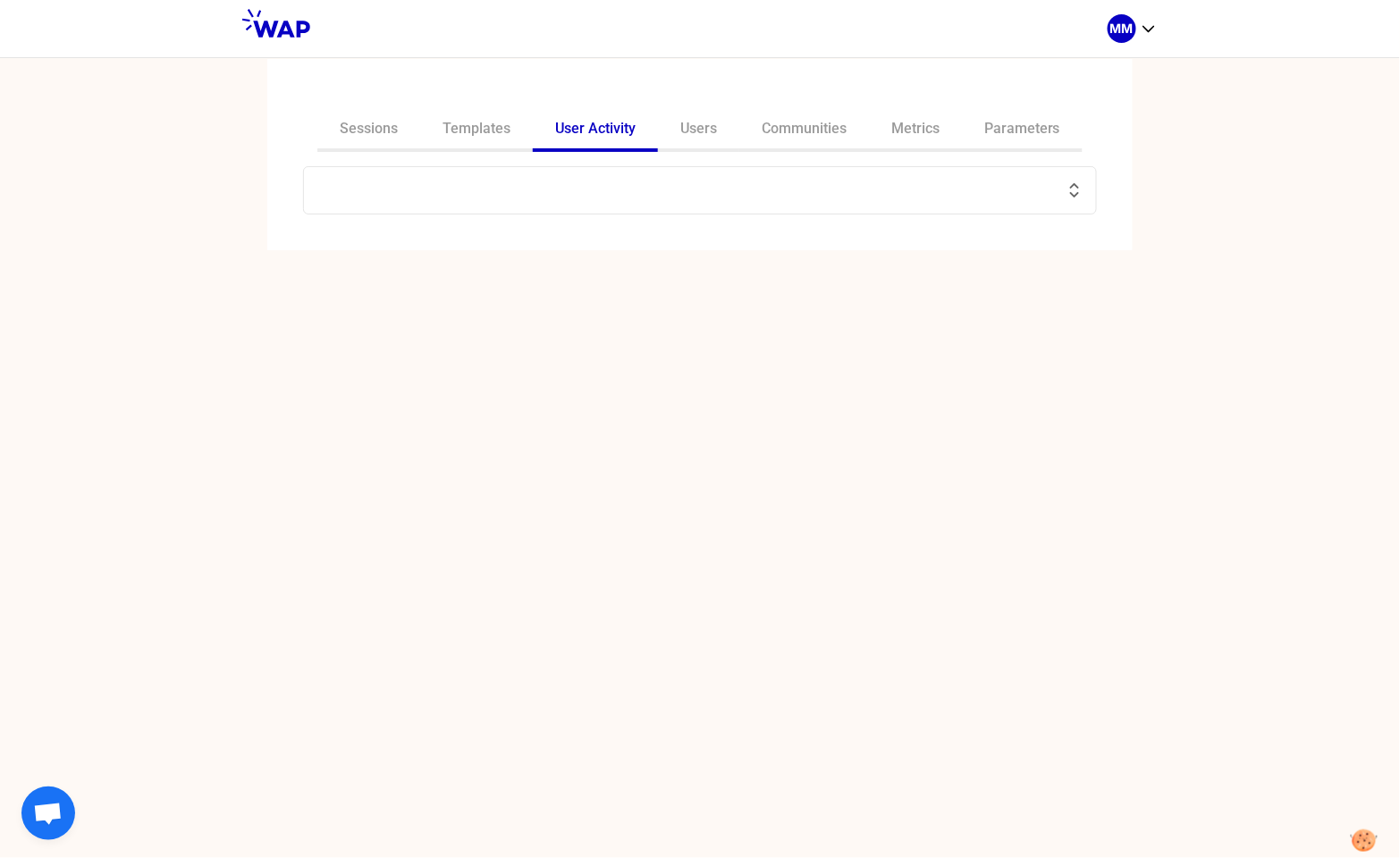
click at [371, 179] on input "text" at bounding box center [688, 189] width 749 height 25
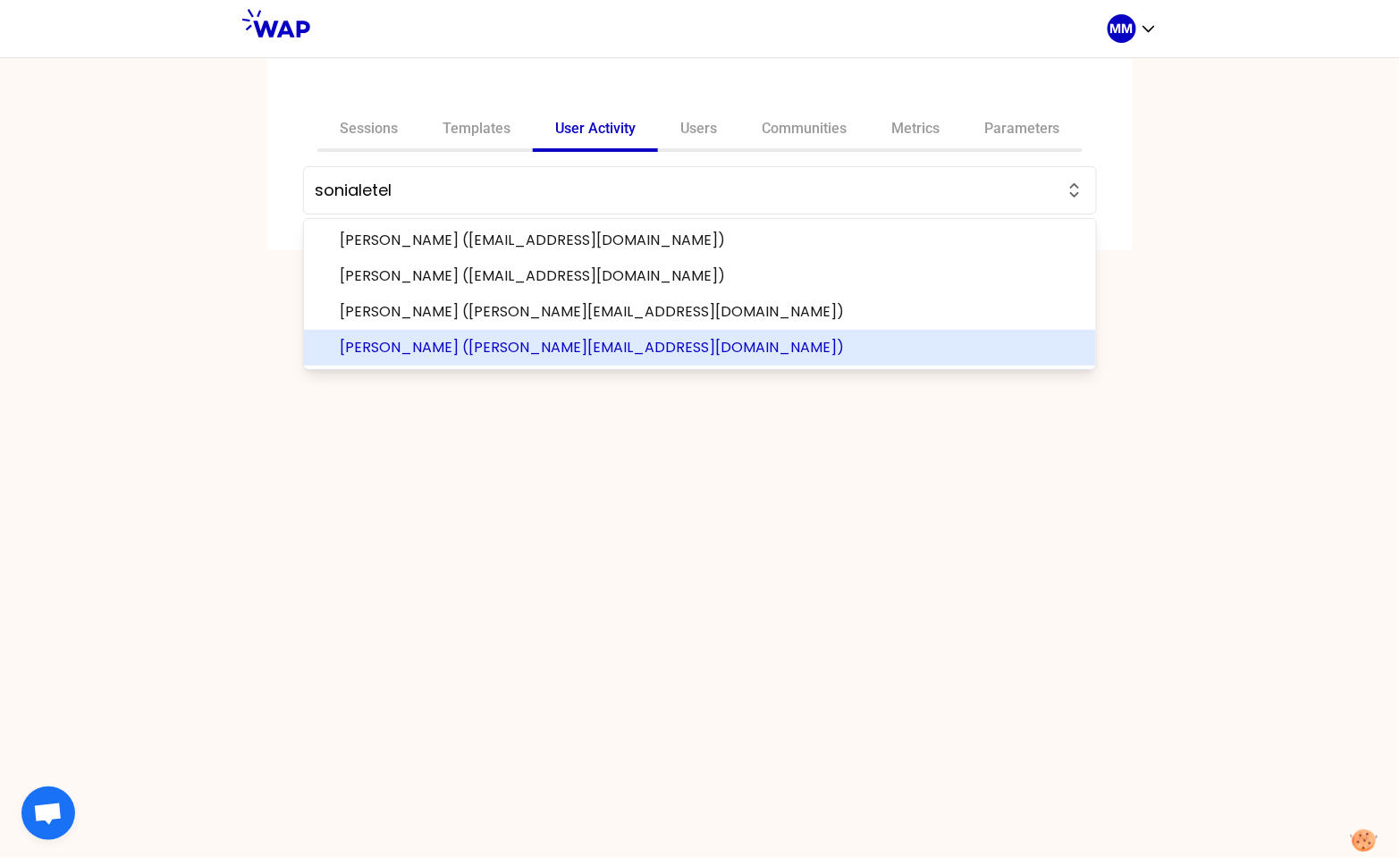
click at [412, 352] on span "[PERSON_NAME] ([PERSON_NAME][EMAIL_ADDRESS][DOMAIN_NAME])" at bounding box center [711, 347] width 742 height 21
type input "[PERSON_NAME] ([PERSON_NAME][EMAIL_ADDRESS][DOMAIN_NAME])"
